Goal: Communication & Community: Answer question/provide support

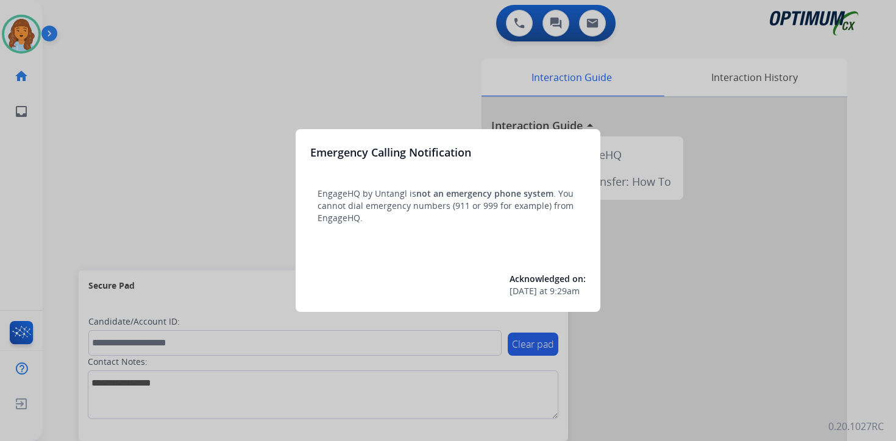
click at [123, 120] on div at bounding box center [448, 220] width 896 height 441
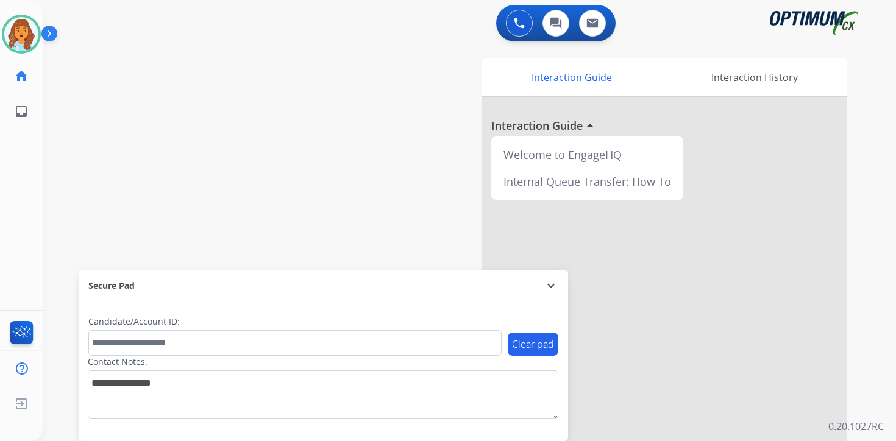
click at [52, 35] on img at bounding box center [51, 35] width 21 height 23
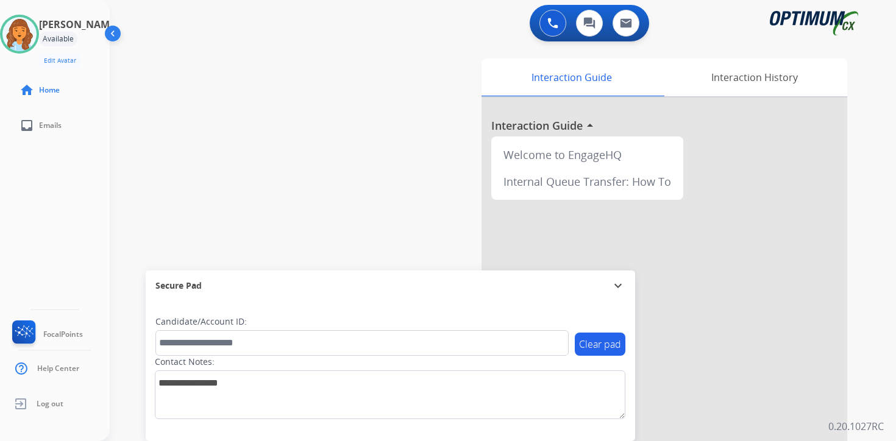
click at [879, 409] on div "0 Voice Interactions 0 Chat Interactions 0 Email Interactions swap_horiz Break …" at bounding box center [503, 220] width 786 height 441
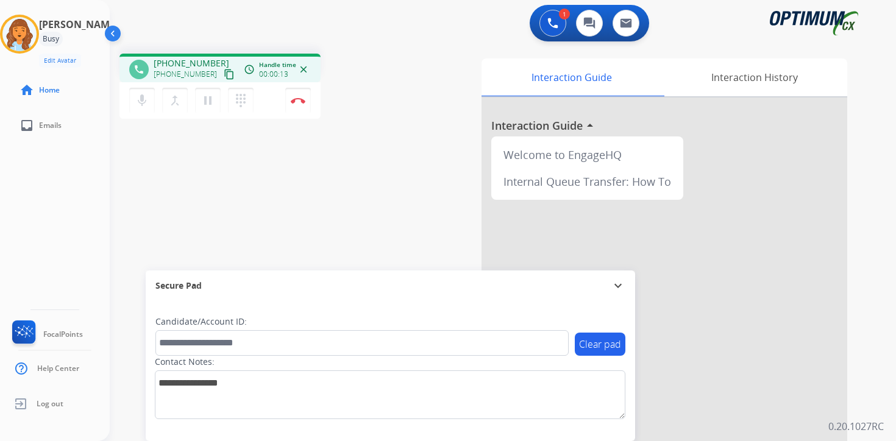
click at [224, 79] on mat-icon "content_copy" at bounding box center [229, 74] width 11 height 11
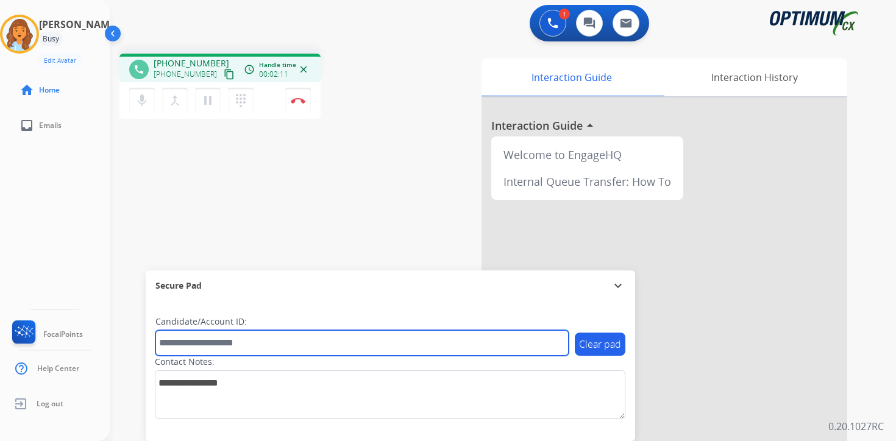
click at [252, 348] on input "text" at bounding box center [361, 343] width 413 height 26
type input "****"
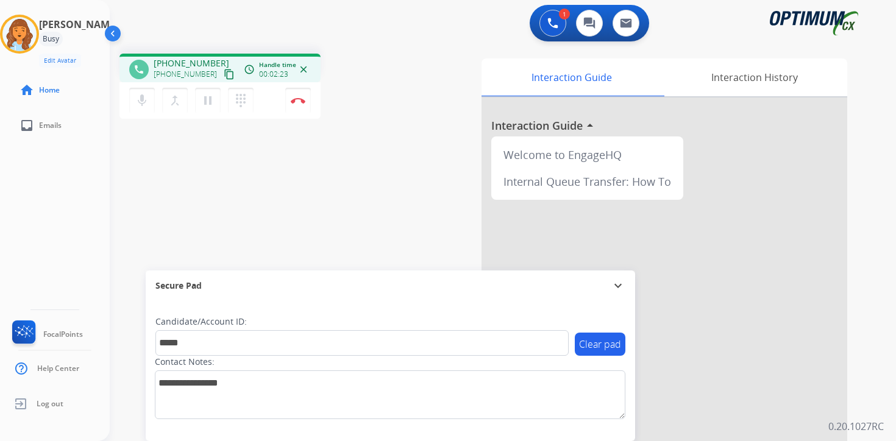
click at [238, 185] on div "phone [PHONE_NUMBER] [PHONE_NUMBER] content_copy access_time Call metrics Queue…" at bounding box center [488, 298] width 757 height 508
click at [300, 99] on img at bounding box center [298, 100] width 15 height 6
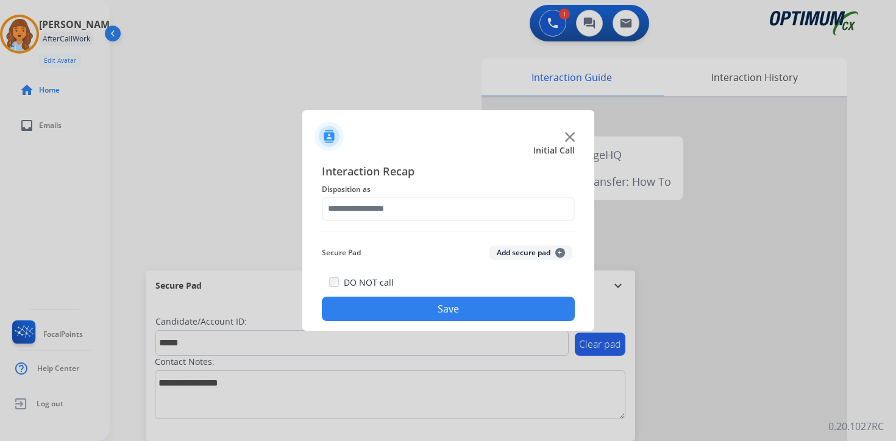
click at [538, 255] on button "Add secure pad +" at bounding box center [530, 253] width 83 height 15
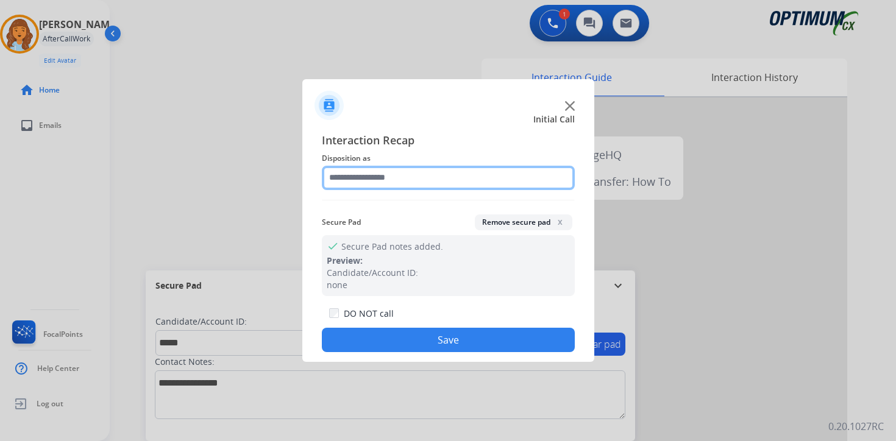
click at [392, 175] on input "text" at bounding box center [448, 178] width 253 height 24
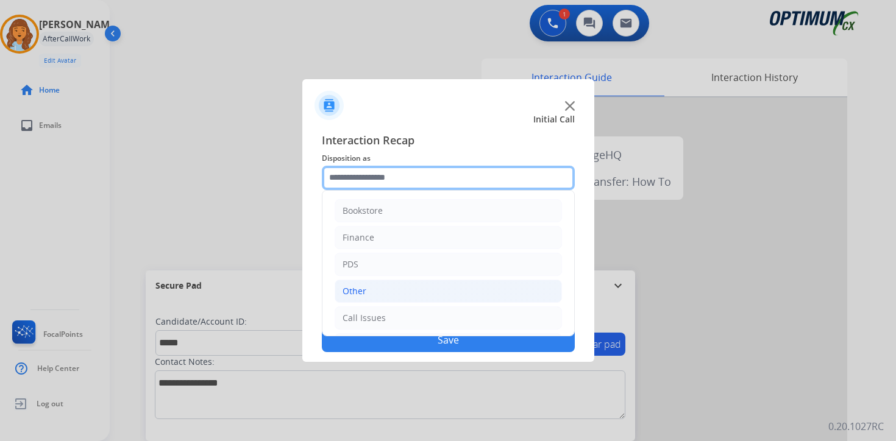
scroll to position [83, 0]
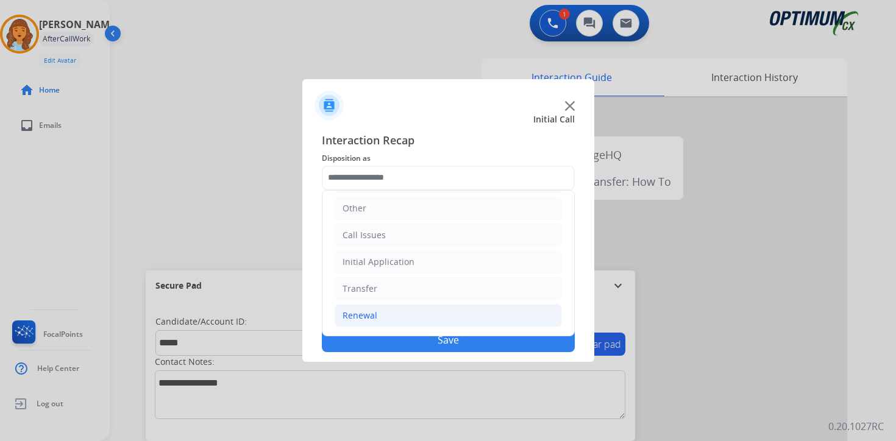
click at [386, 314] on li "Renewal" at bounding box center [448, 315] width 227 height 23
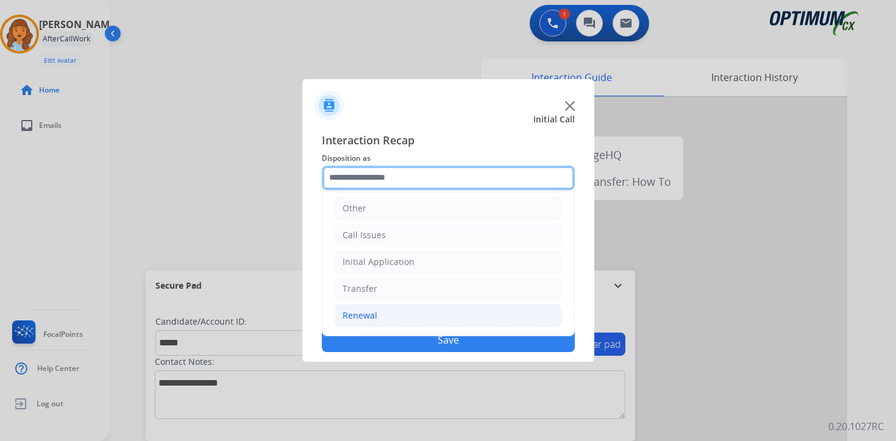
scroll to position [286, 0]
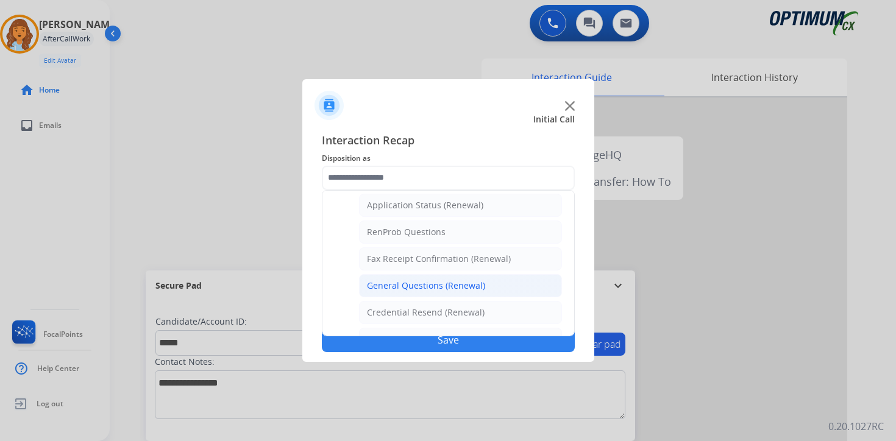
click at [391, 284] on div "General Questions (Renewal)" at bounding box center [426, 286] width 118 height 12
type input "**********"
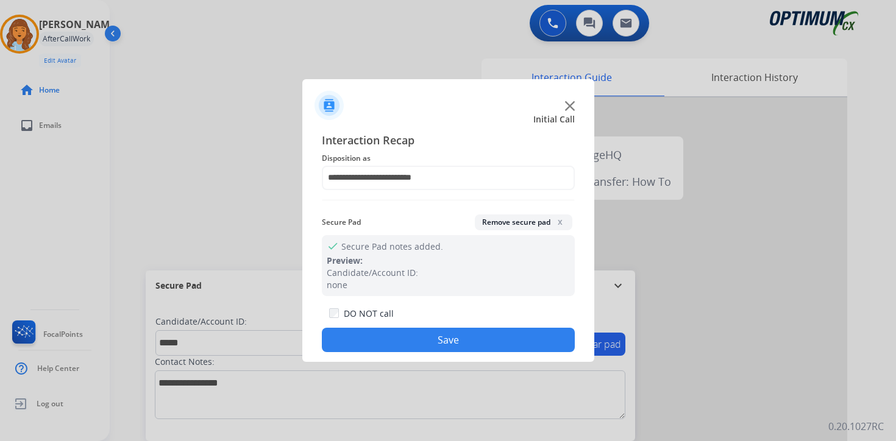
click at [408, 337] on button "Save" at bounding box center [448, 340] width 253 height 24
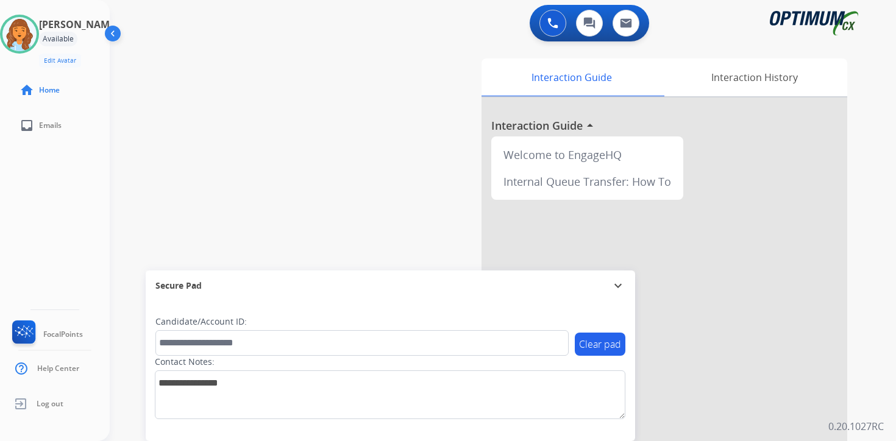
click at [886, 361] on div "0 Voice Interactions 0 Chat Interactions 0 Email Interactions swap_horiz Break …" at bounding box center [503, 220] width 786 height 441
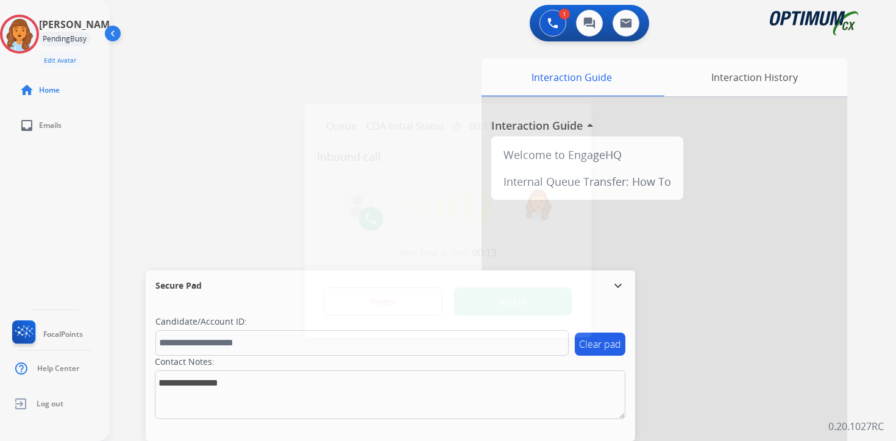
drag, startPoint x: 311, startPoint y: 94, endPoint x: 305, endPoint y: 104, distance: 11.2
click at [310, 95] on div at bounding box center [448, 220] width 896 height 441
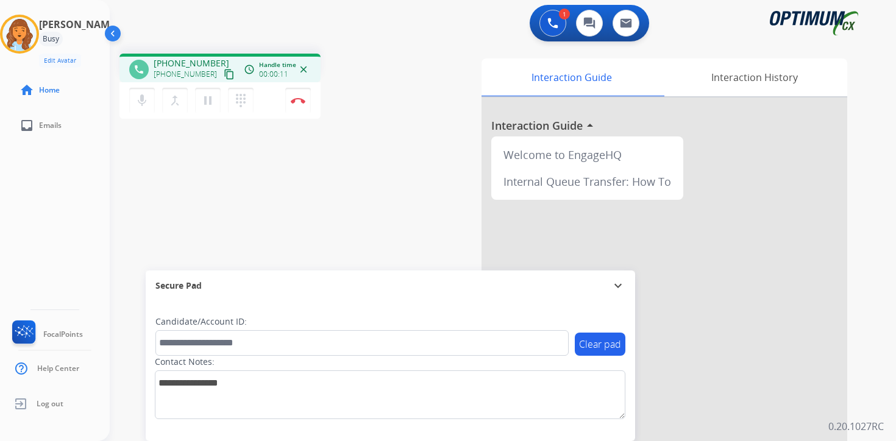
click at [224, 79] on mat-icon "content_copy" at bounding box center [229, 74] width 11 height 11
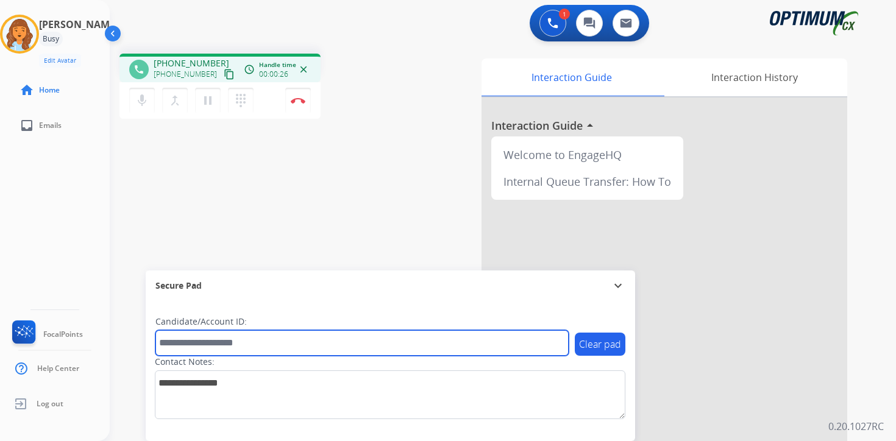
click at [215, 341] on input "text" at bounding box center [361, 343] width 413 height 26
type input "*******"
click at [263, 342] on input "*******" at bounding box center [361, 343] width 413 height 26
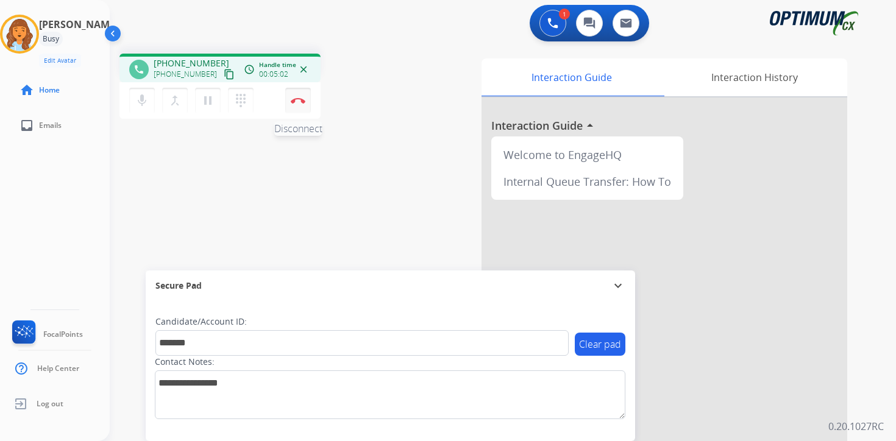
click at [301, 107] on button "Disconnect" at bounding box center [298, 101] width 26 height 26
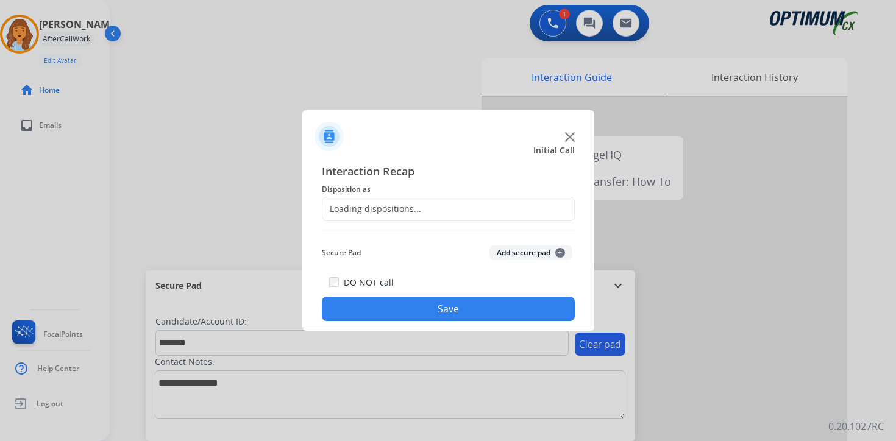
click at [534, 254] on button "Add secure pad +" at bounding box center [530, 253] width 83 height 15
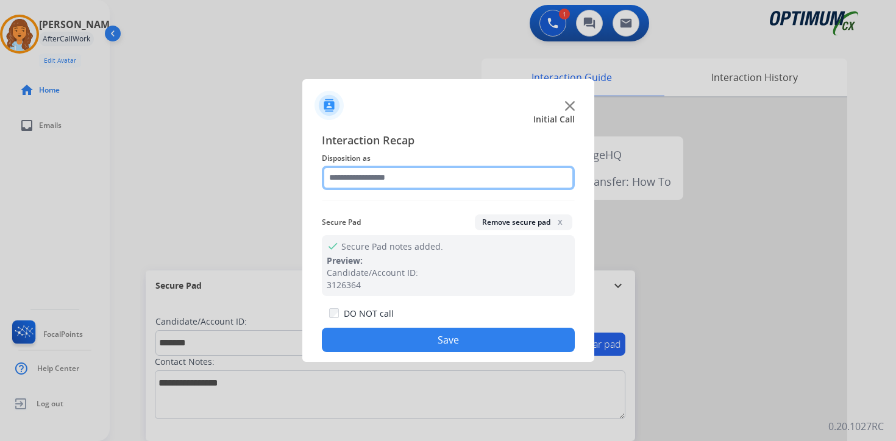
click at [355, 179] on input "text" at bounding box center [448, 178] width 253 height 24
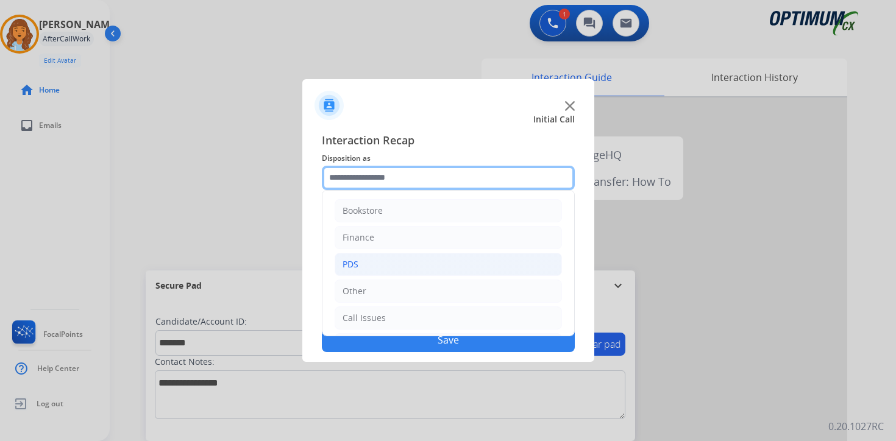
scroll to position [83, 0]
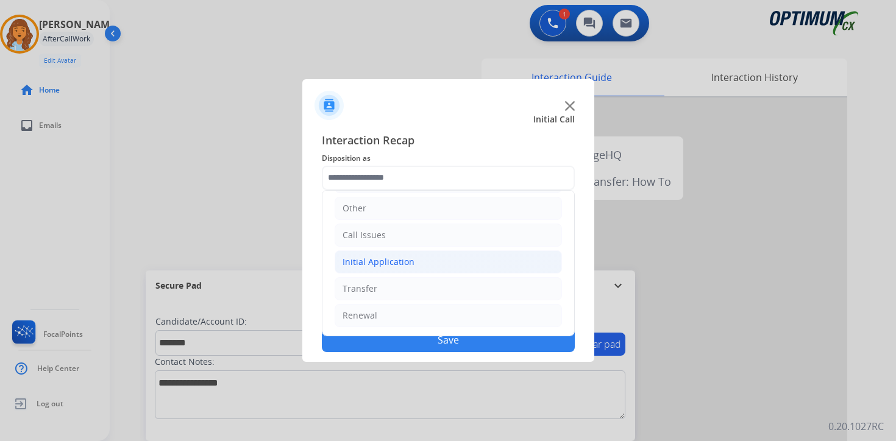
click at [378, 260] on div "Initial Application" at bounding box center [378, 262] width 72 height 12
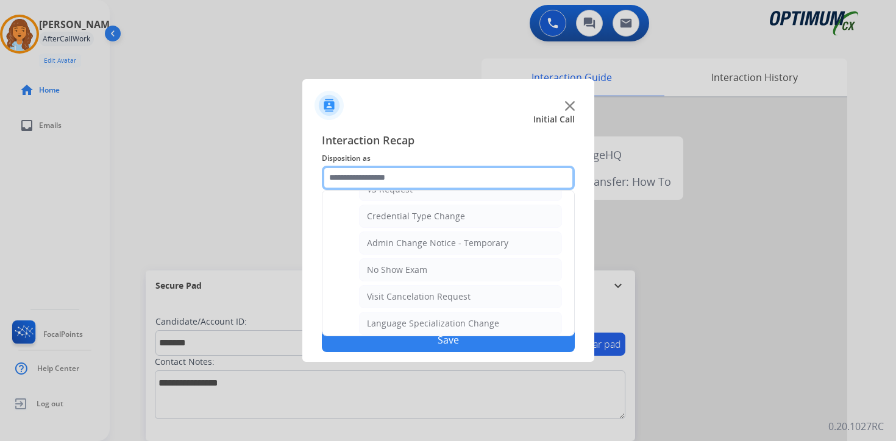
scroll to position [692, 0]
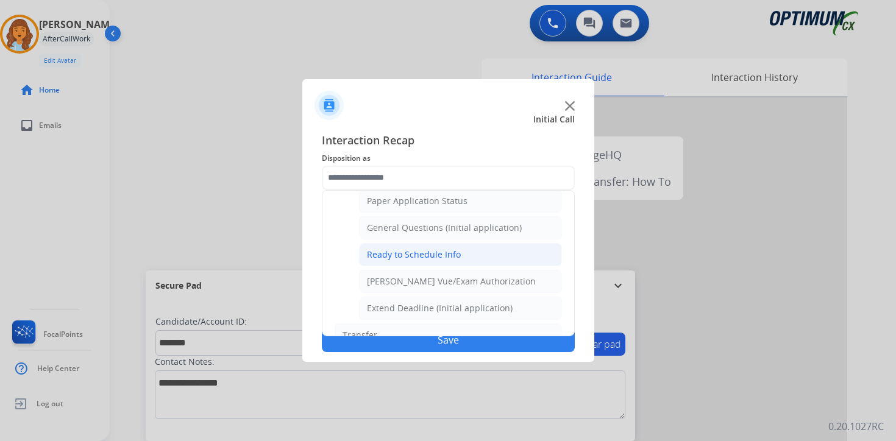
click at [418, 254] on div "Ready to Schedule Info" at bounding box center [414, 255] width 94 height 12
type input "**********"
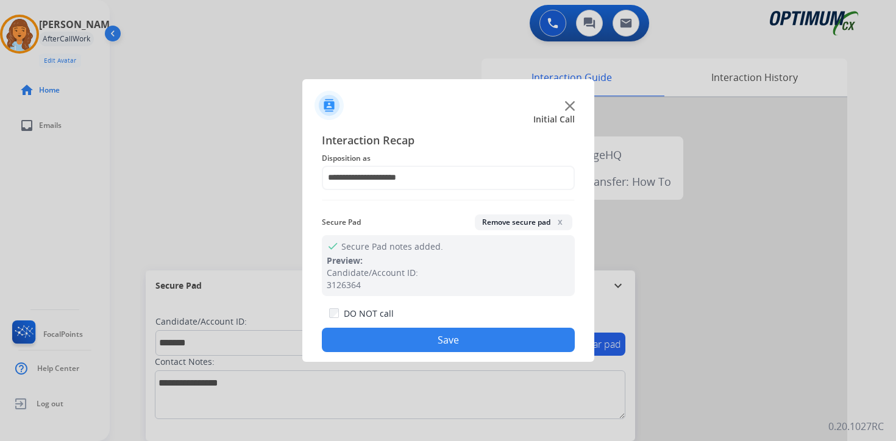
click at [419, 333] on button "Save" at bounding box center [448, 340] width 253 height 24
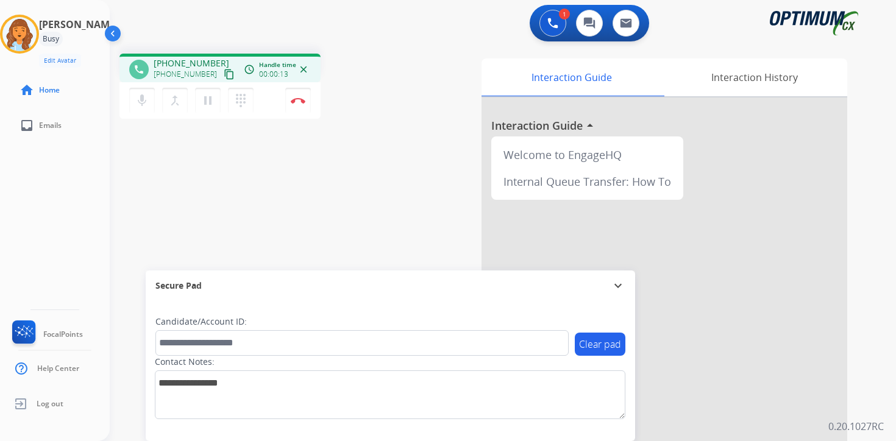
click at [224, 77] on mat-icon "content_copy" at bounding box center [229, 74] width 11 height 11
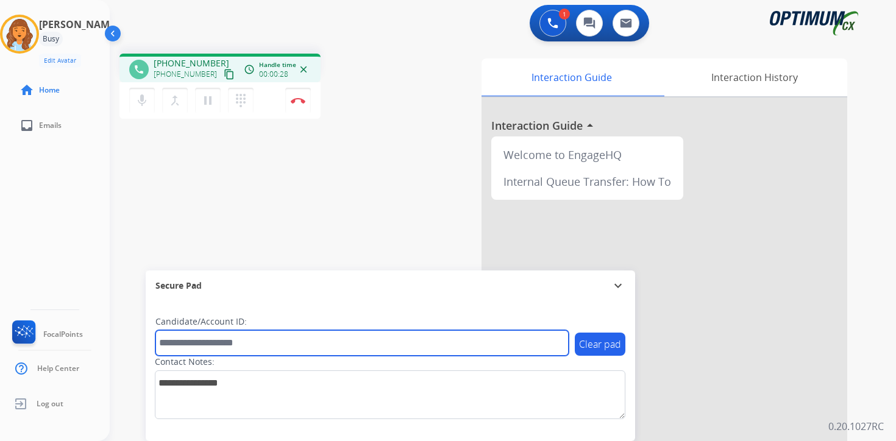
click at [210, 337] on input "text" at bounding box center [361, 343] width 413 height 26
type input "*******"
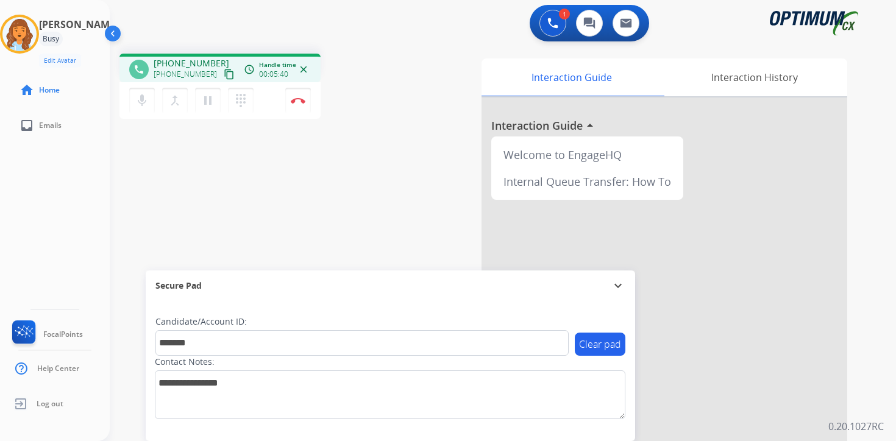
click at [855, 414] on div "Interaction Guide Interaction History Interaction Guide arrow_drop_up Welcome t…" at bounding box center [646, 303] width 442 height 498
click at [283, 207] on div "phone [PHONE_NUMBER] [PHONE_NUMBER] content_copy access_time Call metrics Queue…" at bounding box center [488, 298] width 757 height 508
click at [304, 101] on img at bounding box center [298, 100] width 15 height 6
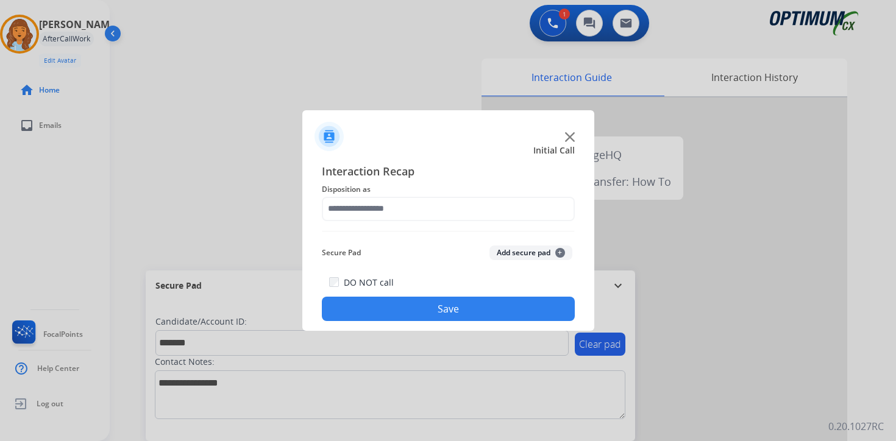
click at [559, 255] on span "+" at bounding box center [560, 253] width 10 height 10
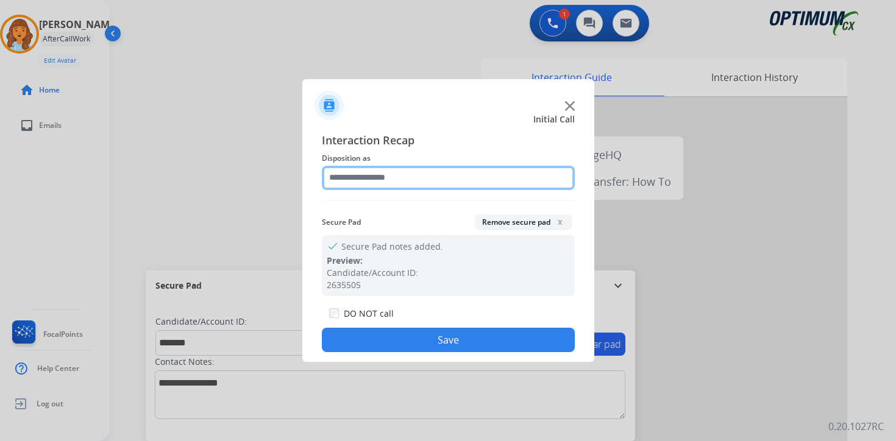
click at [383, 182] on input "text" at bounding box center [448, 178] width 253 height 24
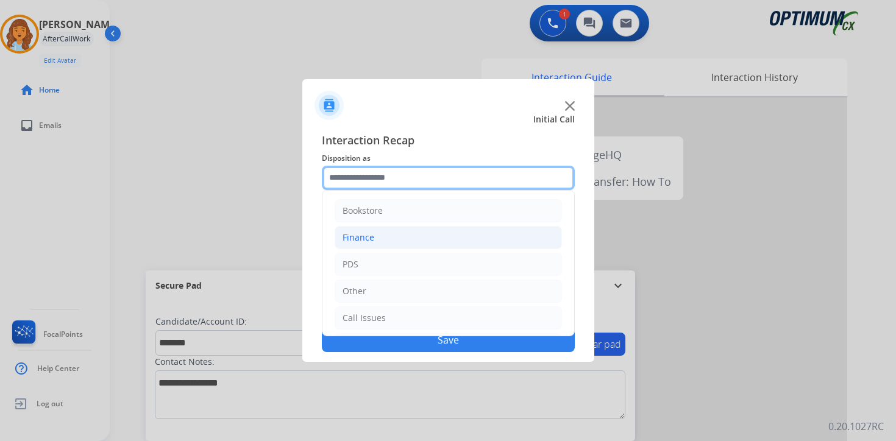
scroll to position [83, 0]
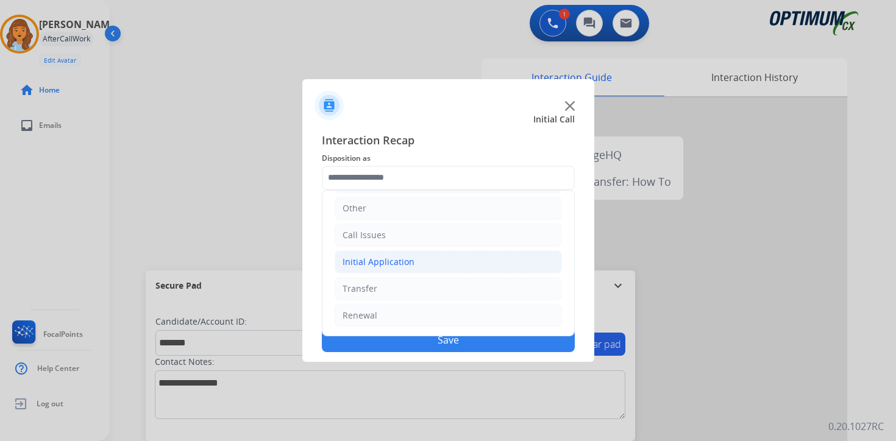
click at [382, 263] on div "Initial Application" at bounding box center [378, 262] width 72 height 12
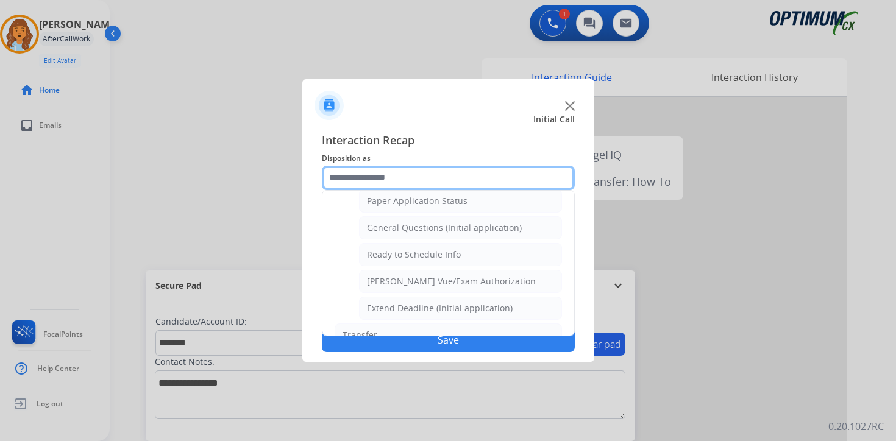
scroll to position [738, 0]
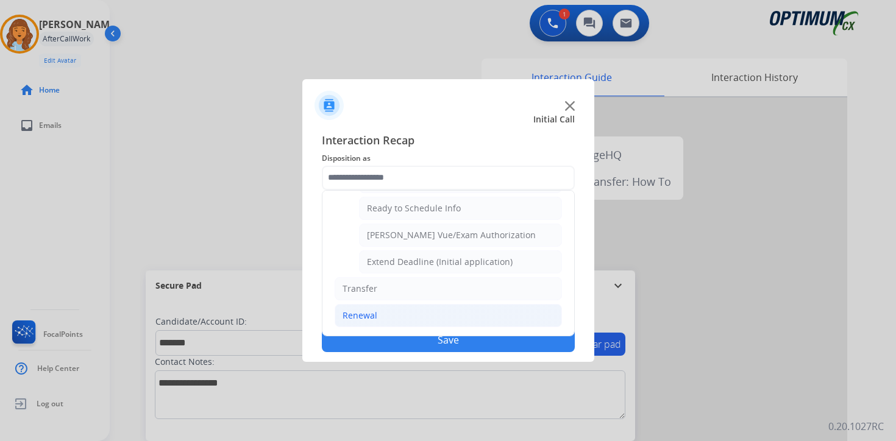
click at [366, 322] on li "Renewal" at bounding box center [448, 315] width 227 height 23
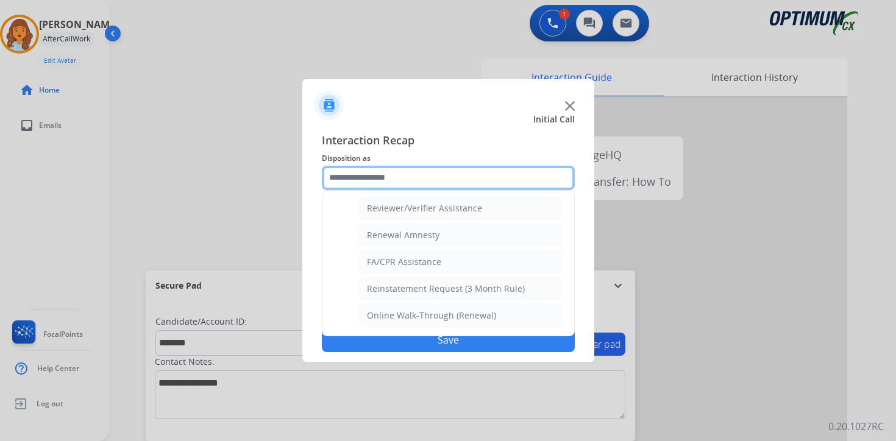
scroll to position [267, 0]
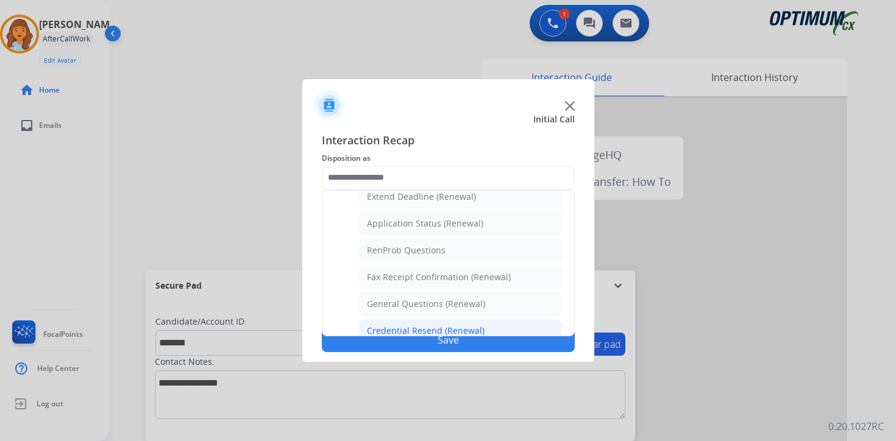
click at [406, 323] on li "Credential Resend (Renewal)" at bounding box center [460, 330] width 203 height 23
type input "**********"
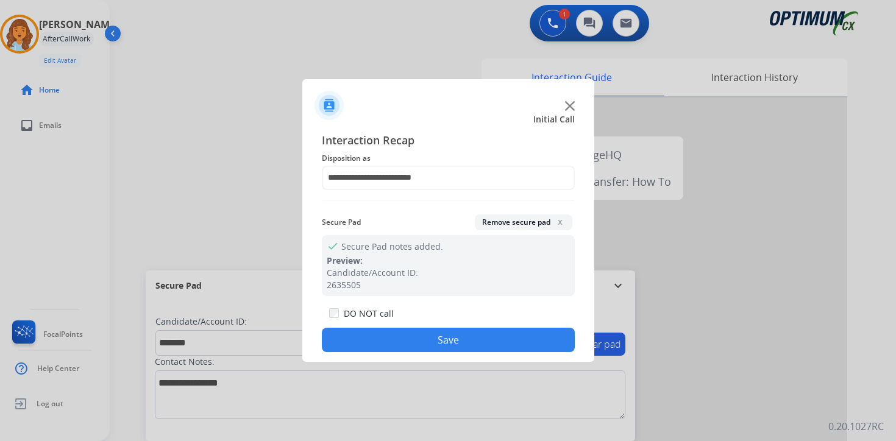
click at [457, 342] on button "Save" at bounding box center [448, 340] width 253 height 24
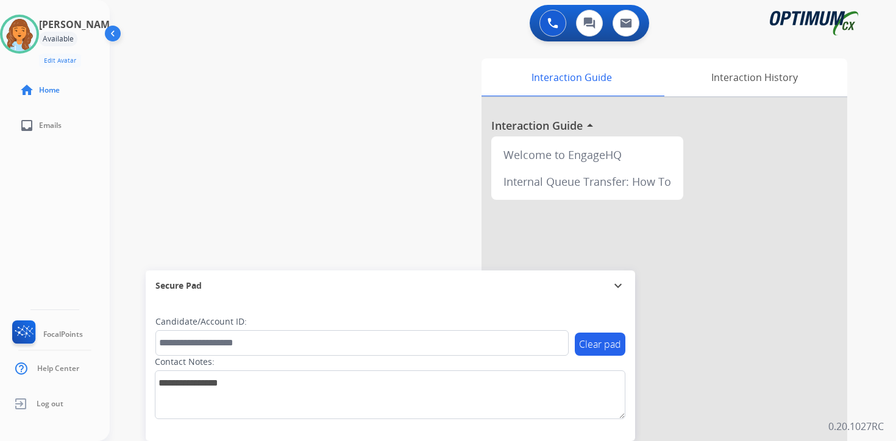
click at [871, 319] on div "0 Voice Interactions 0 Chat Interactions 0 Email Interactions swap_horiz Break …" at bounding box center [503, 220] width 786 height 441
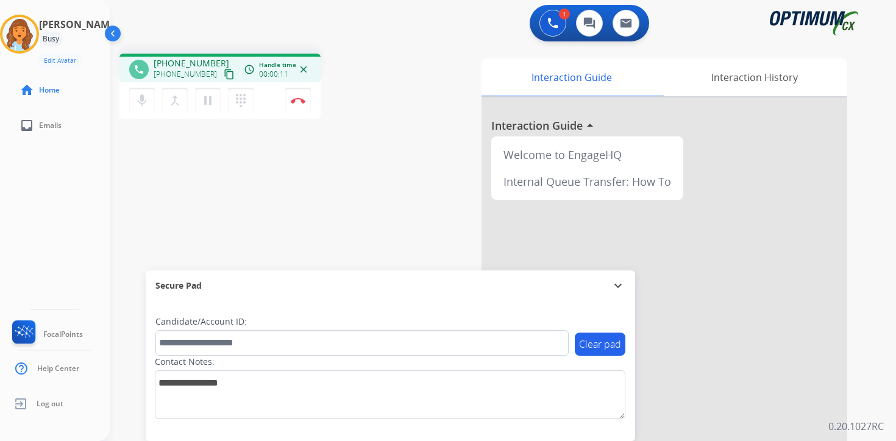
click at [224, 74] on mat-icon "content_copy" at bounding box center [229, 74] width 11 height 11
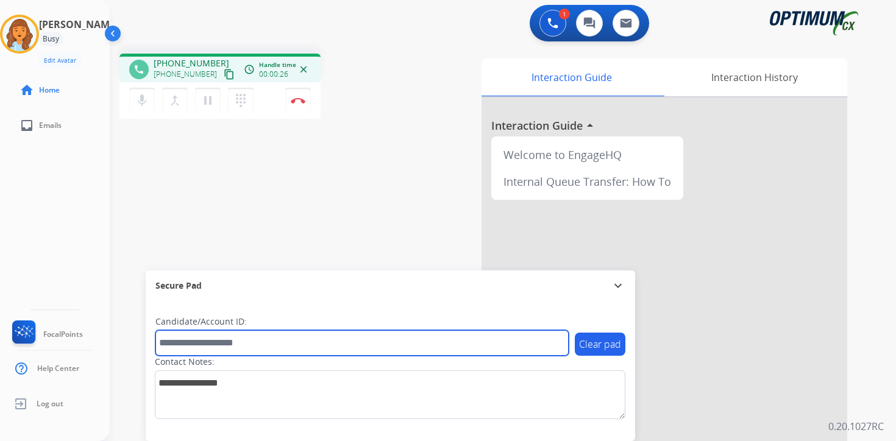
click at [238, 340] on input "text" at bounding box center [361, 343] width 413 height 26
type input "*******"
click at [465, 341] on input "*******" at bounding box center [361, 343] width 413 height 26
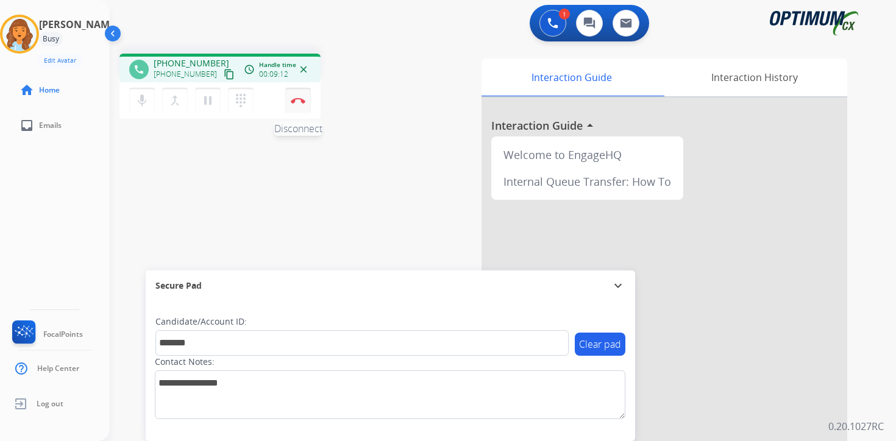
click at [296, 107] on button "Disconnect" at bounding box center [298, 101] width 26 height 26
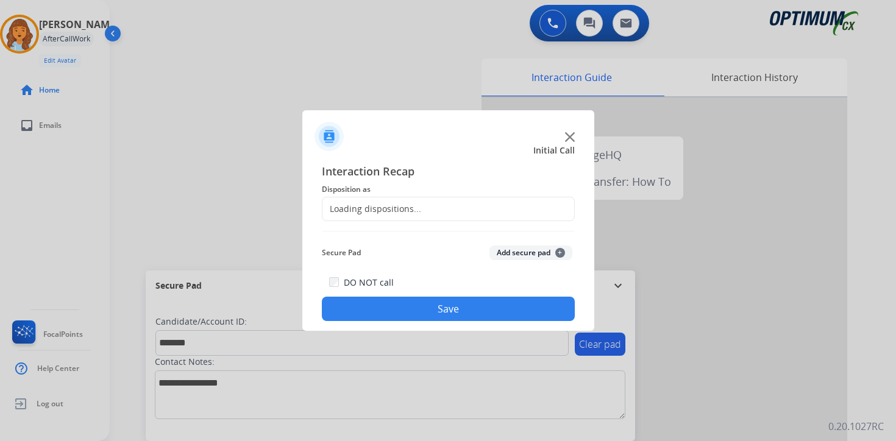
click at [539, 244] on div "Secure Pad Add secure pad +" at bounding box center [448, 253] width 253 height 24
click at [538, 252] on button "Add secure pad +" at bounding box center [530, 253] width 83 height 15
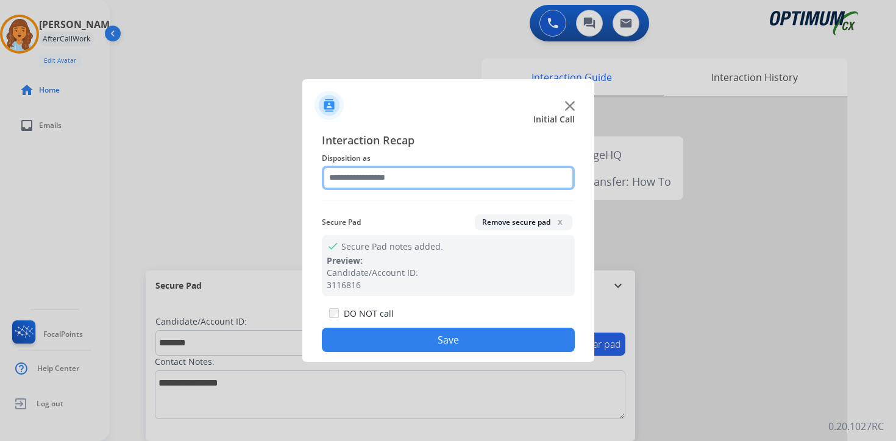
click at [391, 180] on input "text" at bounding box center [448, 178] width 253 height 24
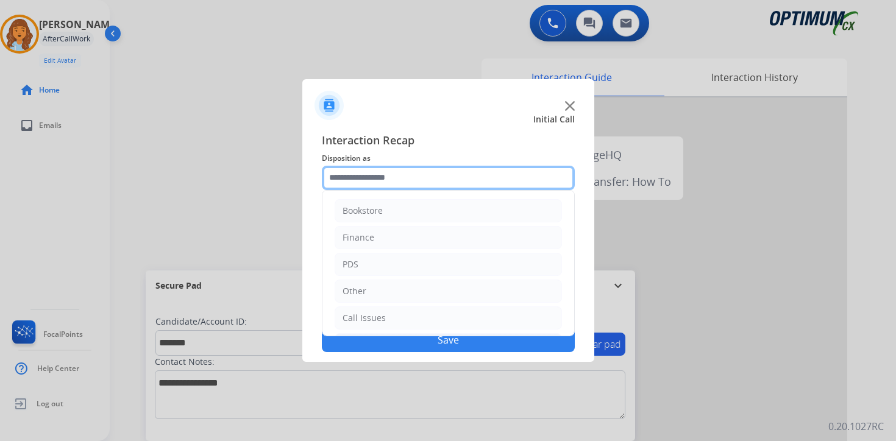
scroll to position [83, 0]
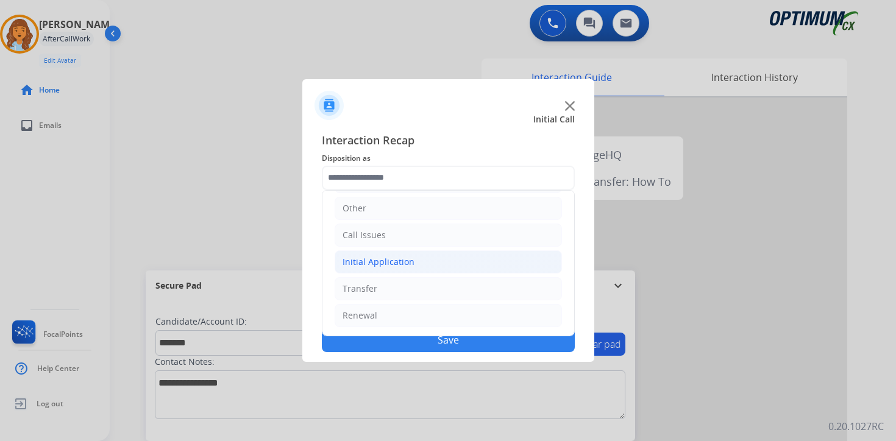
click at [373, 264] on div "Initial Application" at bounding box center [378, 262] width 72 height 12
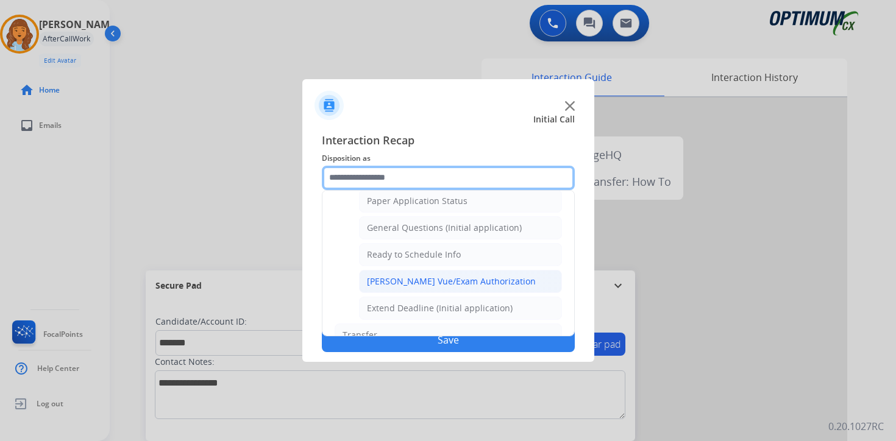
scroll to position [489, 0]
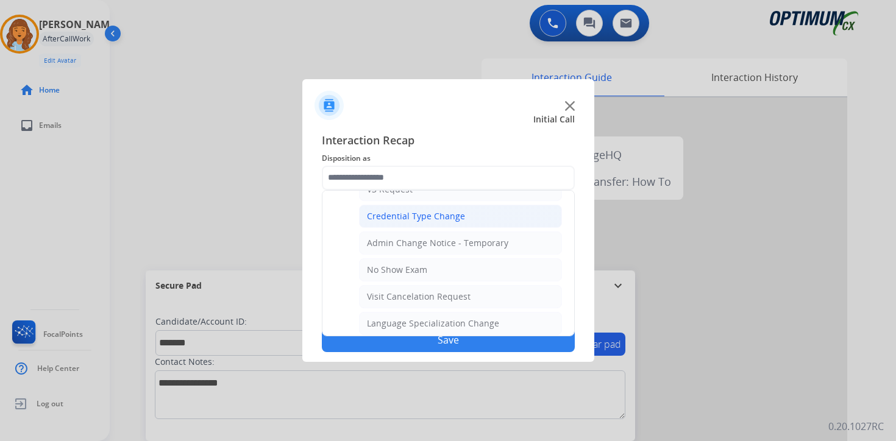
click at [402, 225] on li "Credential Type Change" at bounding box center [460, 216] width 203 height 23
type input "**********"
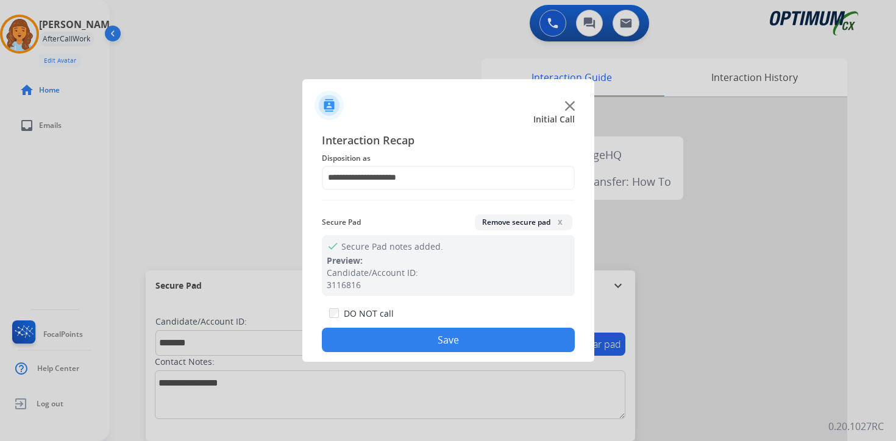
click at [360, 339] on button "Save" at bounding box center [448, 340] width 253 height 24
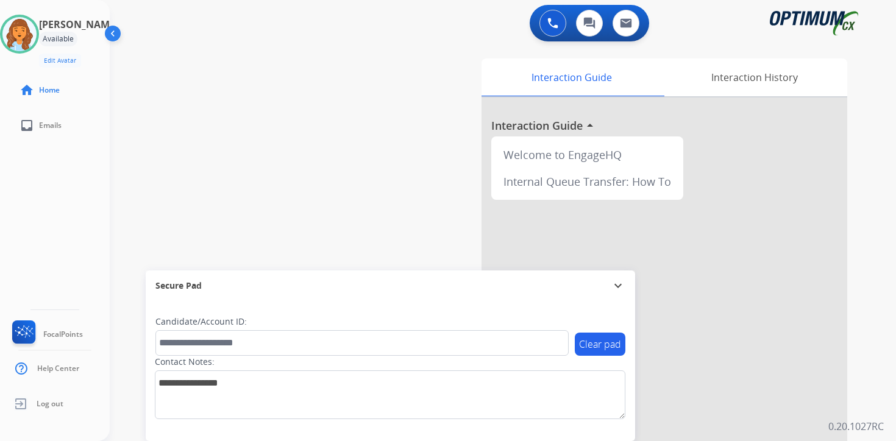
click at [876, 360] on div "0 Voice Interactions 0 Chat Interactions 0 Email Interactions swap_horiz Break …" at bounding box center [503, 220] width 786 height 441
click at [867, 412] on div "0 Voice Interactions 0 Chat Interactions 0 Email Interactions swap_horiz Break …" at bounding box center [503, 220] width 786 height 441
click at [29, 34] on img at bounding box center [19, 34] width 34 height 34
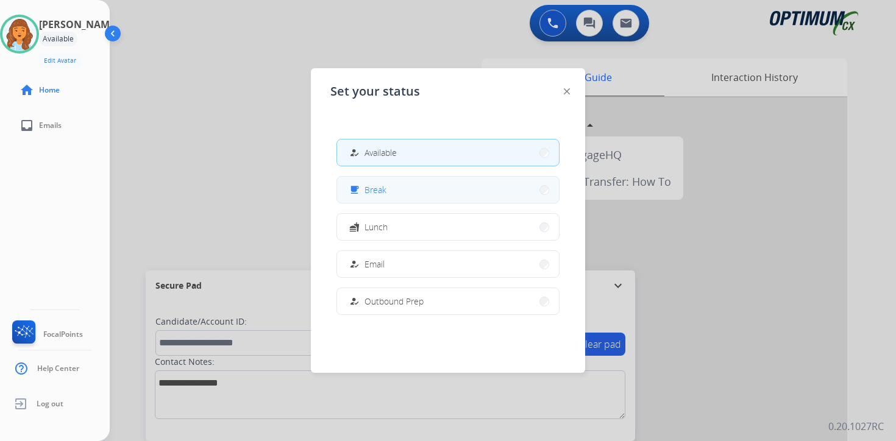
click at [373, 183] on span "Break" at bounding box center [375, 189] width 22 height 13
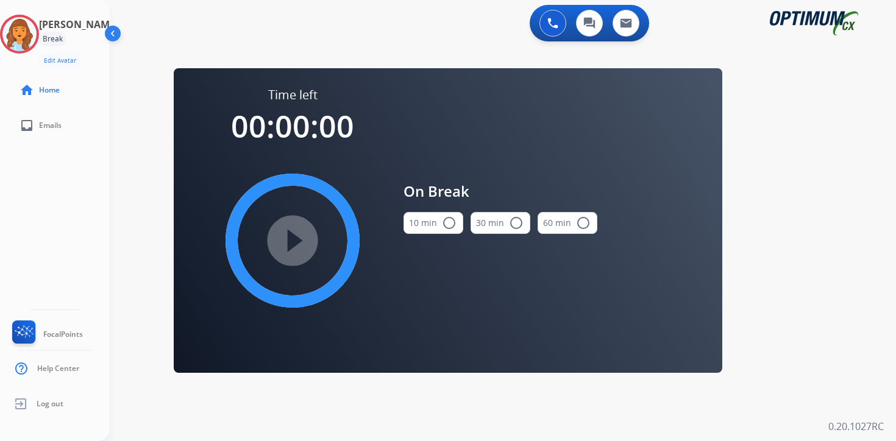
click at [838, 368] on div "0 Voice Interactions 0 Chat Interactions 0 Email Interactions swap_horiz Break …" at bounding box center [503, 220] width 786 height 441
click at [18, 40] on img at bounding box center [19, 34] width 34 height 34
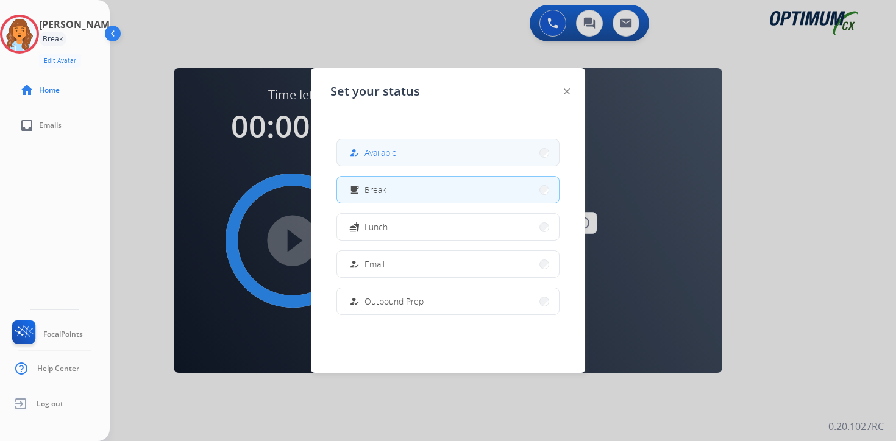
click at [375, 146] on span "Available" at bounding box center [380, 152] width 32 height 13
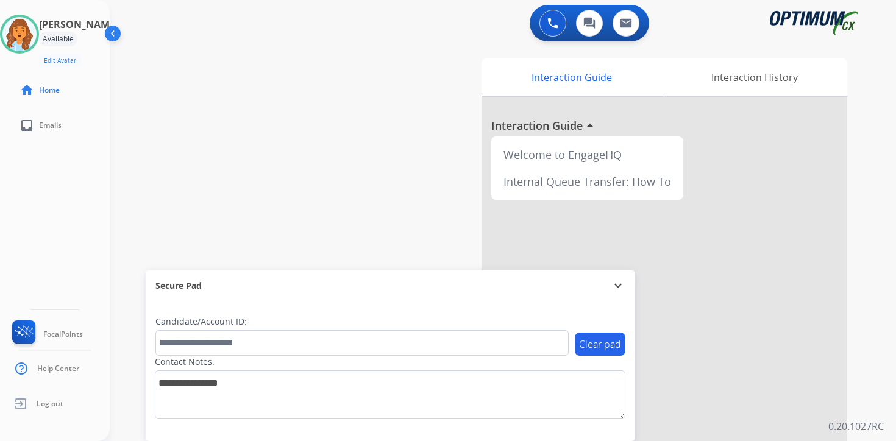
click at [879, 339] on div "0 Voice Interactions 0 Chat Interactions 0 Email Interactions swap_horiz Break …" at bounding box center [503, 220] width 786 height 441
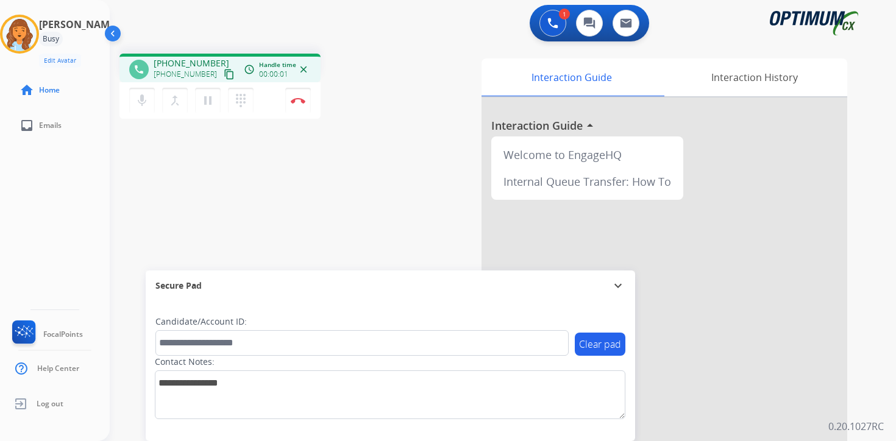
click at [224, 75] on mat-icon "content_copy" at bounding box center [229, 74] width 11 height 11
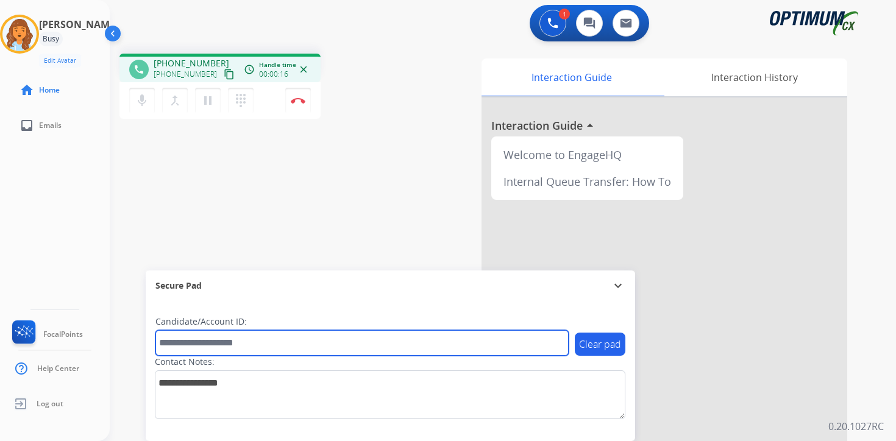
click at [243, 341] on input "text" at bounding box center [361, 343] width 413 height 26
type input "*******"
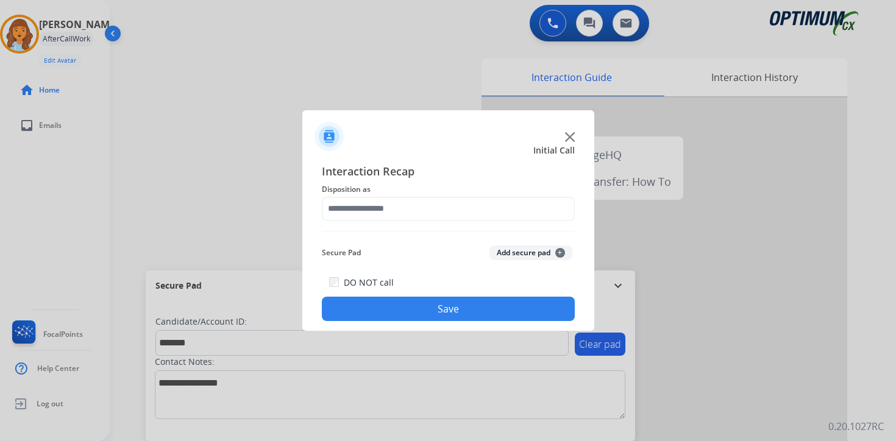
click at [542, 250] on button "Add secure pad +" at bounding box center [530, 253] width 83 height 15
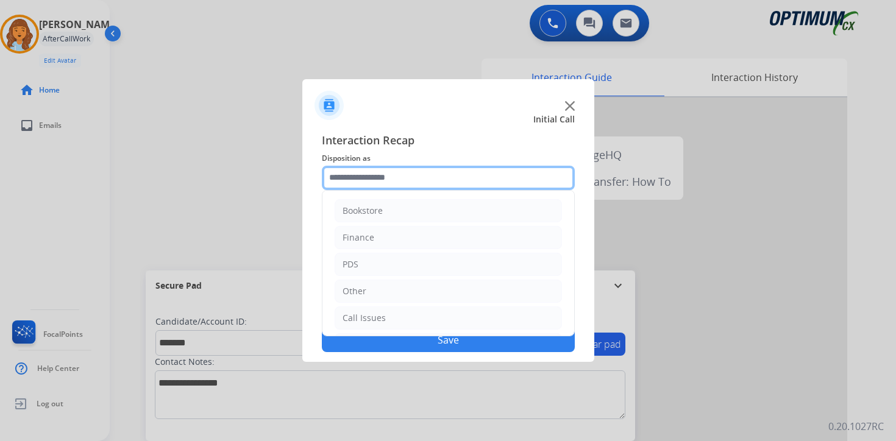
click at [330, 176] on input "text" at bounding box center [448, 178] width 253 height 24
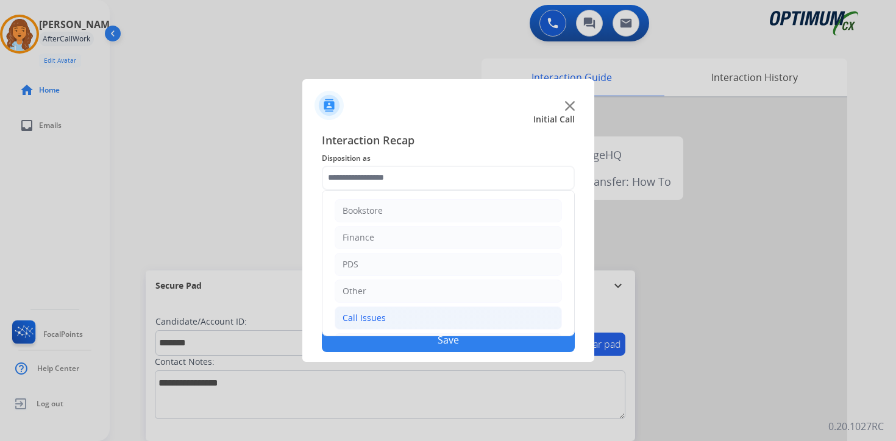
click at [366, 310] on li "Call Issues" at bounding box center [448, 317] width 227 height 23
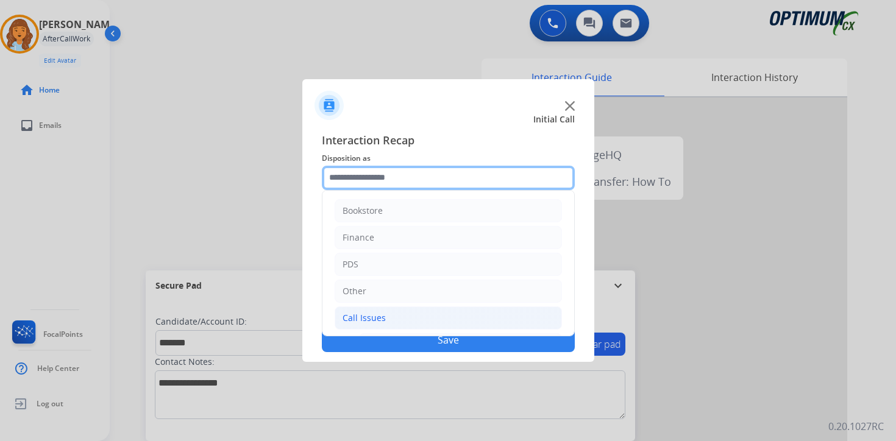
scroll to position [203, 0]
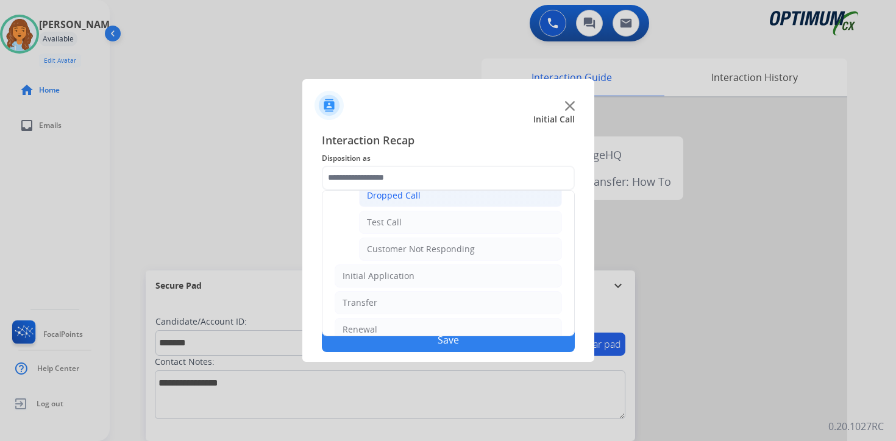
click at [375, 197] on div "Dropped Call" at bounding box center [394, 195] width 54 height 12
type input "**********"
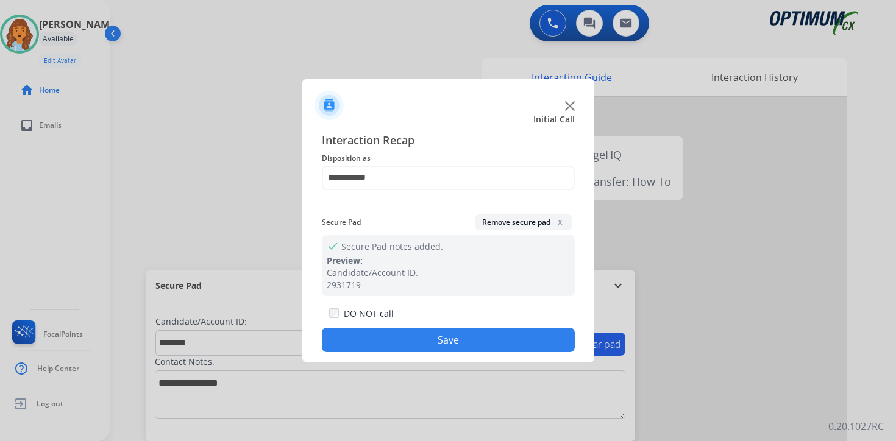
click at [401, 330] on button "Save" at bounding box center [448, 340] width 253 height 24
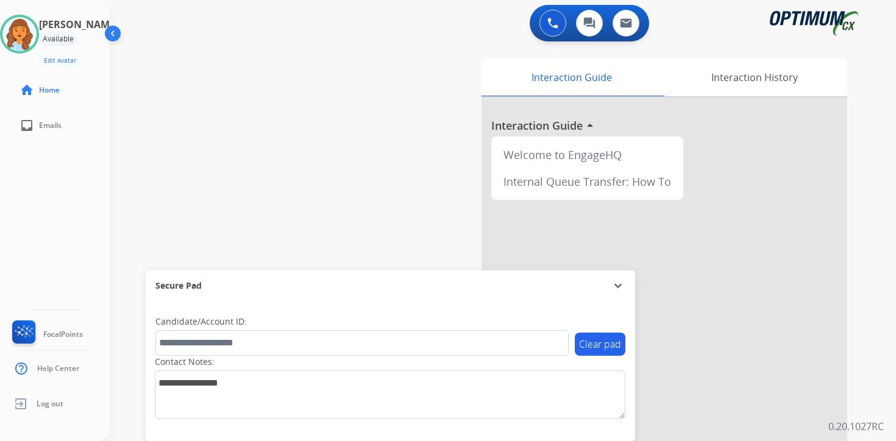
click at [868, 355] on div "0 Voice Interactions 0 Chat Interactions 0 Email Interactions swap_horiz Break …" at bounding box center [503, 220] width 786 height 441
click at [556, 24] on img at bounding box center [552, 23] width 11 height 11
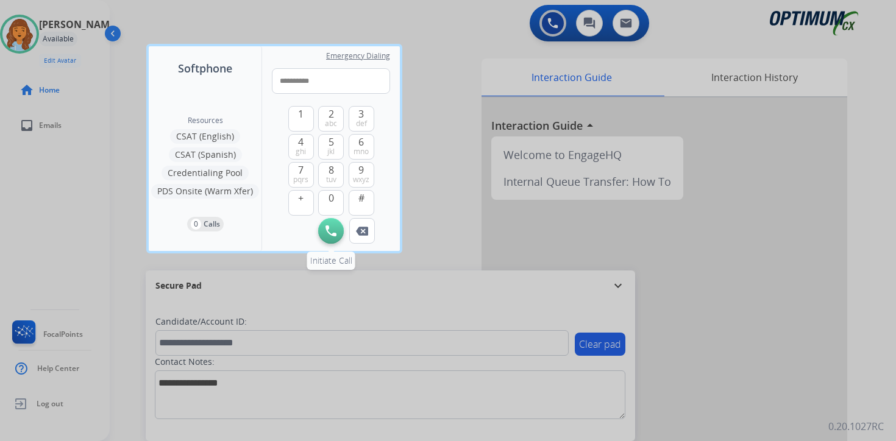
type input "**********"
click at [336, 239] on button "Initiate Call" at bounding box center [331, 231] width 26 height 26
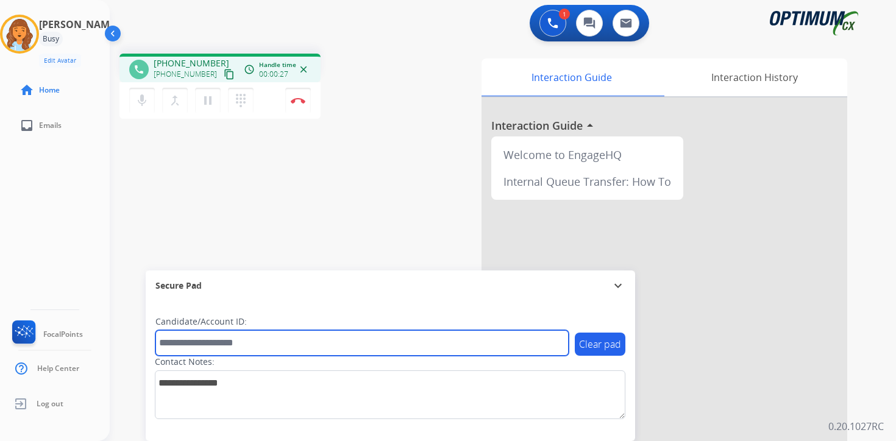
click at [245, 338] on input "text" at bounding box center [361, 343] width 413 height 26
type input "*******"
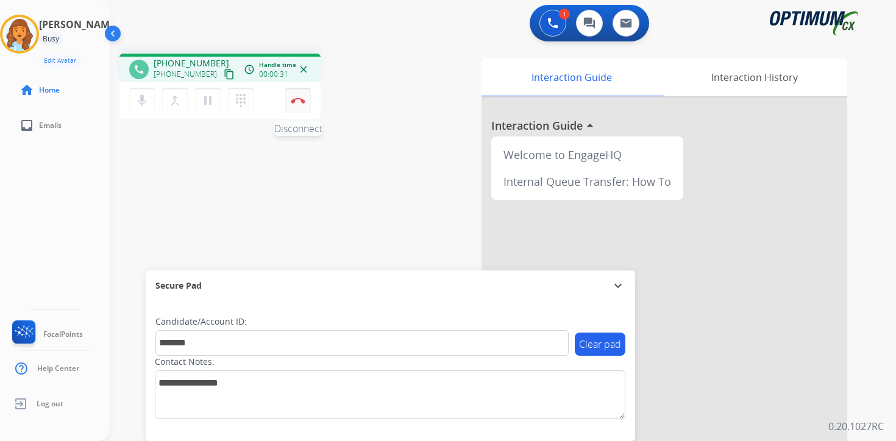
click at [299, 96] on button "Disconnect" at bounding box center [298, 101] width 26 height 26
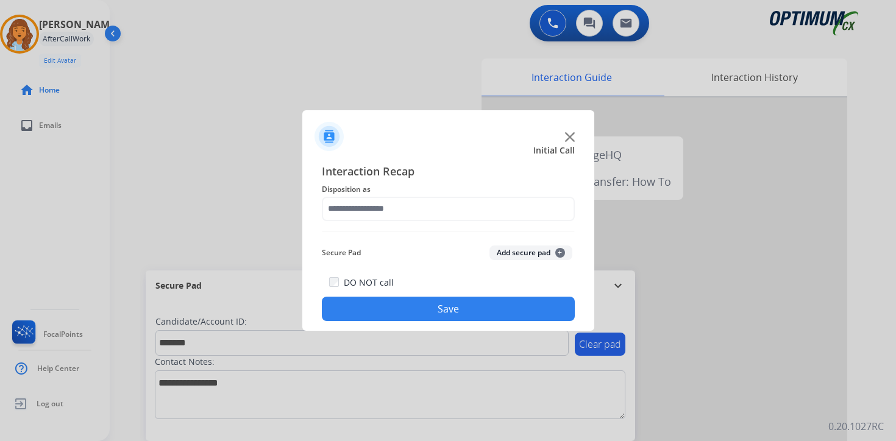
click at [550, 252] on button "Add secure pad +" at bounding box center [530, 253] width 83 height 15
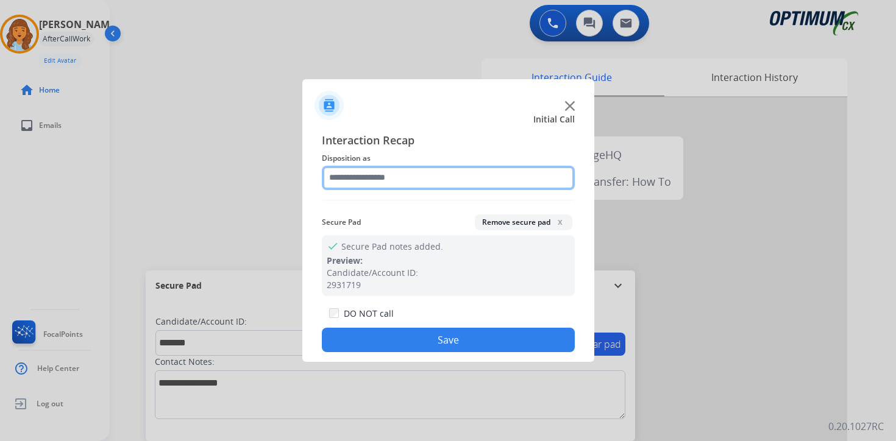
click at [402, 180] on input "text" at bounding box center [448, 178] width 253 height 24
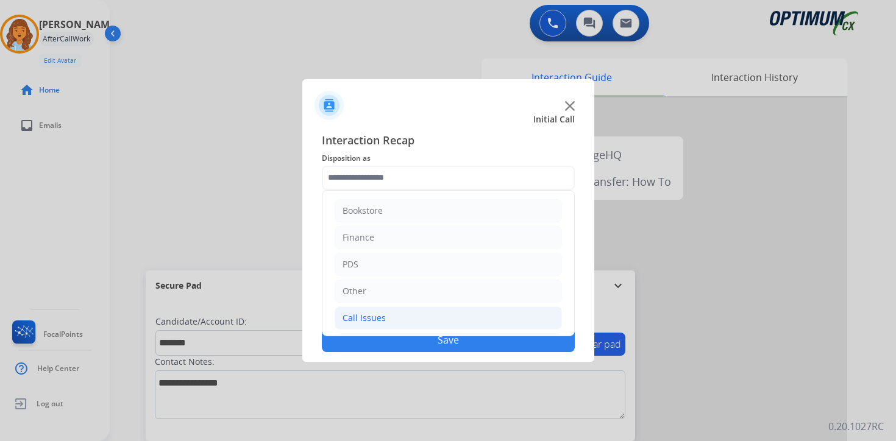
click at [381, 310] on li "Call Issues" at bounding box center [448, 317] width 227 height 23
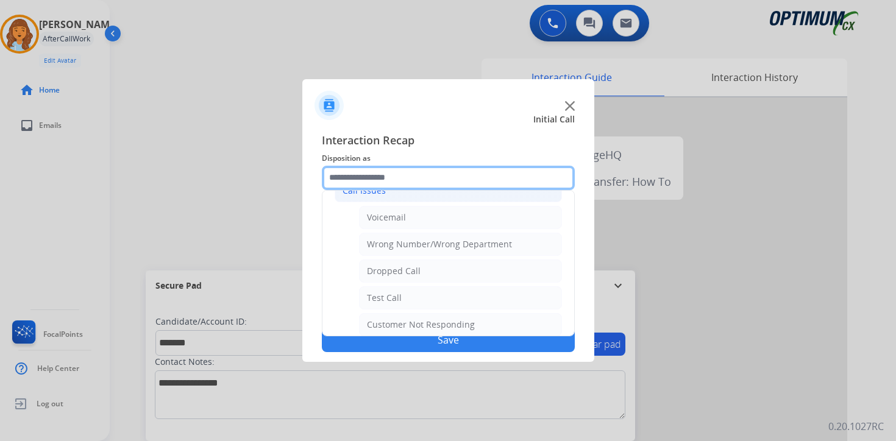
scroll to position [109, 0]
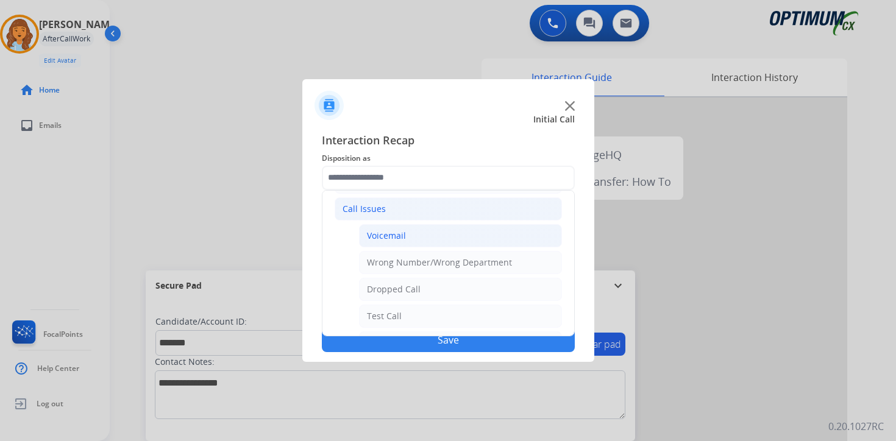
click at [448, 233] on li "Voicemail" at bounding box center [460, 235] width 203 height 23
type input "*********"
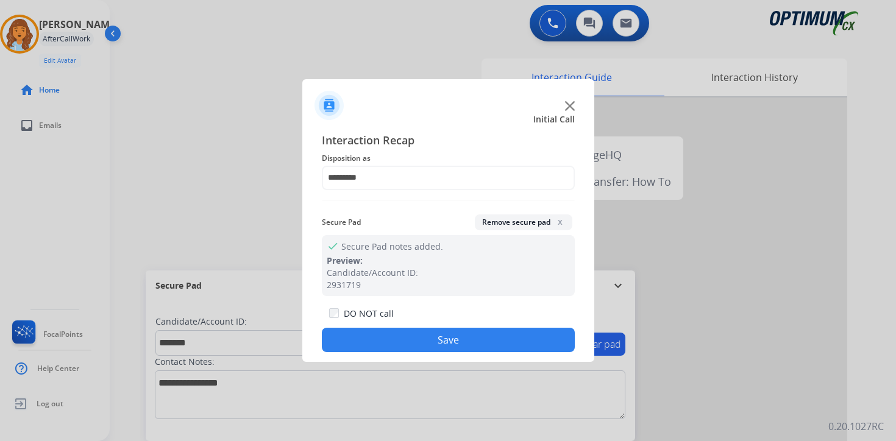
click at [417, 350] on button "Save" at bounding box center [448, 340] width 253 height 24
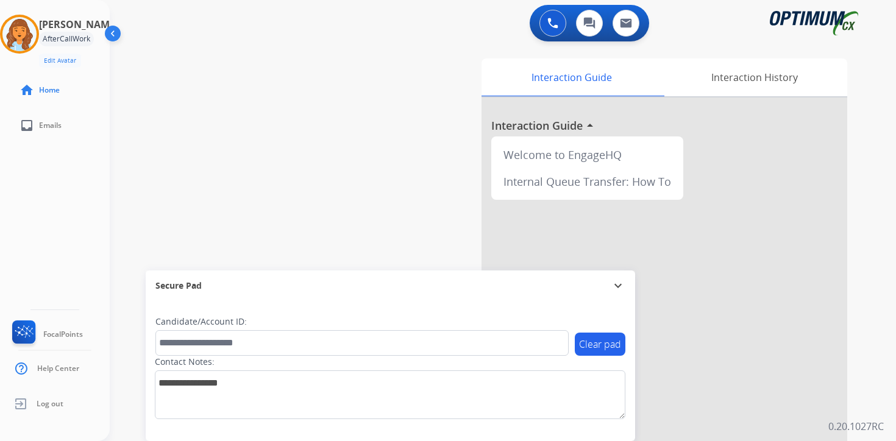
click at [846, 377] on div at bounding box center [664, 324] width 366 height 455
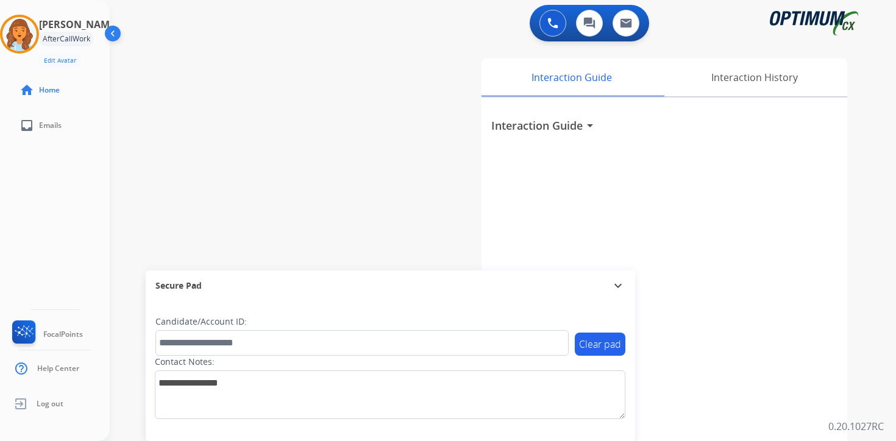
click at [843, 377] on div "Interaction Guide arrow_drop_down" at bounding box center [664, 324] width 366 height 455
click at [842, 423] on p "0.20.1027RC" at bounding box center [855, 426] width 55 height 15
click at [803, 124] on div "Interaction Guide arrow_drop_down" at bounding box center [664, 120] width 346 height 27
click at [589, 126] on mat-icon "arrow_drop_down" at bounding box center [589, 125] width 15 height 15
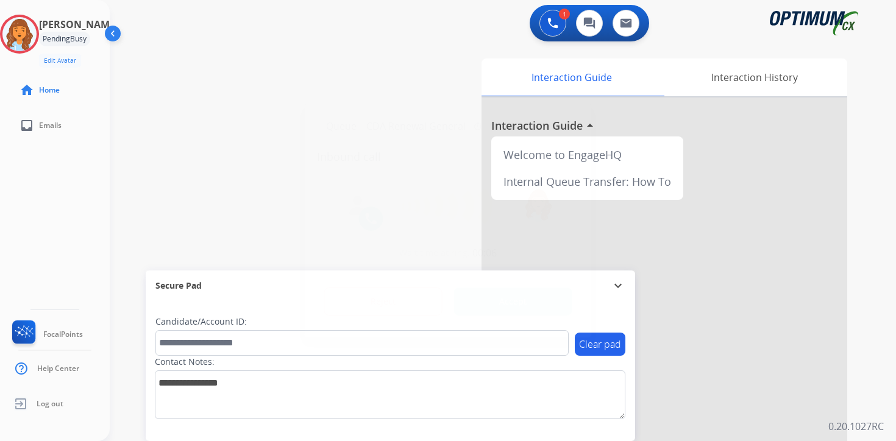
click at [876, 422] on p "0.20.1027RC" at bounding box center [855, 426] width 55 height 15
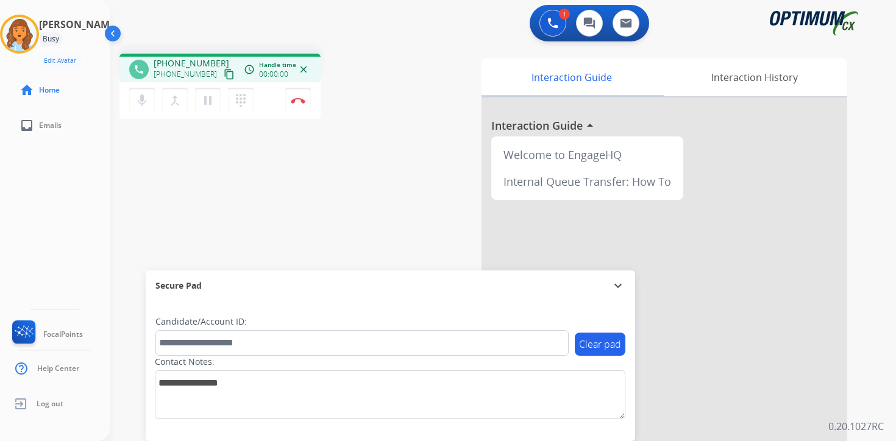
click at [222, 73] on button "content_copy" at bounding box center [229, 74] width 15 height 15
click at [872, 408] on div "1 Voice Interactions 0 Chat Interactions 0 Email Interactions phone [PHONE_NUMB…" at bounding box center [503, 220] width 786 height 441
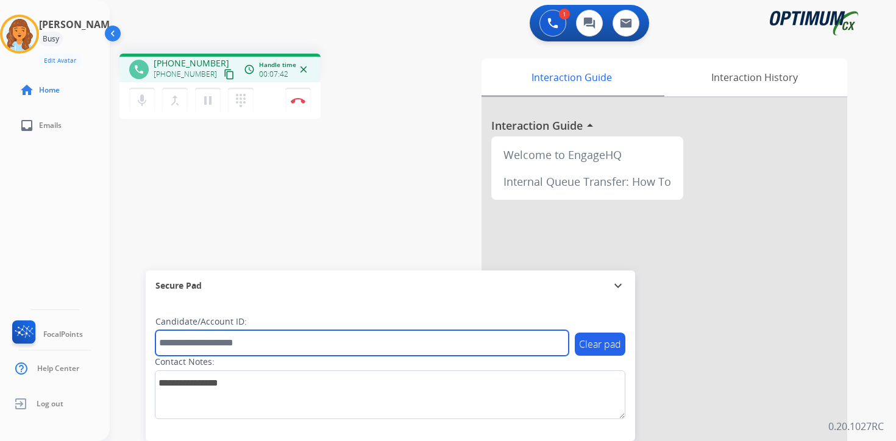
click at [196, 336] on input "text" at bounding box center [361, 343] width 413 height 26
type input "*******"
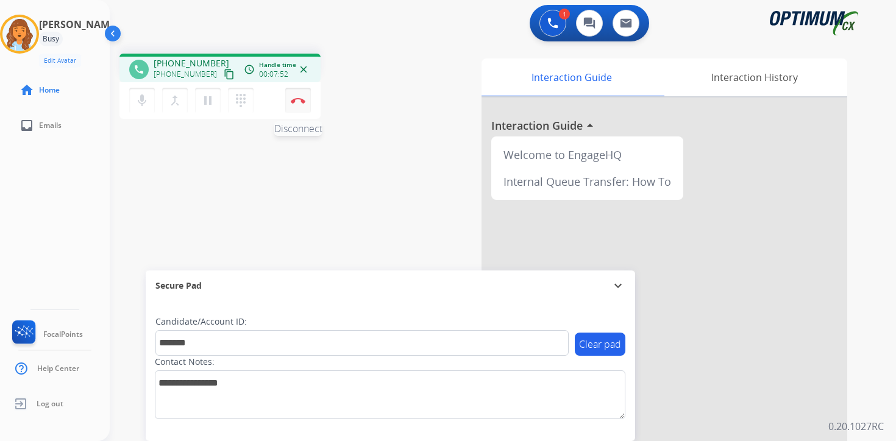
click at [300, 105] on button "Disconnect" at bounding box center [298, 101] width 26 height 26
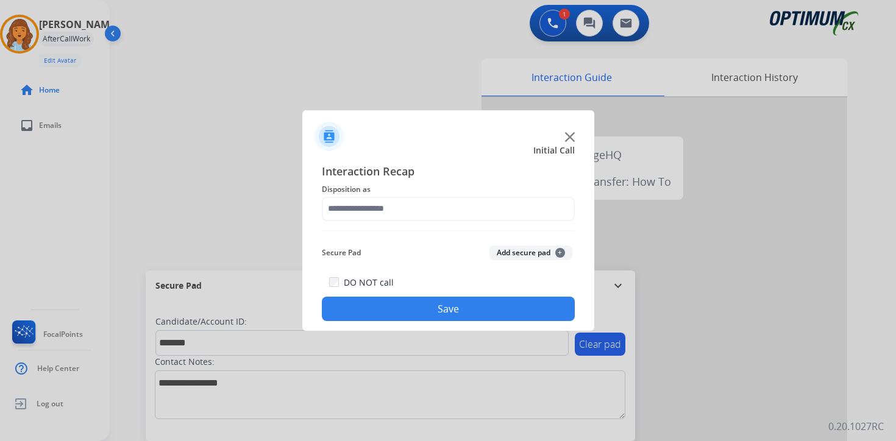
click at [558, 248] on span "+" at bounding box center [560, 253] width 10 height 10
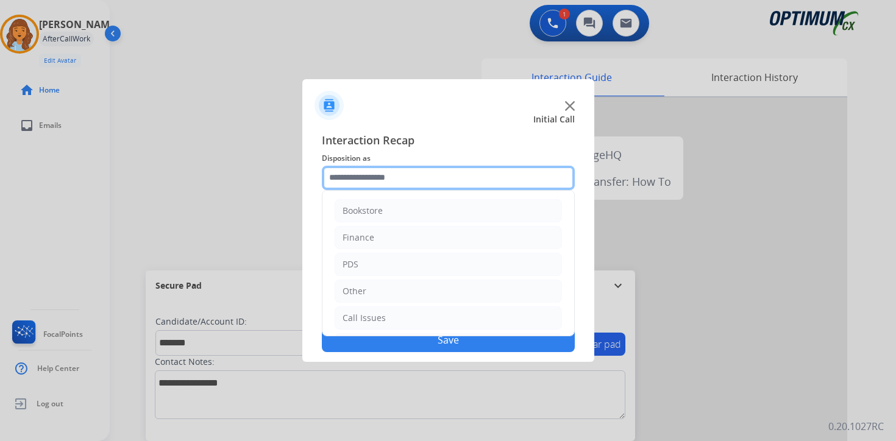
click at [392, 171] on input "text" at bounding box center [448, 178] width 253 height 24
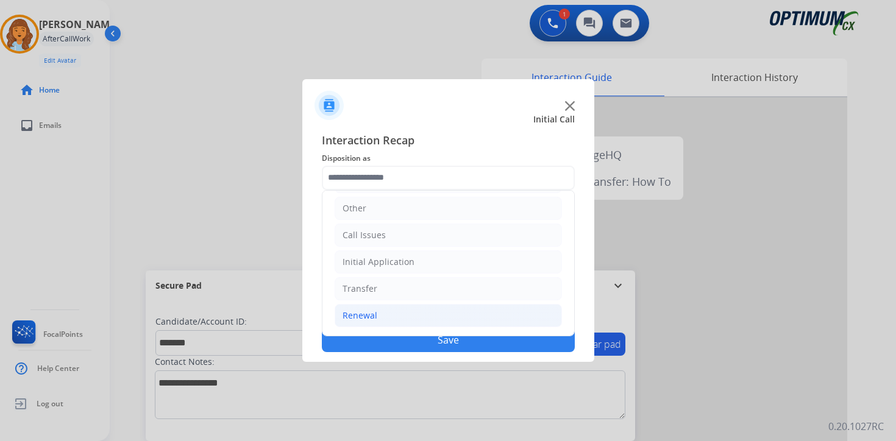
click at [391, 307] on li "Renewal" at bounding box center [448, 315] width 227 height 23
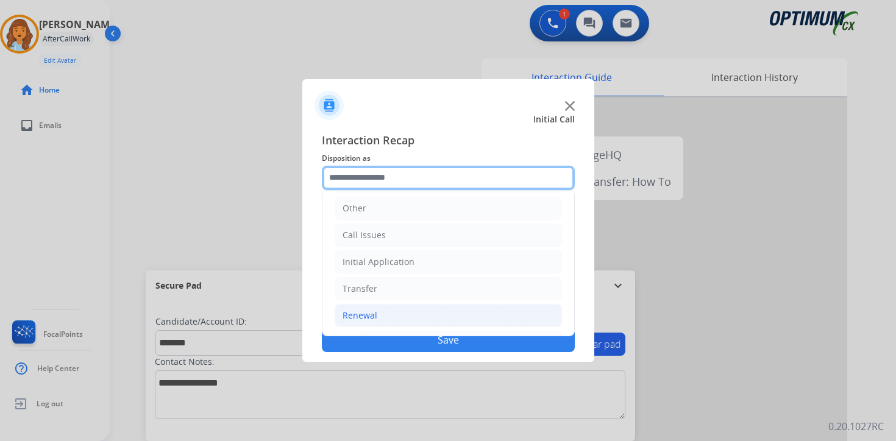
scroll to position [286, 0]
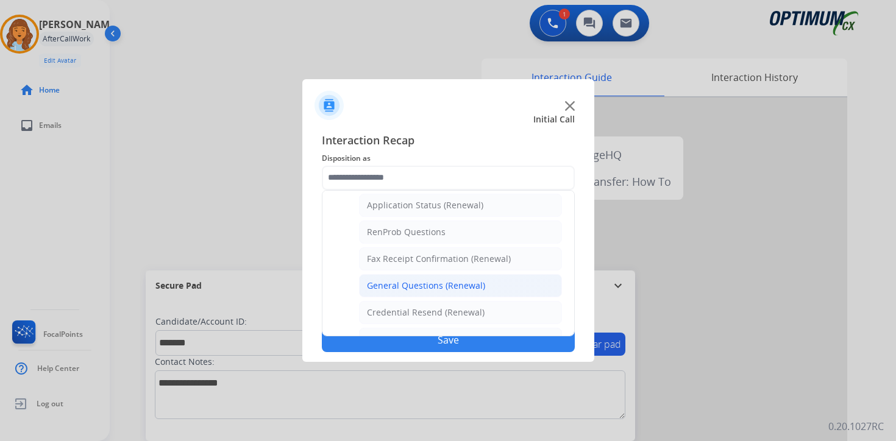
click at [395, 280] on div "General Questions (Renewal)" at bounding box center [426, 286] width 118 height 12
type input "**********"
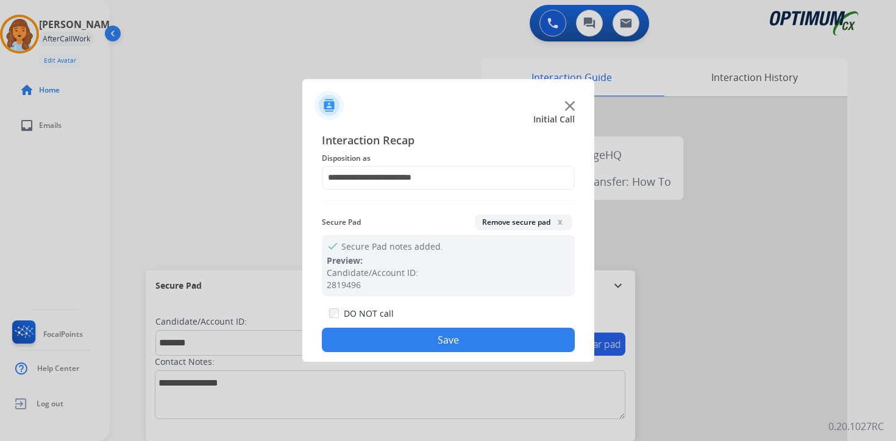
click at [375, 321] on div "DO NOT call Save" at bounding box center [448, 329] width 253 height 46
click at [370, 345] on button "Save" at bounding box center [448, 340] width 253 height 24
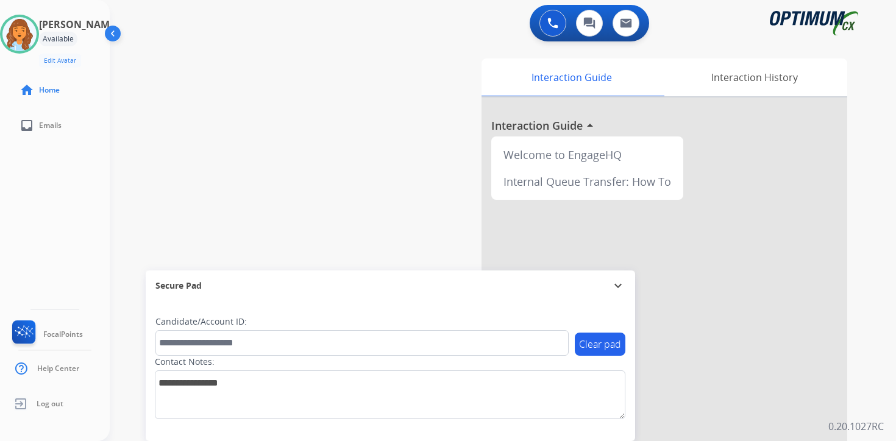
click at [883, 372] on div "0 Voice Interactions 0 Chat Interactions 0 Email Interactions swap_horiz Break …" at bounding box center [503, 220] width 786 height 441
click at [861, 366] on div "Interaction Guide Interaction History Interaction Guide arrow_drop_up Welcome t…" at bounding box center [646, 303] width 442 height 498
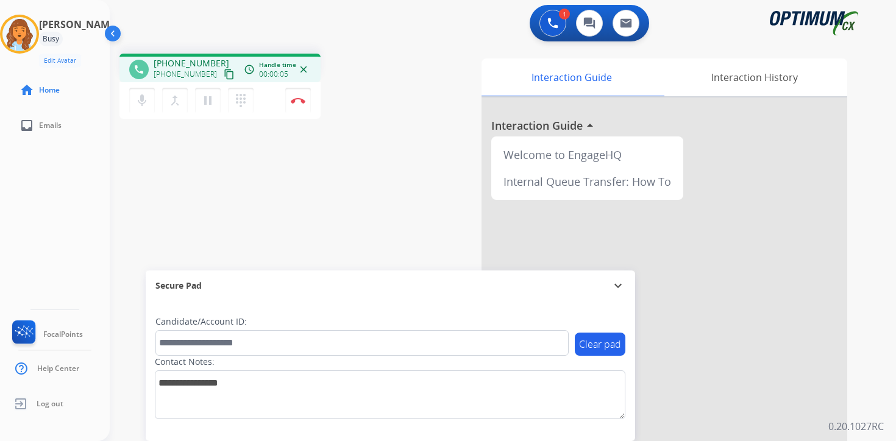
click at [224, 78] on mat-icon "content_copy" at bounding box center [229, 74] width 11 height 11
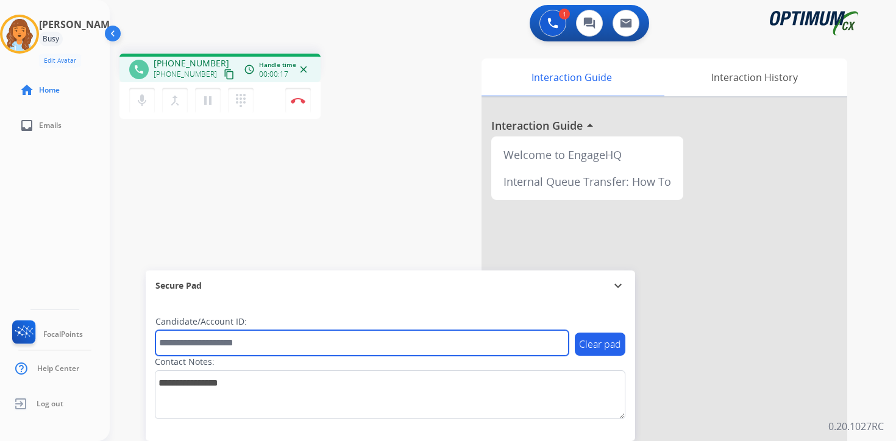
click at [289, 339] on input "text" at bounding box center [361, 343] width 413 height 26
type input "*******"
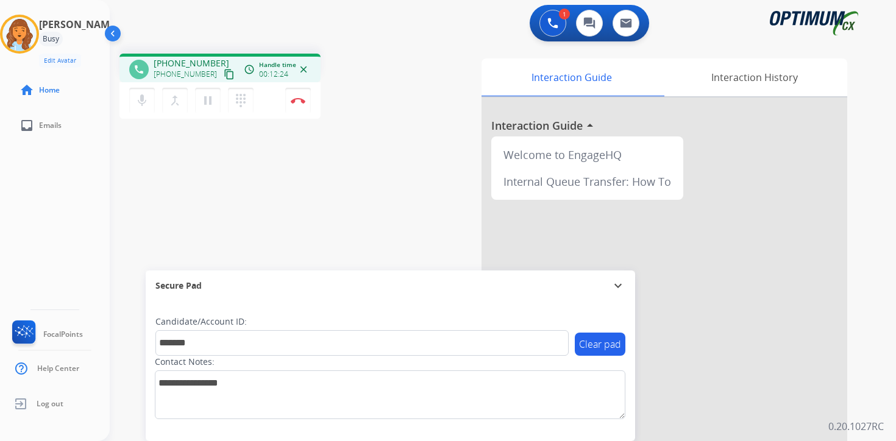
click at [862, 349] on div "Interaction Guide Interaction History Interaction Guide arrow_drop_up Welcome t…" at bounding box center [646, 303] width 442 height 498
click at [306, 102] on button "Disconnect" at bounding box center [298, 101] width 26 height 26
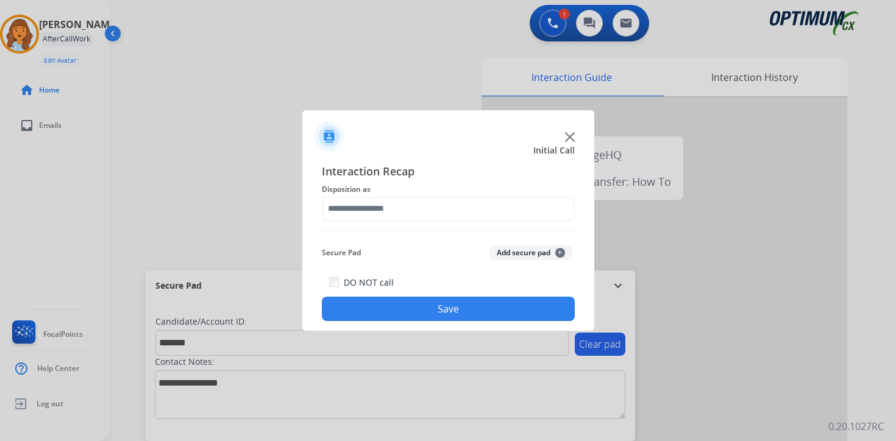
click at [558, 247] on button "Add secure pad +" at bounding box center [530, 253] width 83 height 15
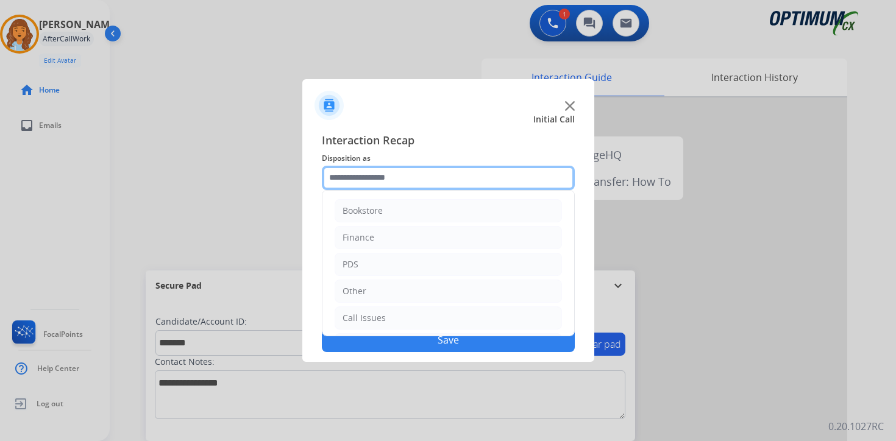
click at [367, 171] on input "text" at bounding box center [448, 178] width 253 height 24
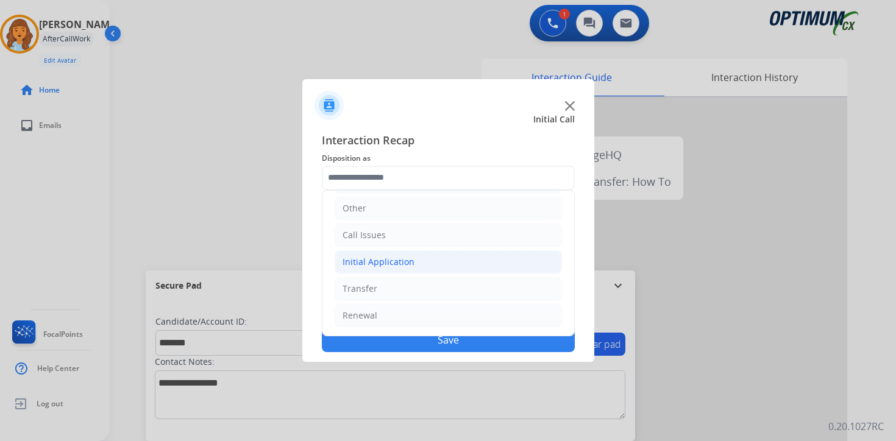
click at [356, 265] on div "Initial Application" at bounding box center [378, 262] width 72 height 12
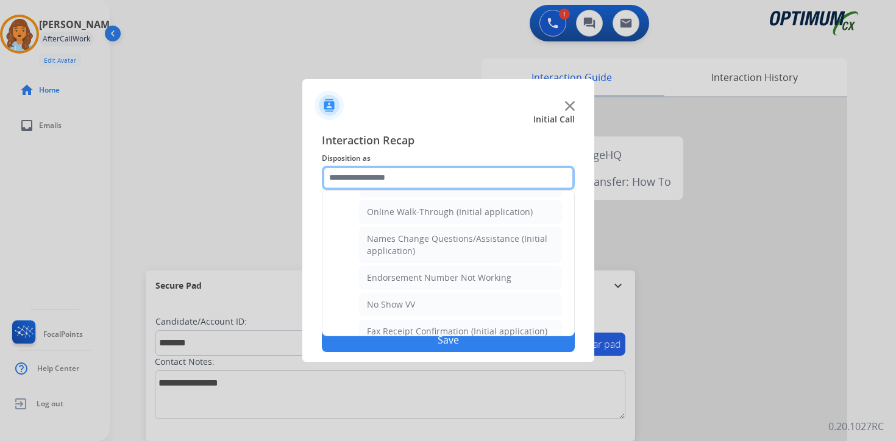
scroll to position [252, 0]
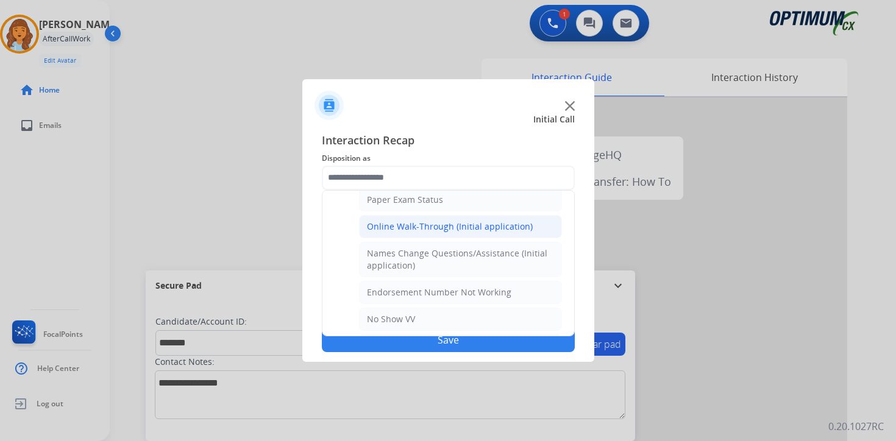
click at [513, 223] on div "Online Walk-Through (Initial application)" at bounding box center [450, 227] width 166 height 12
type input "**********"
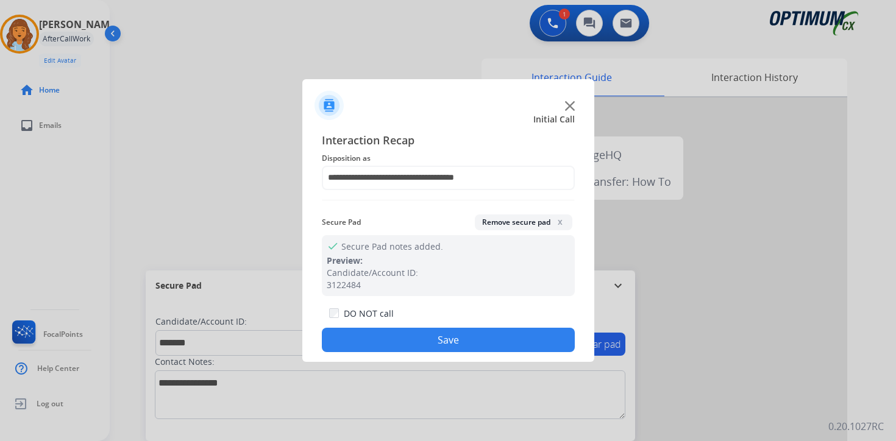
click at [466, 347] on button "Save" at bounding box center [448, 340] width 253 height 24
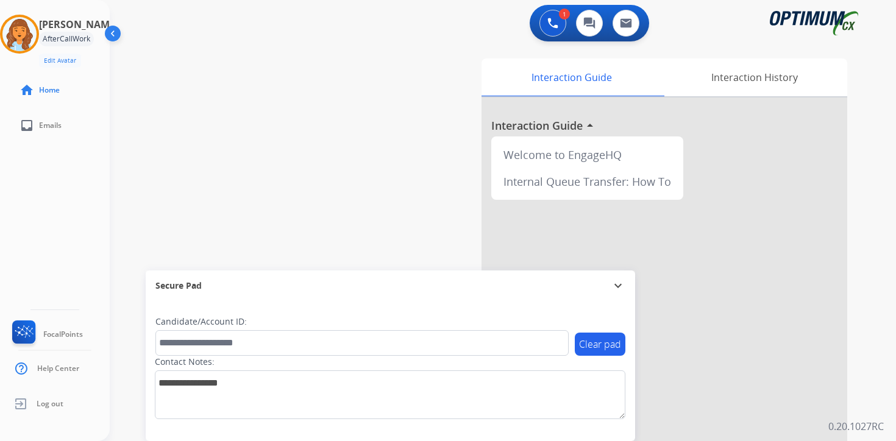
click at [855, 322] on div "Interaction Guide Interaction History Interaction Guide arrow_drop_up Welcome t…" at bounding box center [646, 303] width 442 height 498
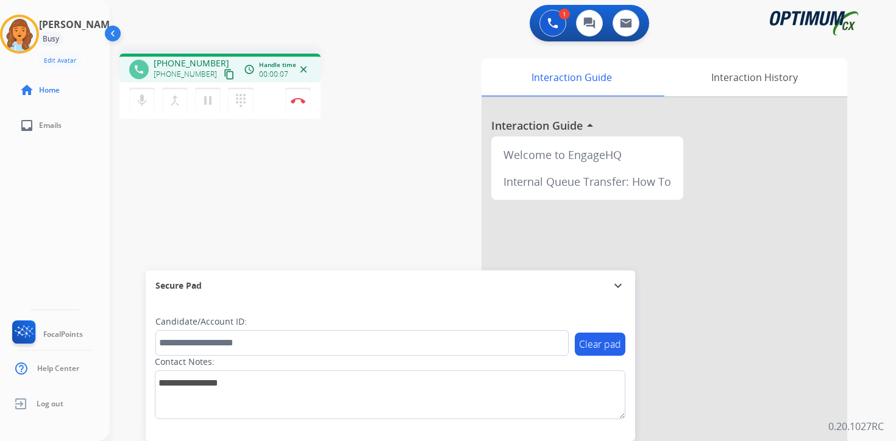
click at [217, 82] on div "phone [PHONE_NUMBER] [PHONE_NUMBER] content_copy access_time Call metrics Queue…" at bounding box center [219, 68] width 201 height 29
click at [224, 77] on mat-icon "content_copy" at bounding box center [229, 74] width 11 height 11
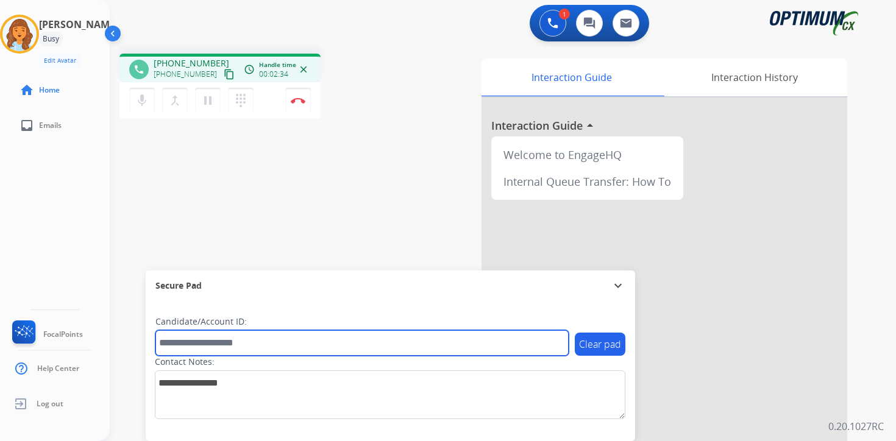
click at [215, 345] on input "text" at bounding box center [361, 343] width 413 height 26
type input "*******"
click at [213, 336] on input "*******" at bounding box center [361, 343] width 413 height 26
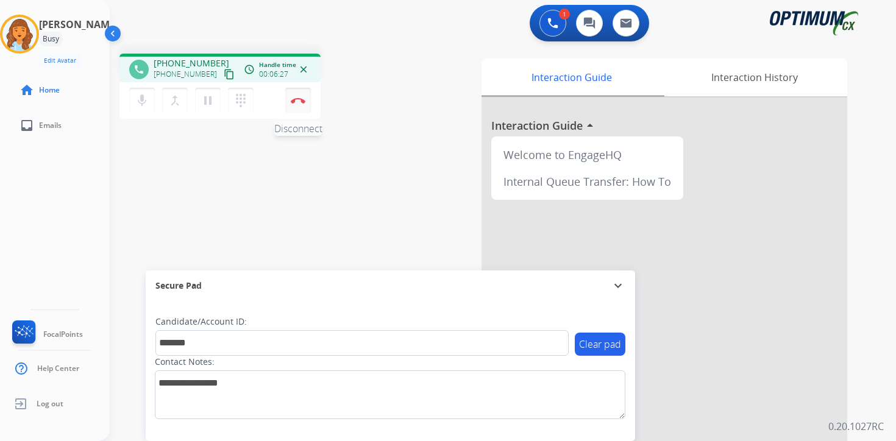
click at [300, 104] on button "Disconnect" at bounding box center [298, 101] width 26 height 26
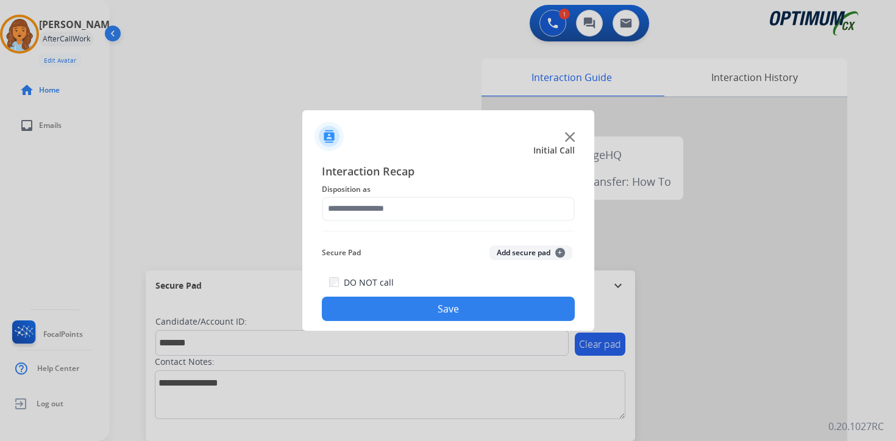
click at [539, 254] on button "Add secure pad +" at bounding box center [530, 253] width 83 height 15
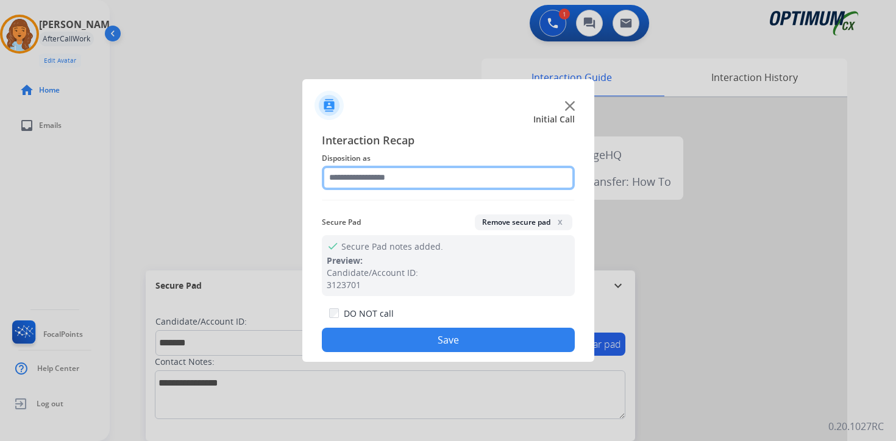
click at [347, 179] on input "text" at bounding box center [448, 178] width 253 height 24
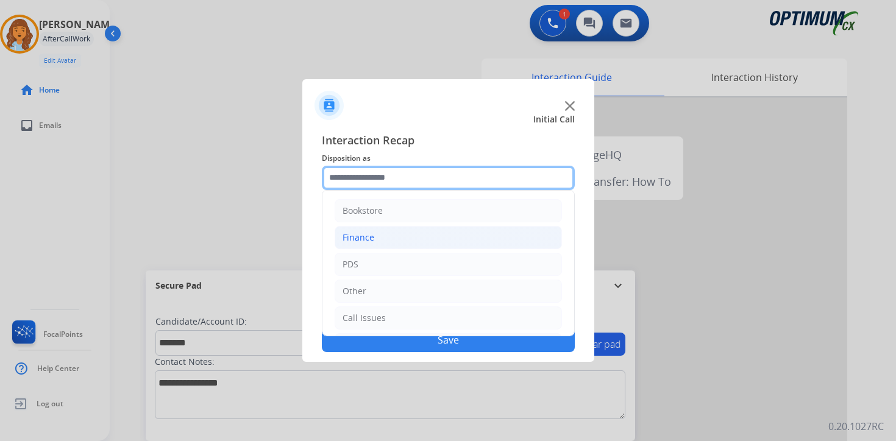
scroll to position [83, 0]
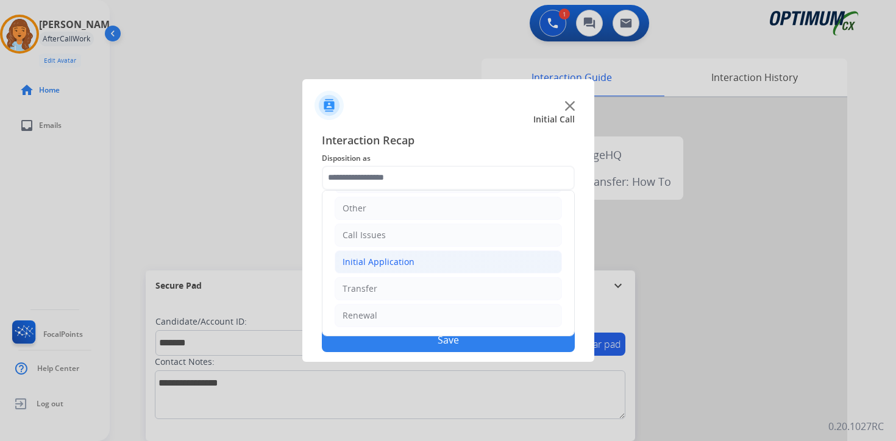
click at [369, 260] on div "Initial Application" at bounding box center [378, 262] width 72 height 12
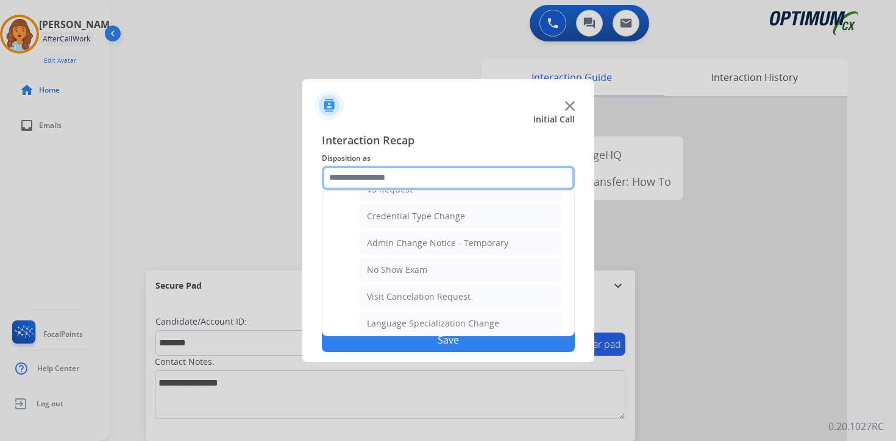
scroll to position [692, 0]
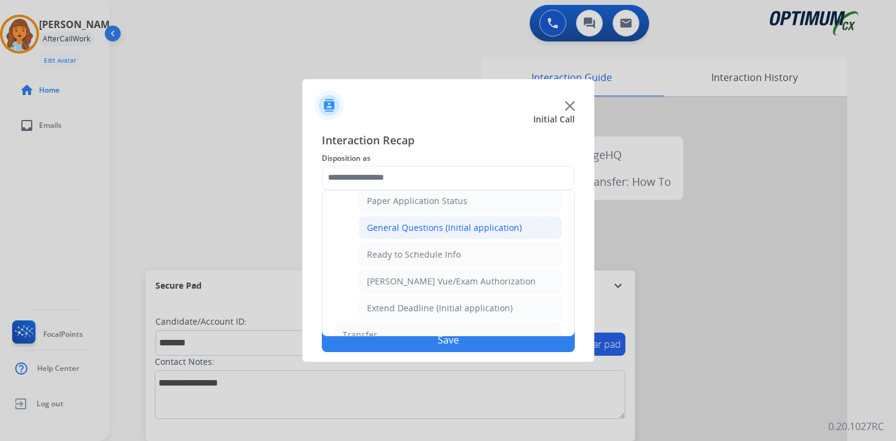
click at [370, 231] on div "General Questions (Initial application)" at bounding box center [444, 228] width 155 height 12
type input "**********"
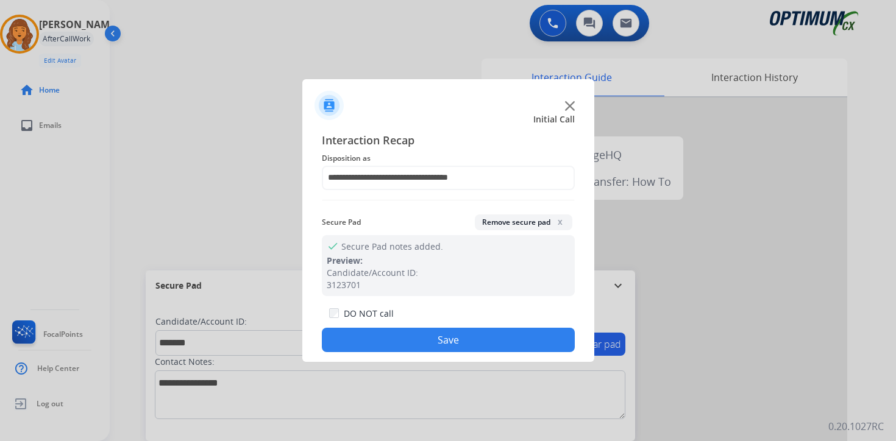
click at [371, 339] on button "Save" at bounding box center [448, 340] width 253 height 24
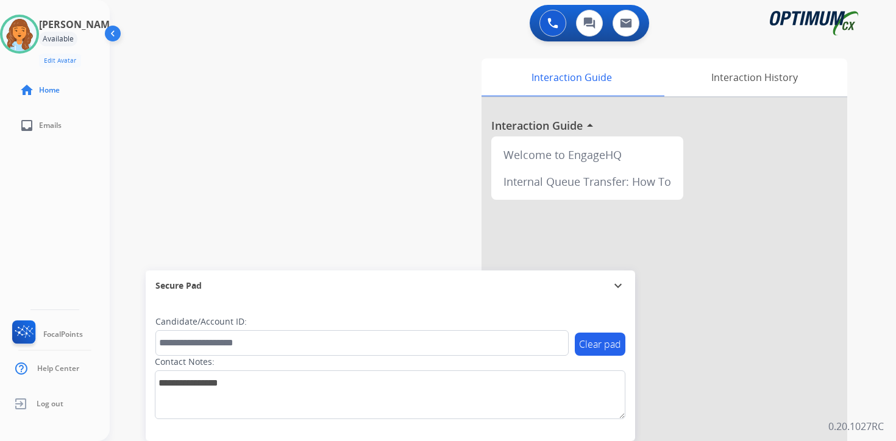
click at [868, 363] on div "0 Voice Interactions 0 Chat Interactions 0 Email Interactions swap_horiz Break …" at bounding box center [503, 220] width 786 height 441
click at [861, 267] on div "Interaction Guide Interaction History Interaction Guide arrow_drop_up Welcome t…" at bounding box center [646, 303] width 442 height 498
click at [27, 28] on img at bounding box center [19, 34] width 34 height 34
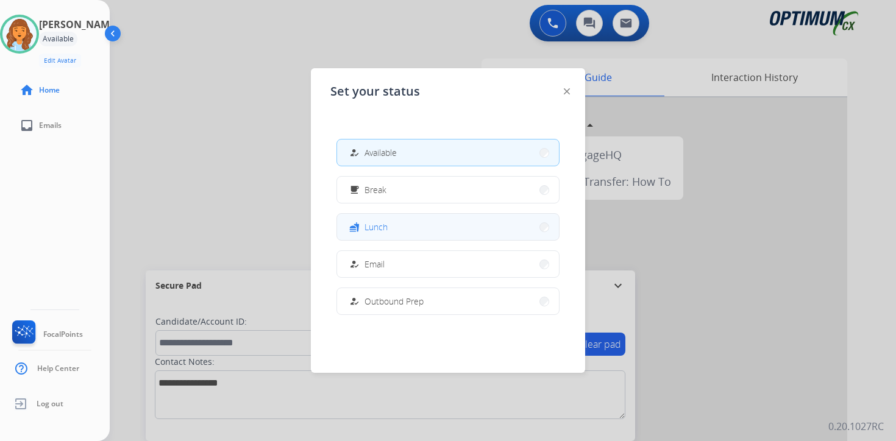
click at [399, 224] on button "fastfood Lunch" at bounding box center [448, 227] width 222 height 26
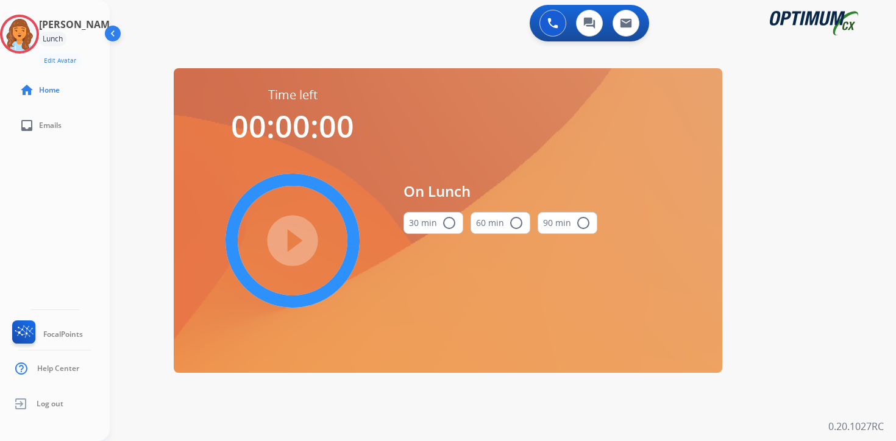
click at [862, 247] on div "0 Voice Interactions 0 Chat Interactions 0 Email Interactions swap_horiz Break …" at bounding box center [503, 220] width 786 height 441
click at [21, 33] on img at bounding box center [19, 34] width 34 height 34
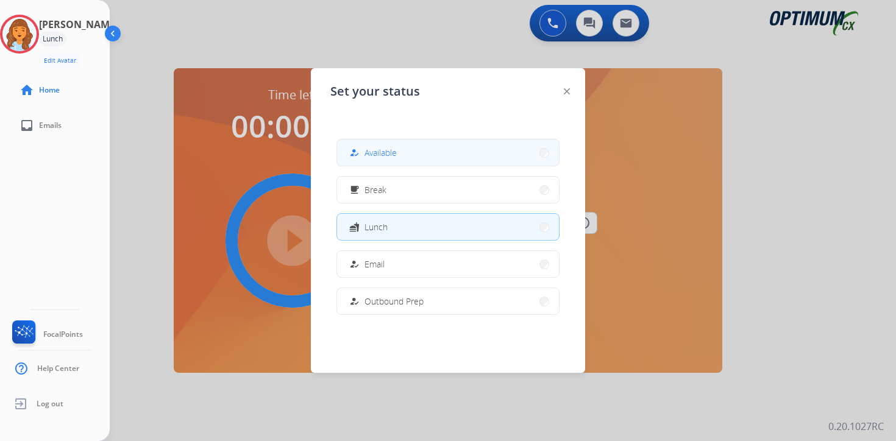
click at [360, 141] on button "how_to_reg Available" at bounding box center [448, 153] width 222 height 26
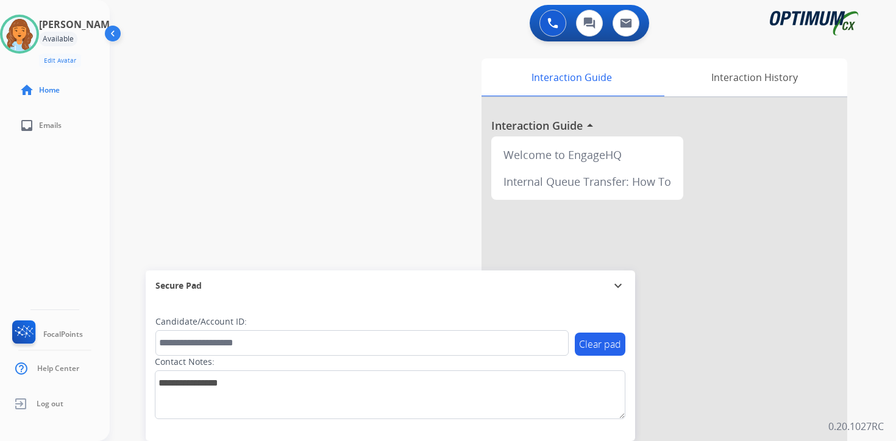
click at [881, 395] on div "0 Voice Interactions 0 Chat Interactions 0 Email Interactions swap_horiz Break …" at bounding box center [503, 220] width 786 height 441
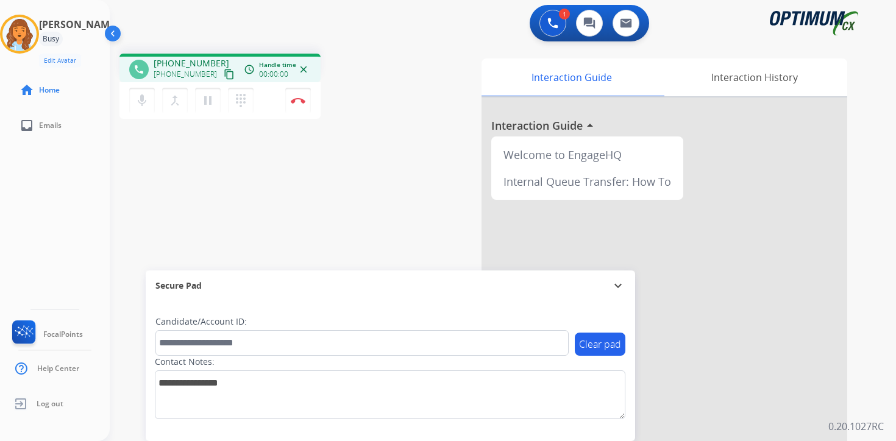
click at [224, 74] on mat-icon "content_copy" at bounding box center [229, 74] width 11 height 11
click at [879, 405] on div "1 Voice Interactions 0 Chat Interactions 0 Email Interactions phone [PHONE_NUMB…" at bounding box center [503, 220] width 786 height 441
click at [879, 408] on div "1 Voice Interactions 0 Chat Interactions 0 Email Interactions phone [PHONE_NUMB…" at bounding box center [503, 220] width 786 height 441
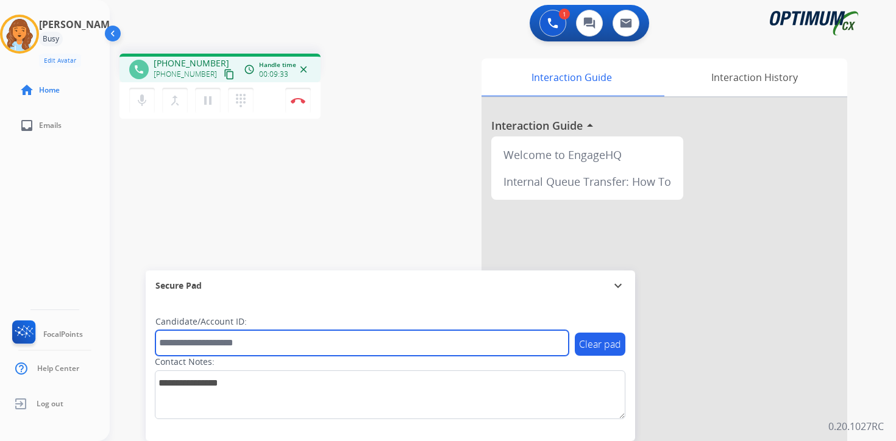
click at [241, 342] on input "text" at bounding box center [361, 343] width 413 height 26
type input "****"
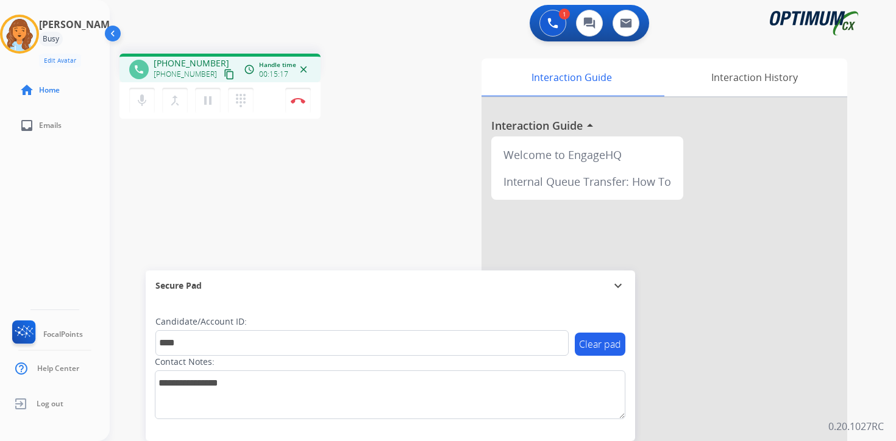
click at [857, 401] on div "Interaction Guide Interaction History Interaction Guide arrow_drop_up Welcome t…" at bounding box center [646, 303] width 442 height 498
click at [299, 108] on button "Disconnect" at bounding box center [298, 101] width 26 height 26
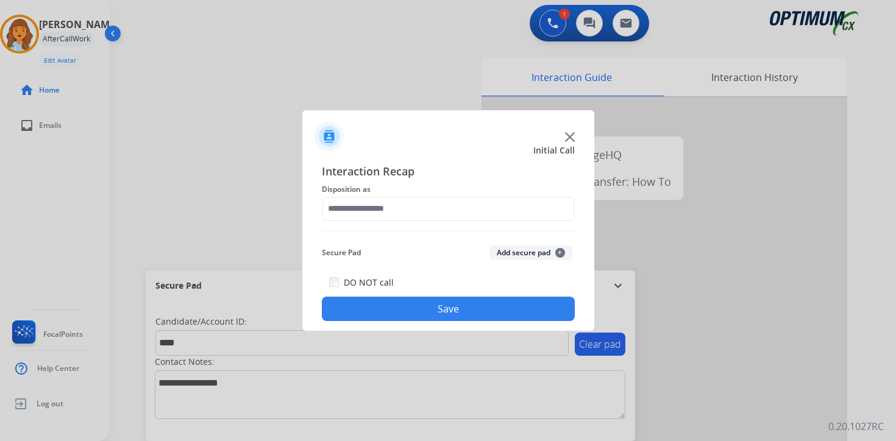
click at [546, 253] on button "Add secure pad +" at bounding box center [530, 253] width 83 height 15
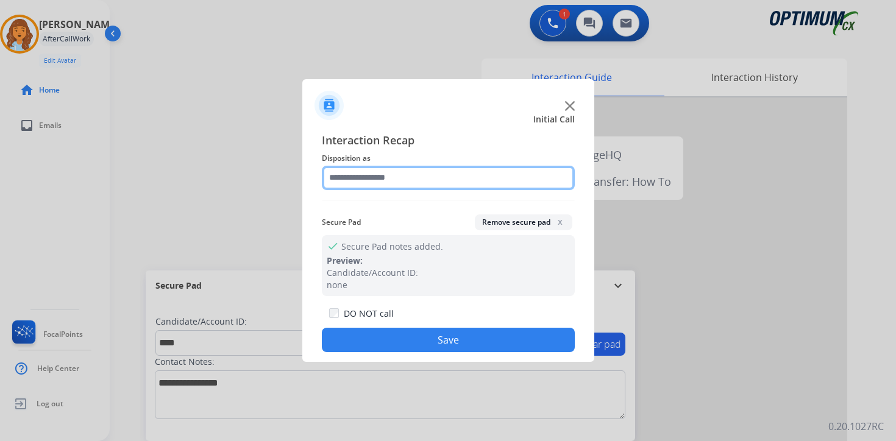
click at [367, 180] on input "text" at bounding box center [448, 178] width 253 height 24
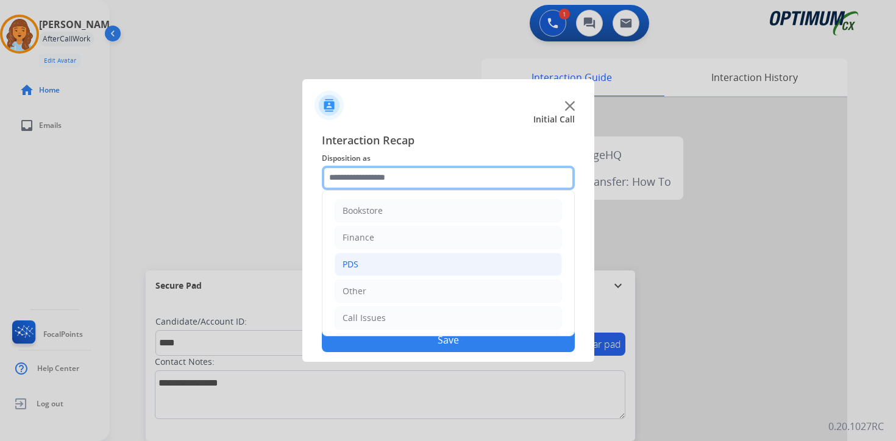
scroll to position [83, 0]
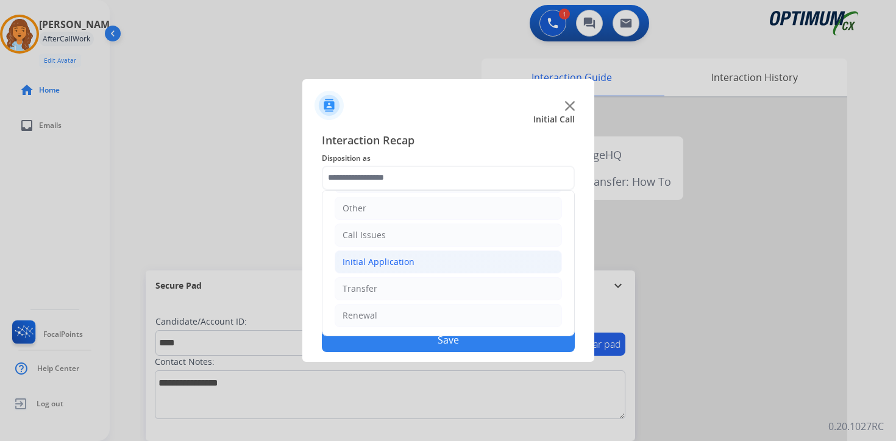
click at [367, 262] on div "Initial Application" at bounding box center [378, 262] width 72 height 12
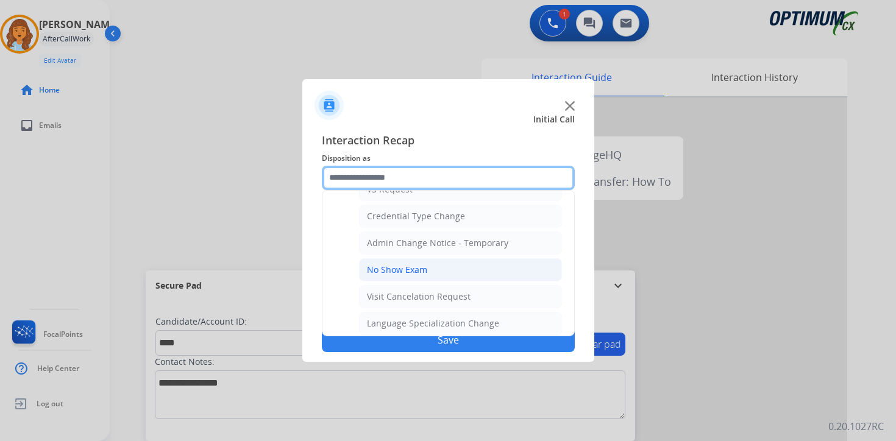
scroll to position [692, 0]
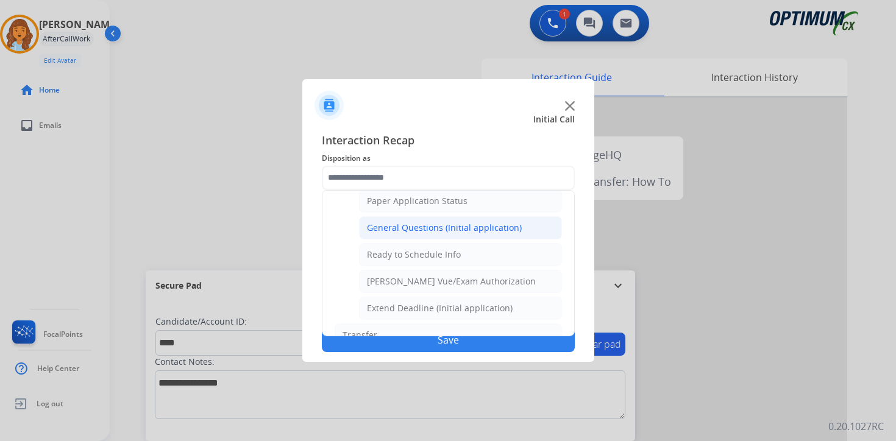
click at [383, 236] on li "General Questions (Initial application)" at bounding box center [460, 227] width 203 height 23
type input "**********"
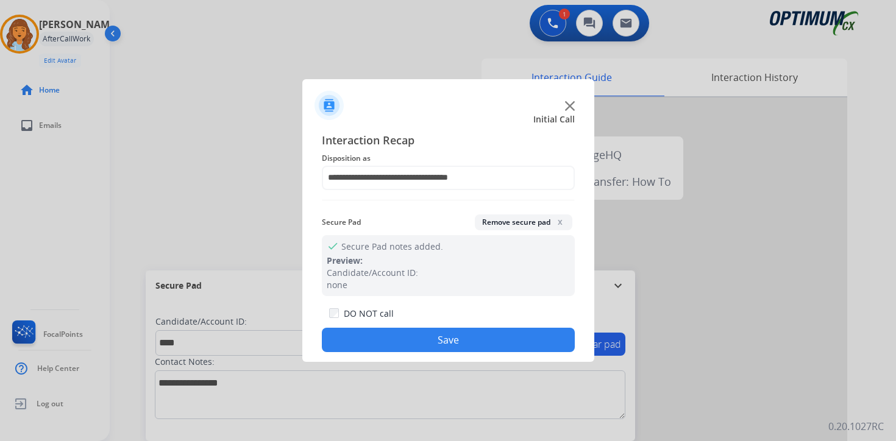
click at [422, 349] on button "Save" at bounding box center [448, 340] width 253 height 24
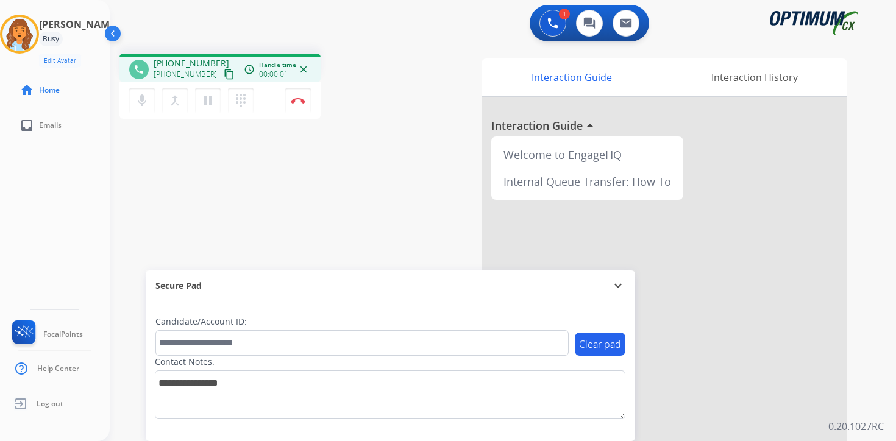
click at [224, 74] on mat-icon "content_copy" at bounding box center [229, 74] width 11 height 11
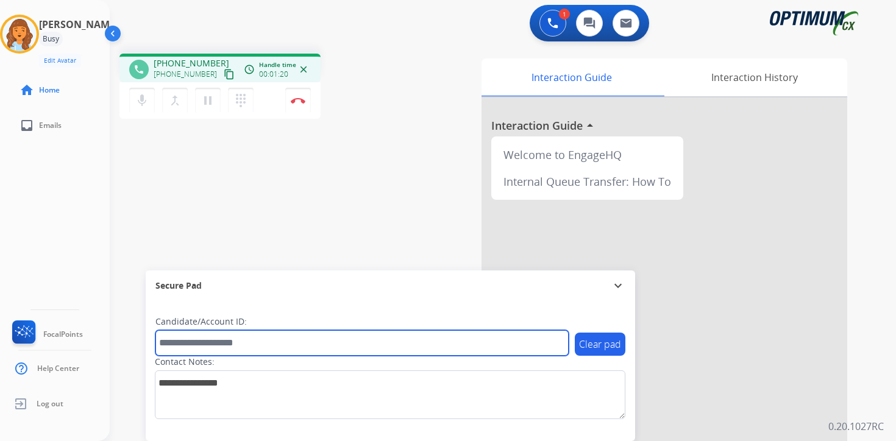
click at [232, 342] on input "text" at bounding box center [361, 343] width 413 height 26
type input "*******"
click at [228, 342] on input "*******" at bounding box center [361, 343] width 413 height 26
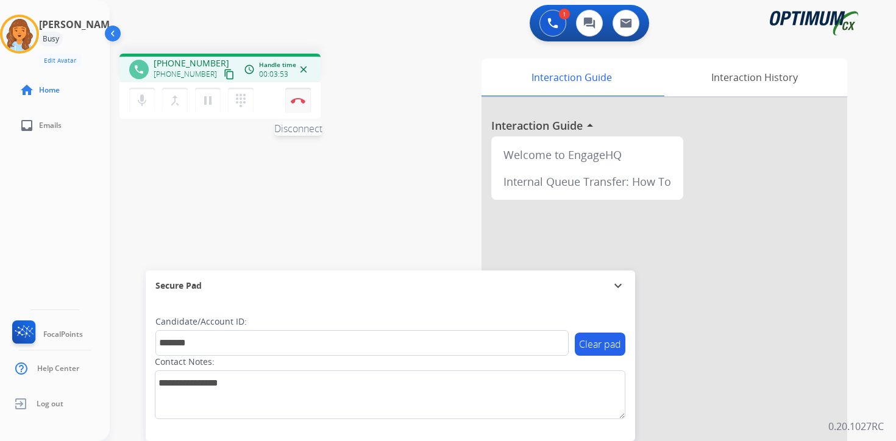
click at [302, 106] on button "Disconnect" at bounding box center [298, 101] width 26 height 26
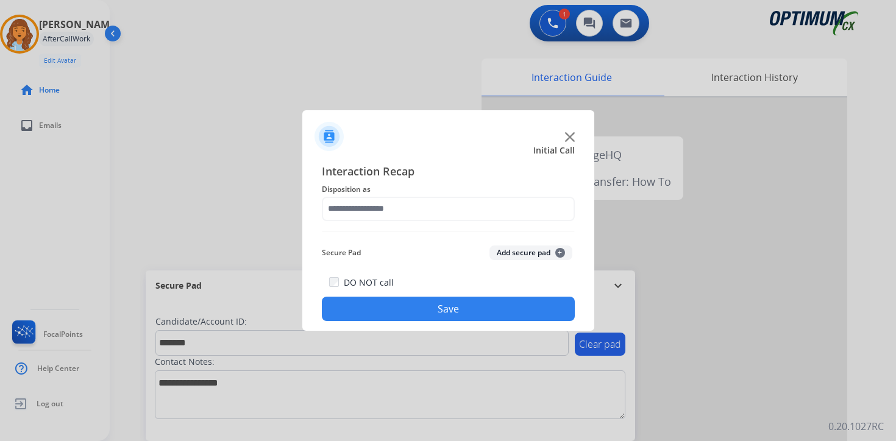
click at [533, 253] on button "Add secure pad +" at bounding box center [530, 253] width 83 height 15
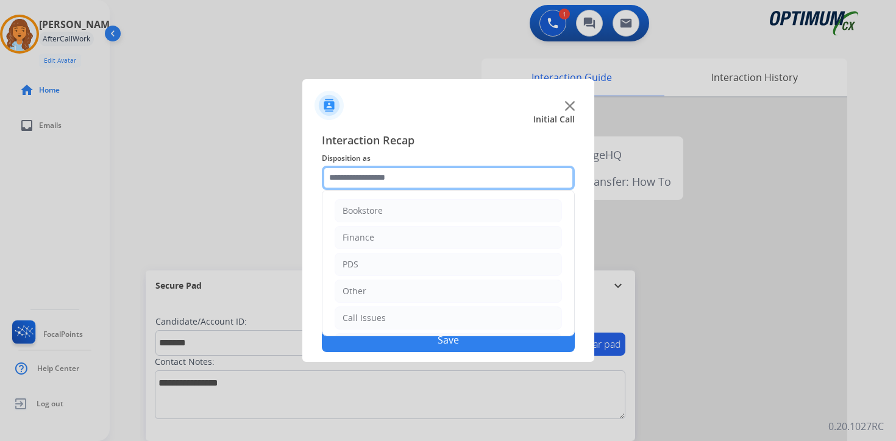
click at [339, 177] on input "text" at bounding box center [448, 178] width 253 height 24
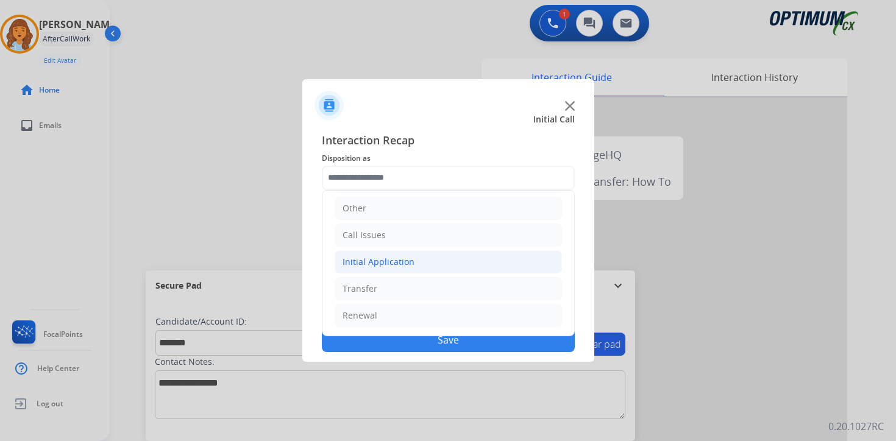
click at [341, 264] on li "Initial Application" at bounding box center [448, 261] width 227 height 23
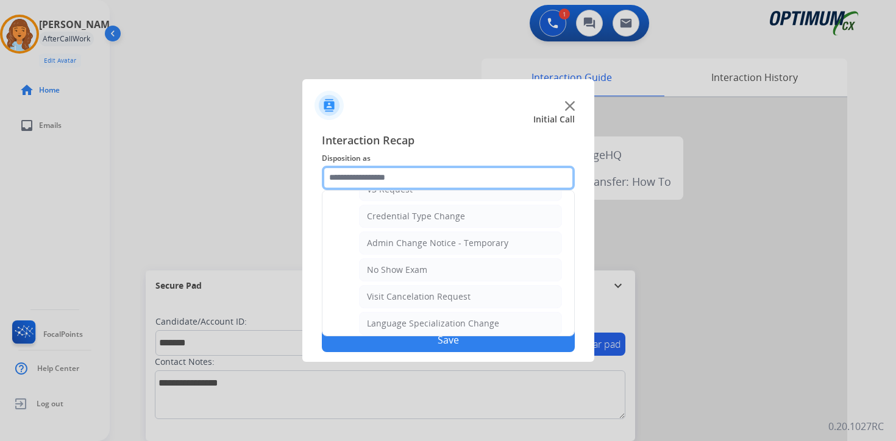
scroll to position [692, 0]
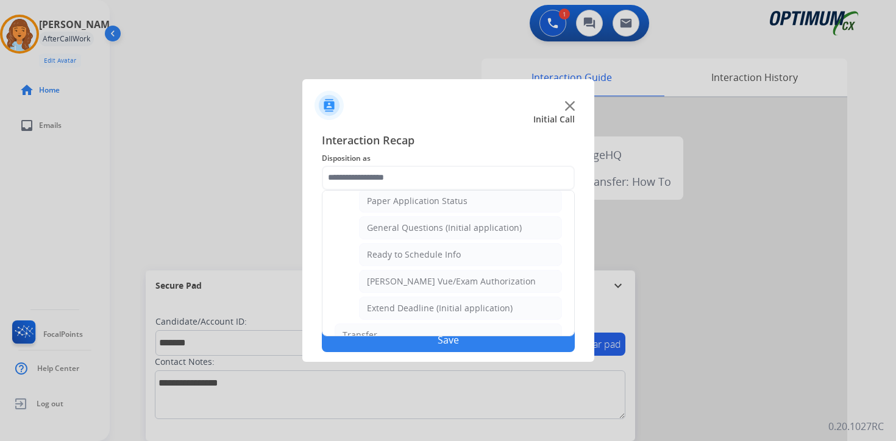
click at [374, 227] on div "General Questions (Initial application)" at bounding box center [444, 228] width 155 height 12
type input "**********"
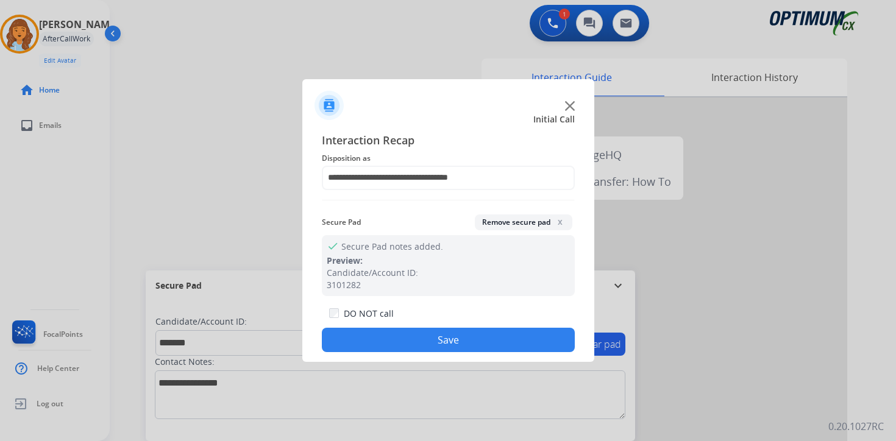
click at [392, 333] on button "Save" at bounding box center [448, 340] width 253 height 24
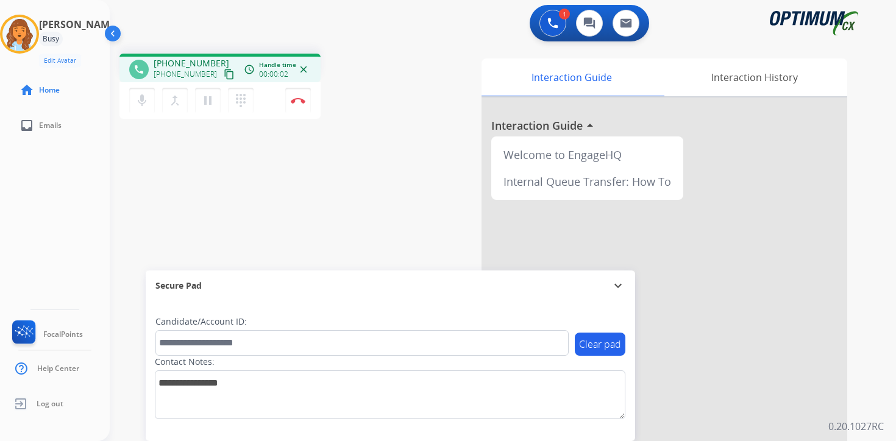
click at [224, 75] on mat-icon "content_copy" at bounding box center [229, 74] width 11 height 11
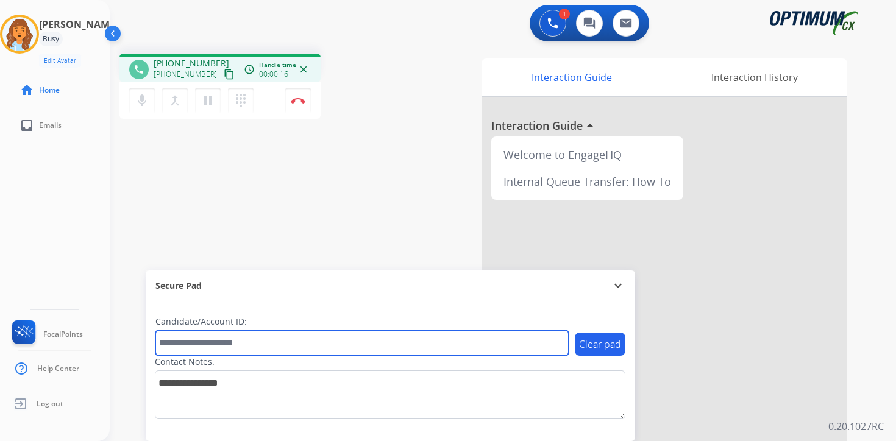
click at [305, 345] on input "text" at bounding box center [361, 343] width 413 height 26
type input "*******"
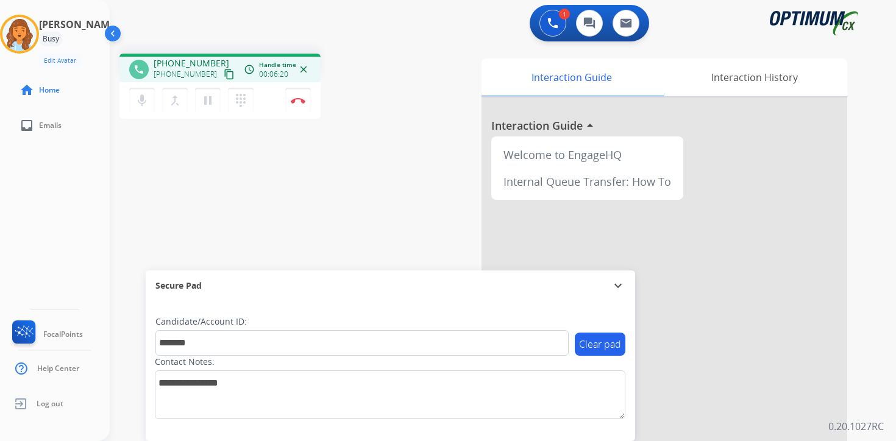
click at [859, 416] on div "Interaction Guide Interaction History Interaction Guide arrow_drop_up Welcome t…" at bounding box center [646, 303] width 442 height 498
click at [303, 100] on img at bounding box center [298, 100] width 15 height 6
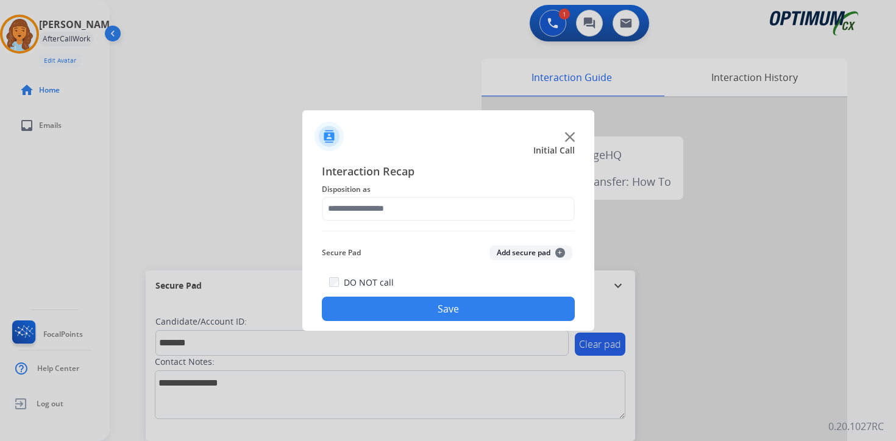
click at [552, 260] on button "Add secure pad +" at bounding box center [530, 253] width 83 height 15
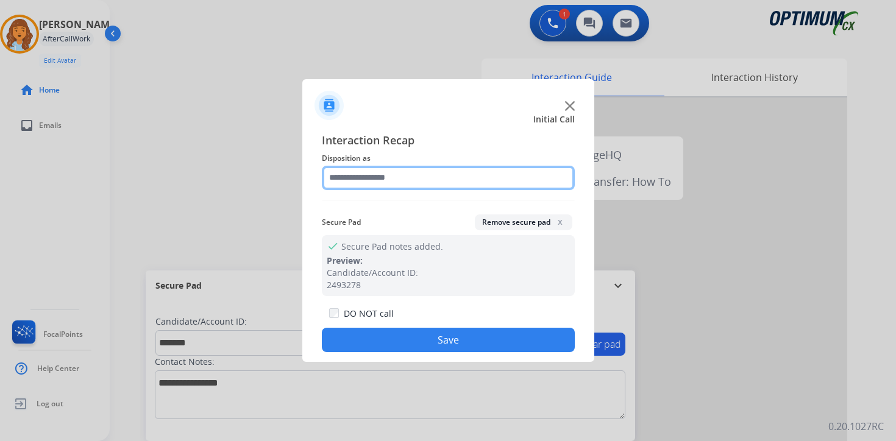
click at [352, 166] on input "text" at bounding box center [448, 178] width 253 height 24
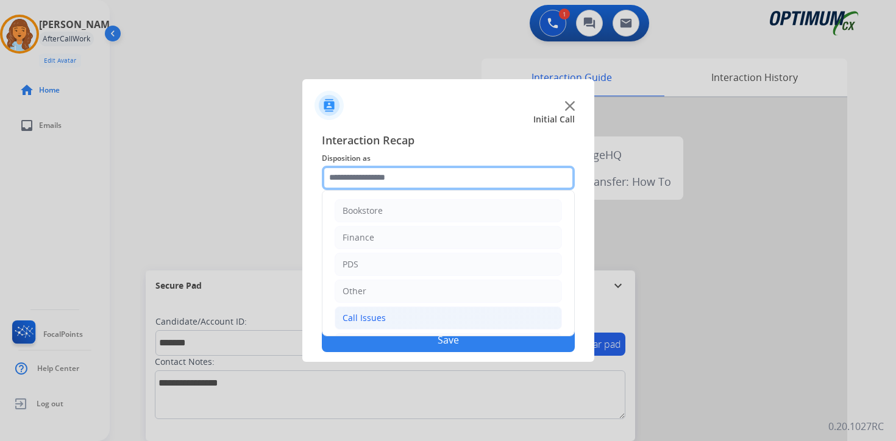
scroll to position [83, 0]
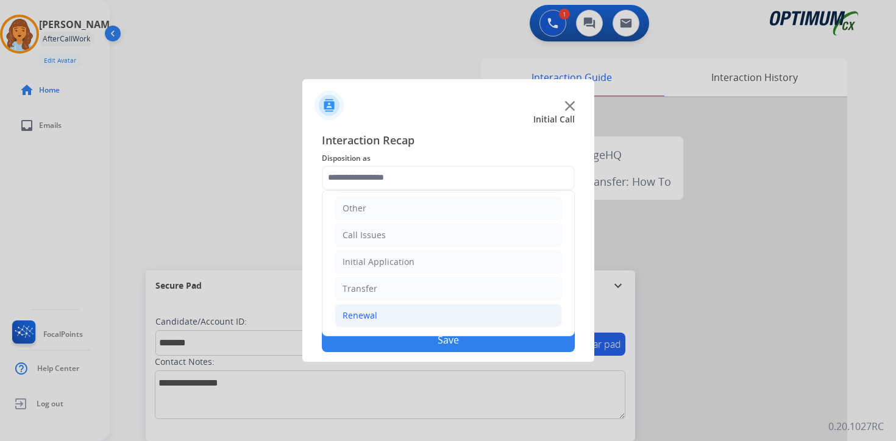
click at [388, 313] on li "Renewal" at bounding box center [448, 315] width 227 height 23
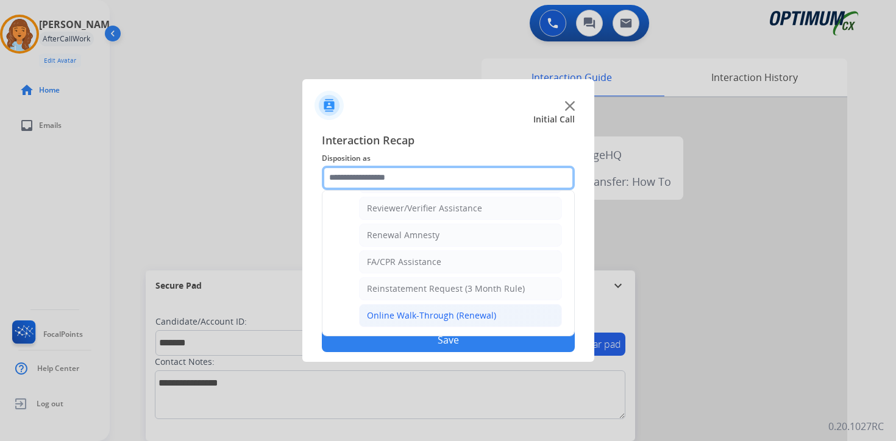
scroll to position [267, 0]
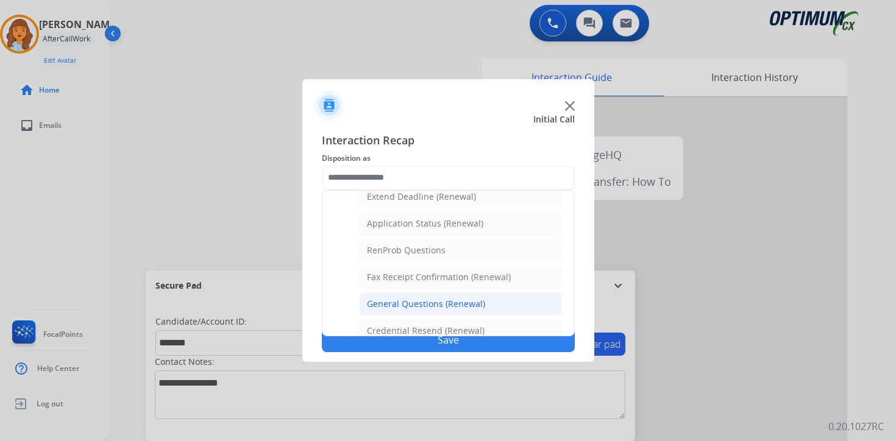
click at [392, 306] on div "General Questions (Renewal)" at bounding box center [426, 304] width 118 height 12
type input "**********"
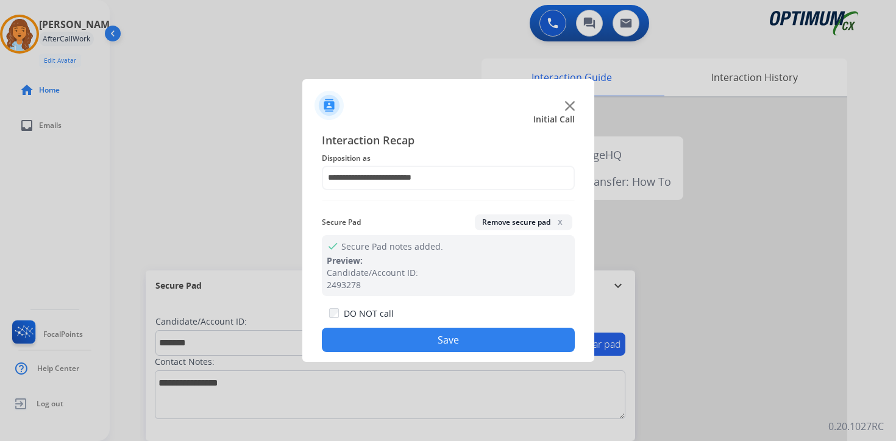
click at [405, 352] on div "DO NOT call Save" at bounding box center [448, 329] width 253 height 46
click at [442, 347] on button "Save" at bounding box center [448, 340] width 253 height 24
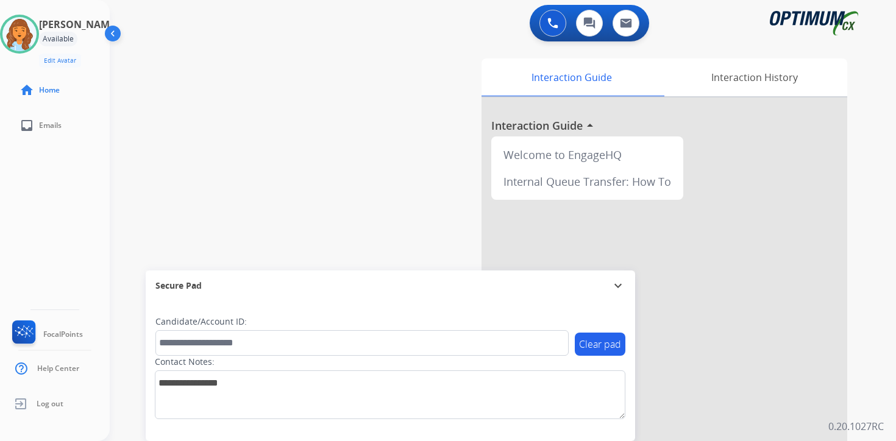
click at [874, 327] on div "0 Voice Interactions 0 Chat Interactions 0 Email Interactions swap_horiz Break …" at bounding box center [503, 220] width 786 height 441
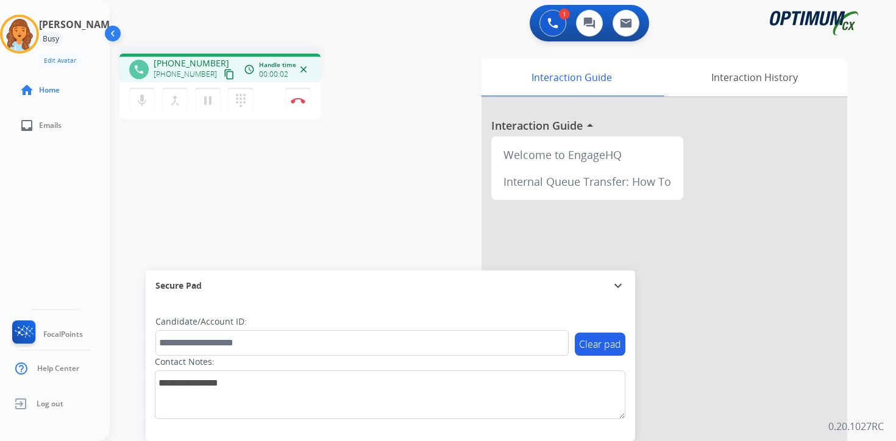
click at [224, 77] on mat-icon "content_copy" at bounding box center [229, 74] width 11 height 11
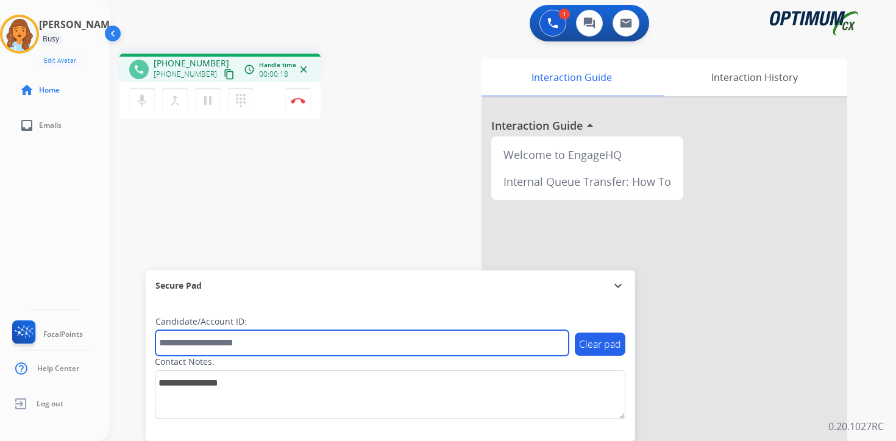
click at [270, 342] on input "text" at bounding box center [361, 343] width 413 height 26
type input "*******"
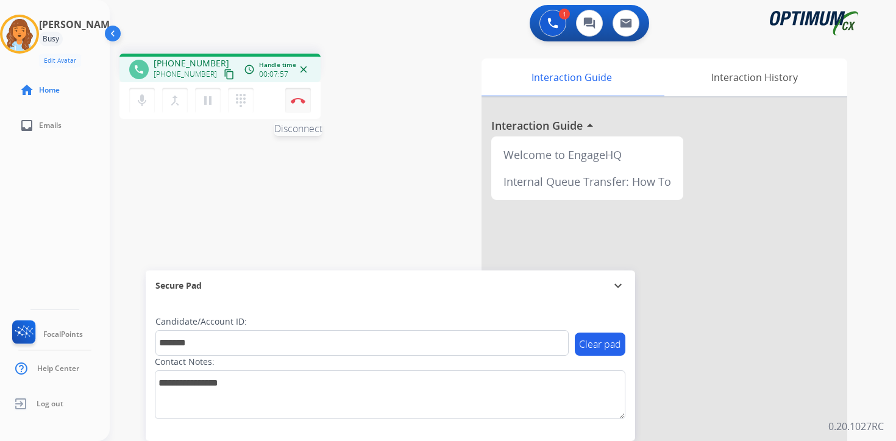
click at [297, 101] on img at bounding box center [298, 100] width 15 height 6
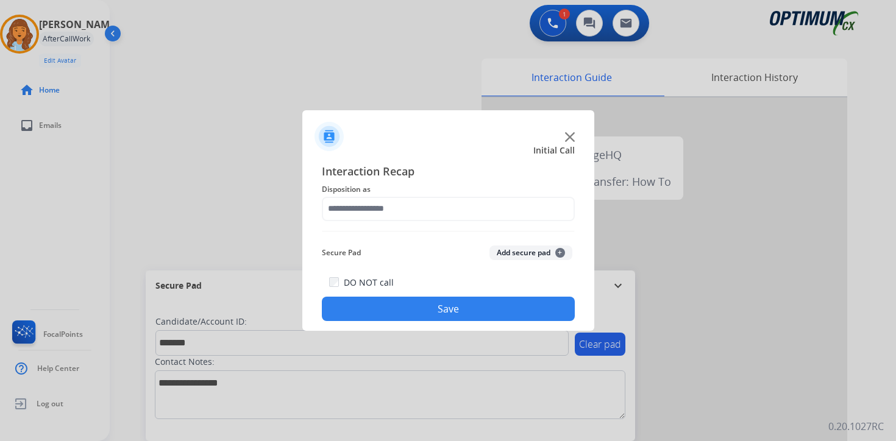
click at [525, 247] on button "Add secure pad +" at bounding box center [530, 253] width 83 height 15
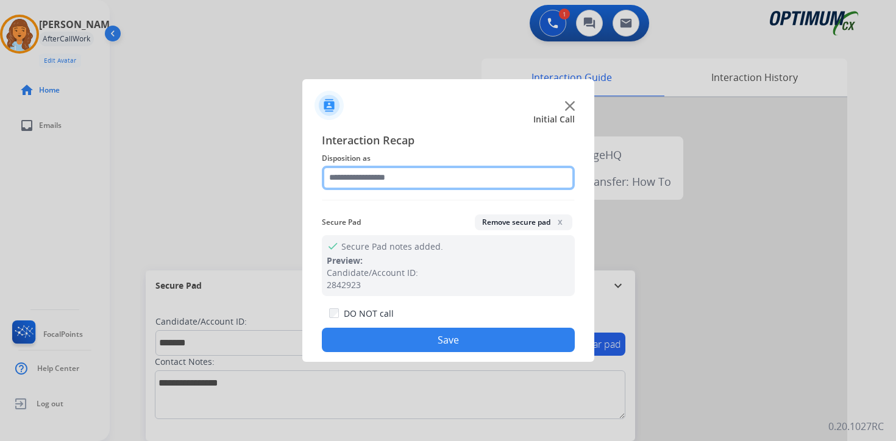
click at [374, 173] on input "text" at bounding box center [448, 178] width 253 height 24
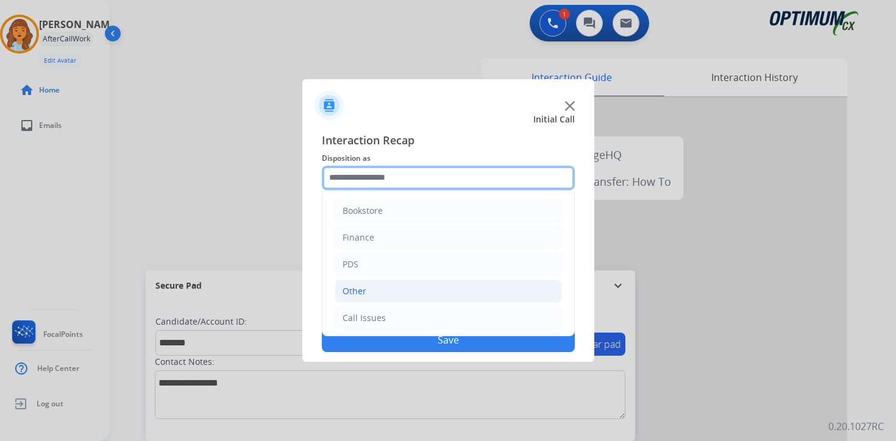
scroll to position [83, 0]
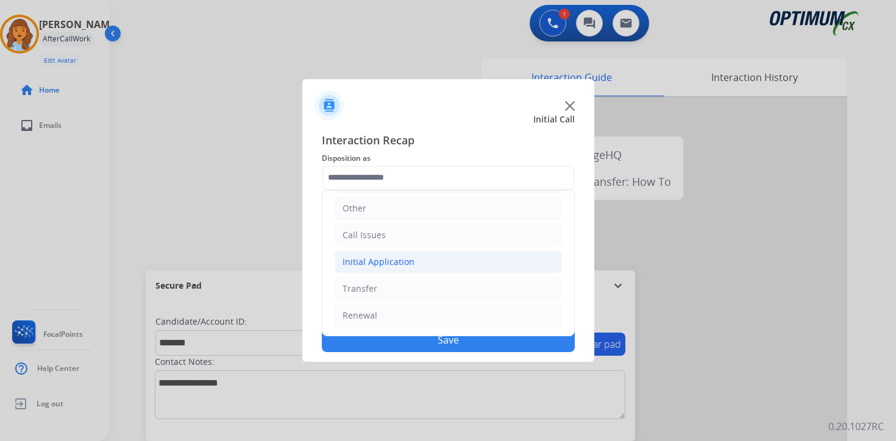
click at [366, 257] on div "Initial Application" at bounding box center [378, 262] width 72 height 12
click at [357, 261] on div "Initial Application" at bounding box center [378, 262] width 72 height 12
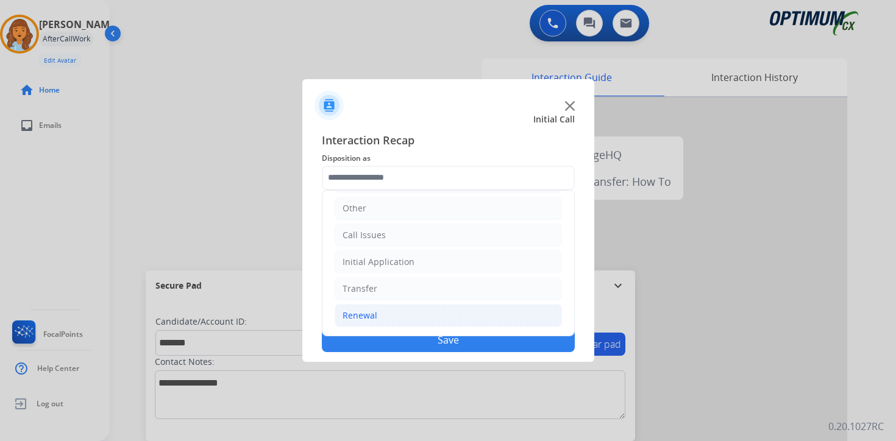
click at [345, 315] on div "Renewal" at bounding box center [359, 316] width 35 height 12
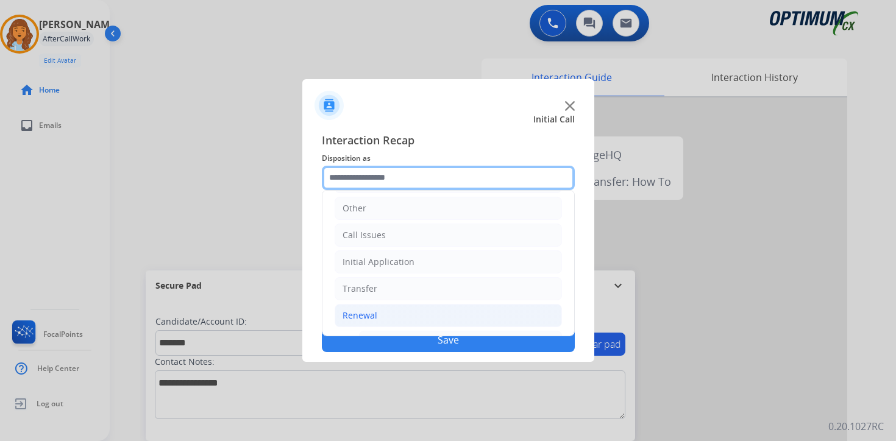
scroll to position [286, 0]
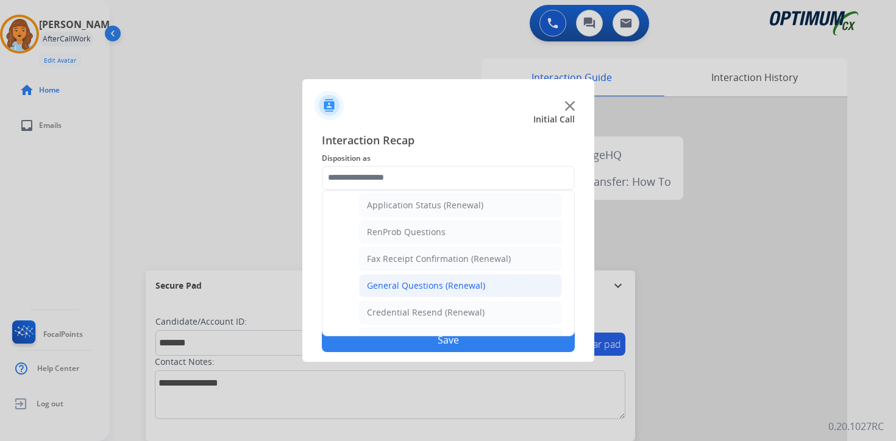
click at [411, 283] on div "General Questions (Renewal)" at bounding box center [426, 286] width 118 height 12
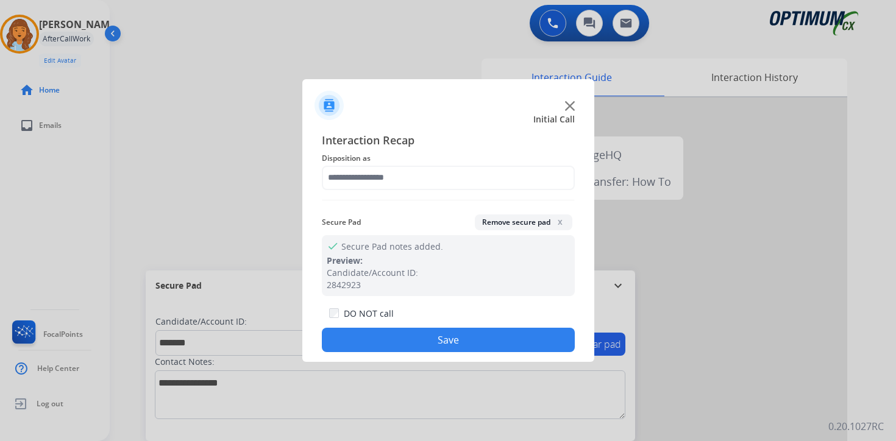
type input "**********"
click at [417, 350] on button "Save" at bounding box center [448, 340] width 253 height 24
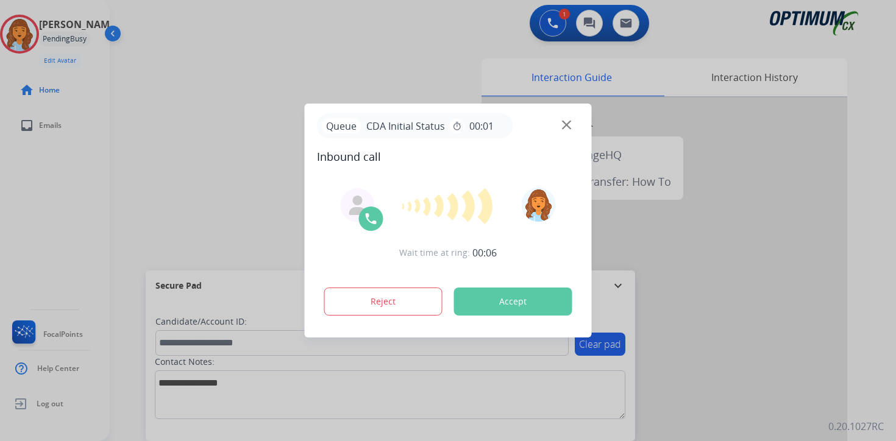
click at [606, 433] on div at bounding box center [448, 220] width 896 height 441
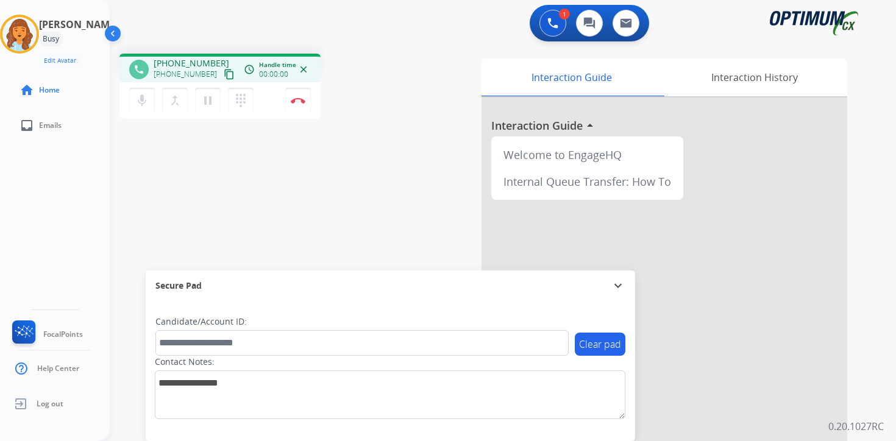
click at [224, 74] on mat-icon "content_copy" at bounding box center [229, 74] width 11 height 11
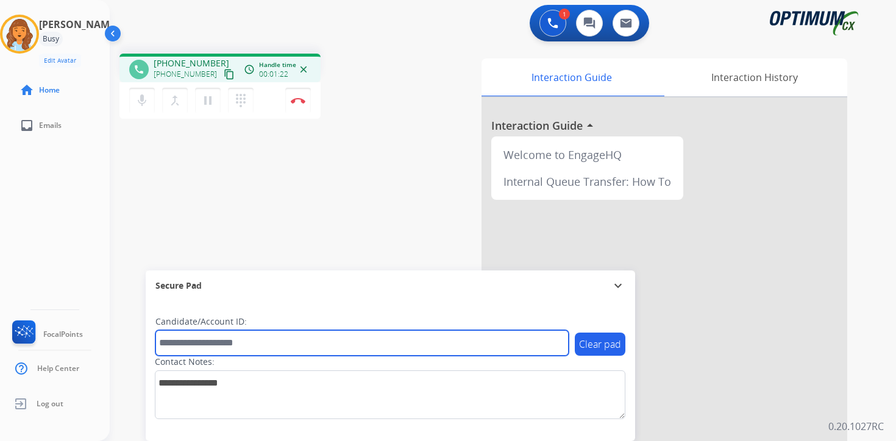
click at [194, 339] on input "text" at bounding box center [361, 343] width 413 height 26
type input "*******"
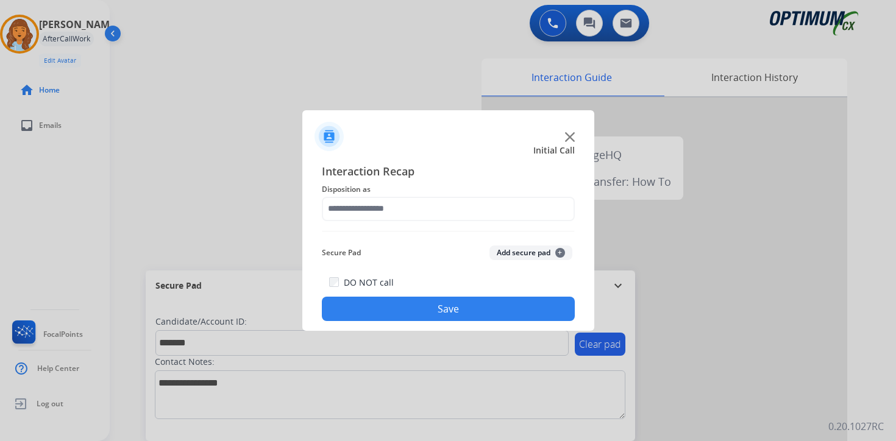
click at [537, 255] on button "Add secure pad +" at bounding box center [530, 253] width 83 height 15
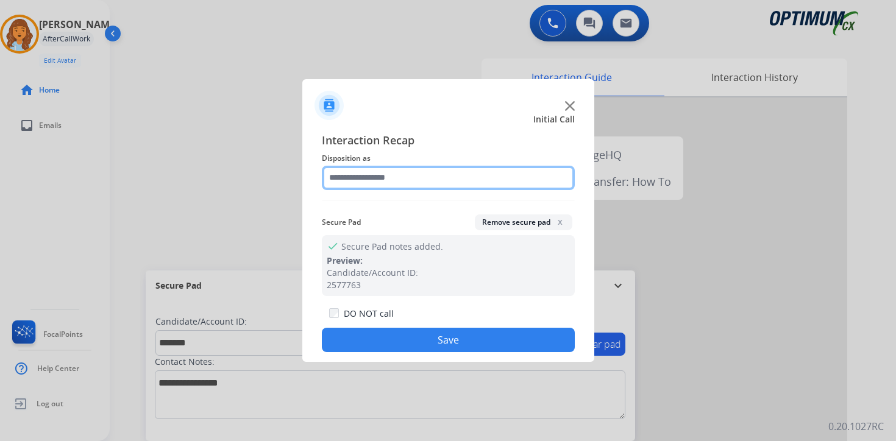
click at [388, 184] on input "text" at bounding box center [448, 178] width 253 height 24
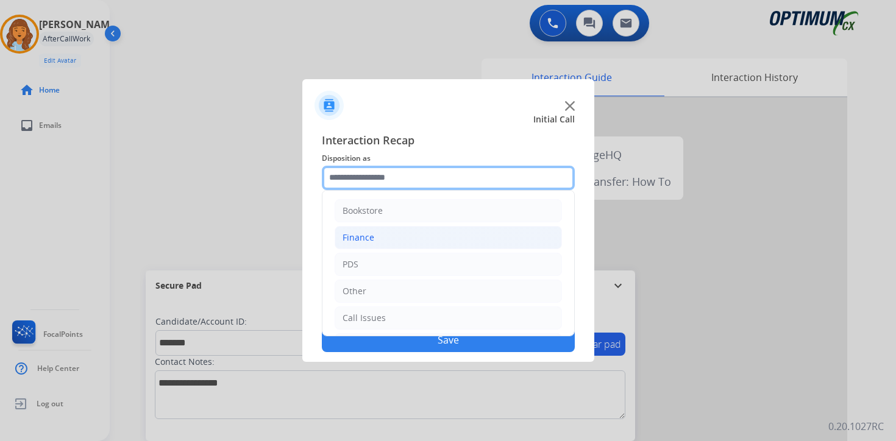
scroll to position [83, 0]
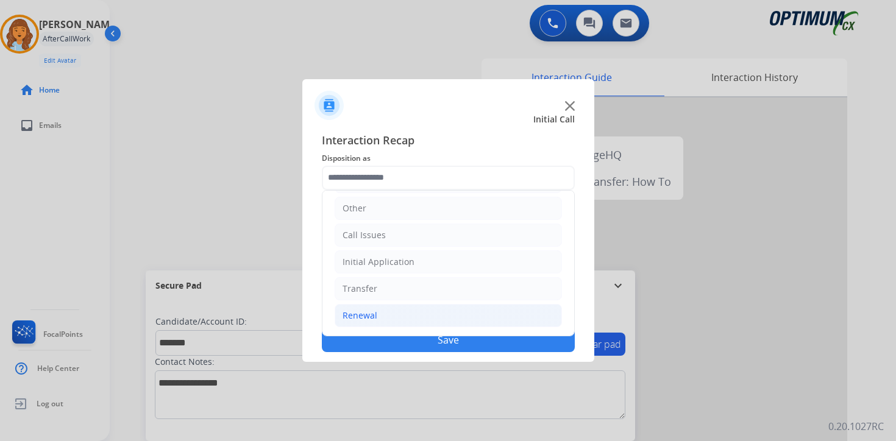
click at [370, 318] on div "Renewal" at bounding box center [359, 316] width 35 height 12
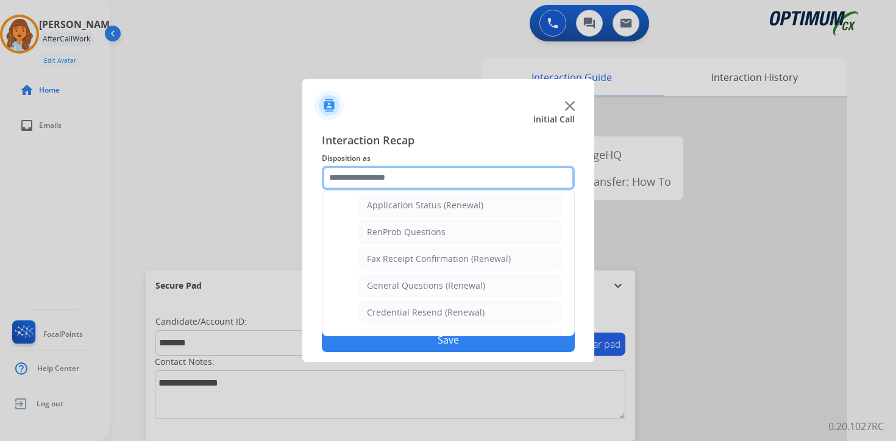
scroll to position [470, 0]
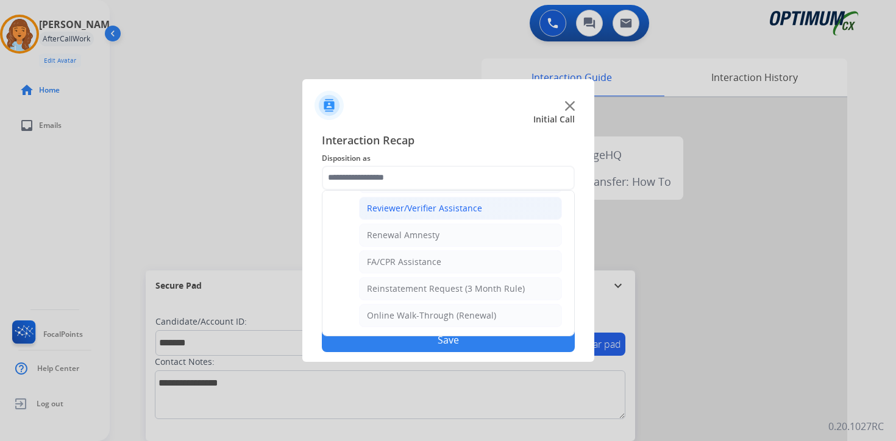
click at [400, 210] on div "Reviewer/Verifier Assistance" at bounding box center [424, 208] width 115 height 12
type input "**********"
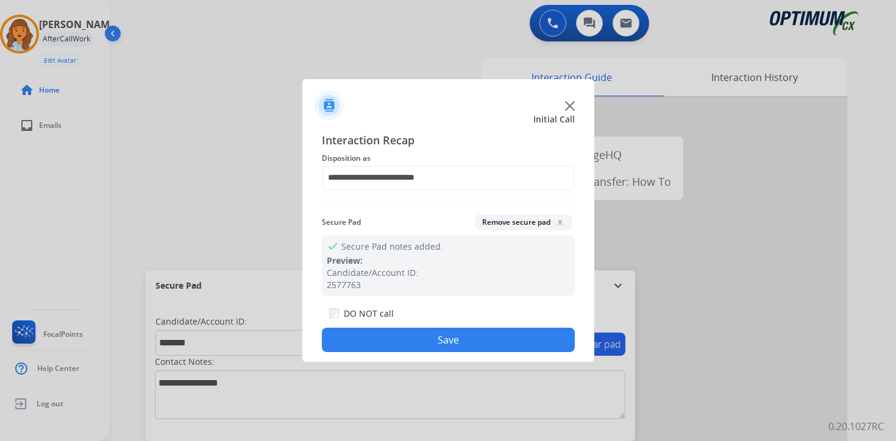
click at [405, 339] on button "Save" at bounding box center [448, 340] width 253 height 24
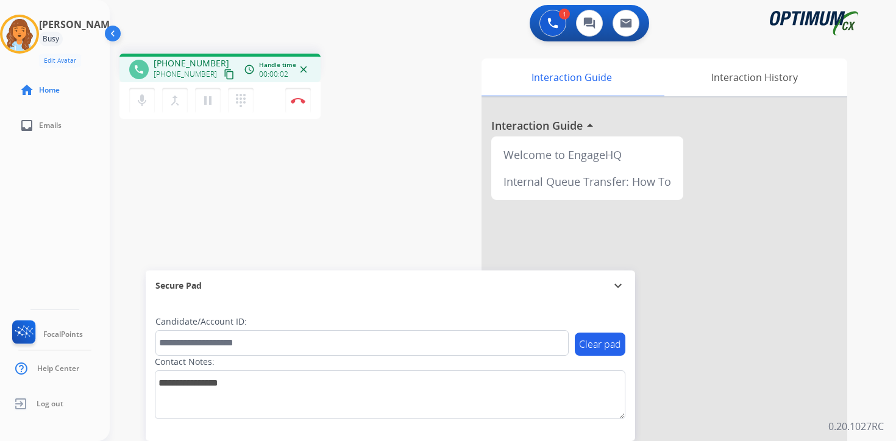
click at [224, 76] on mat-icon "content_copy" at bounding box center [229, 74] width 11 height 11
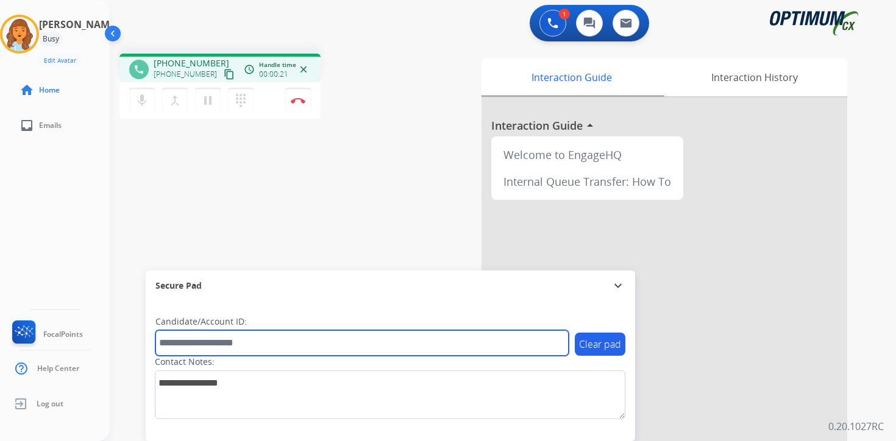
click at [250, 341] on input "text" at bounding box center [361, 343] width 413 height 26
type input "*******"
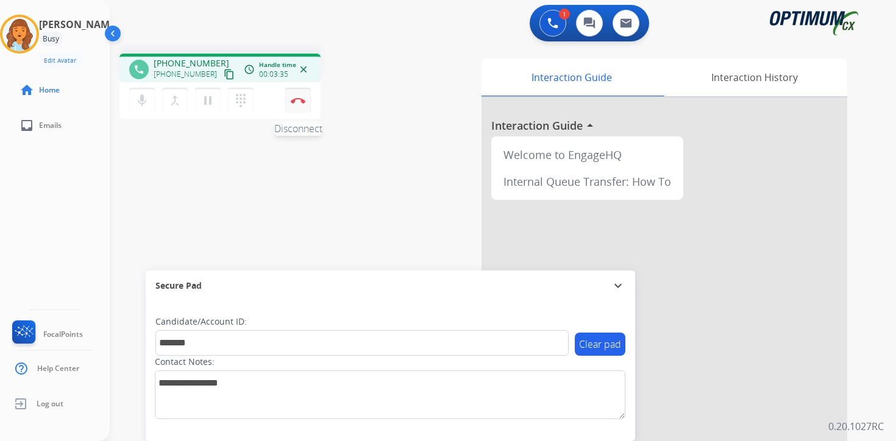
click at [307, 103] on button "Disconnect" at bounding box center [298, 101] width 26 height 26
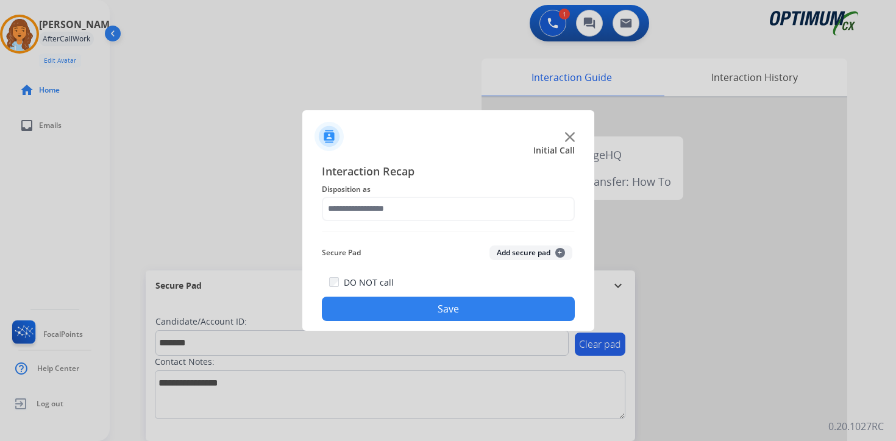
click at [547, 252] on button "Add secure pad +" at bounding box center [530, 253] width 83 height 15
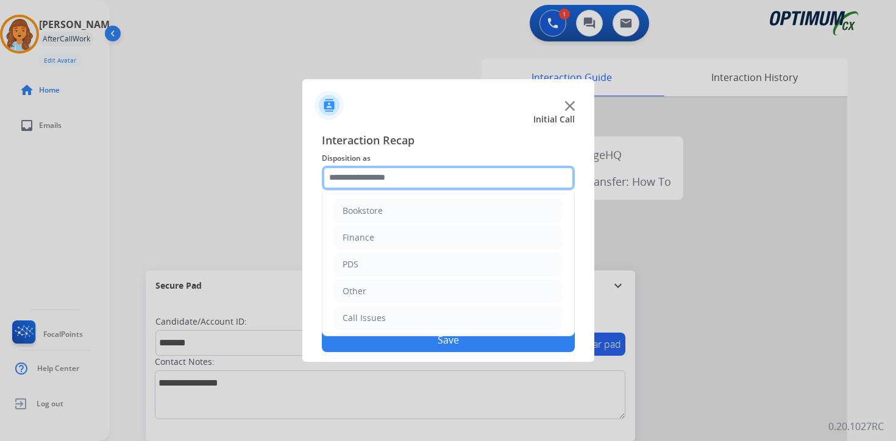
click at [381, 180] on input "text" at bounding box center [448, 178] width 253 height 24
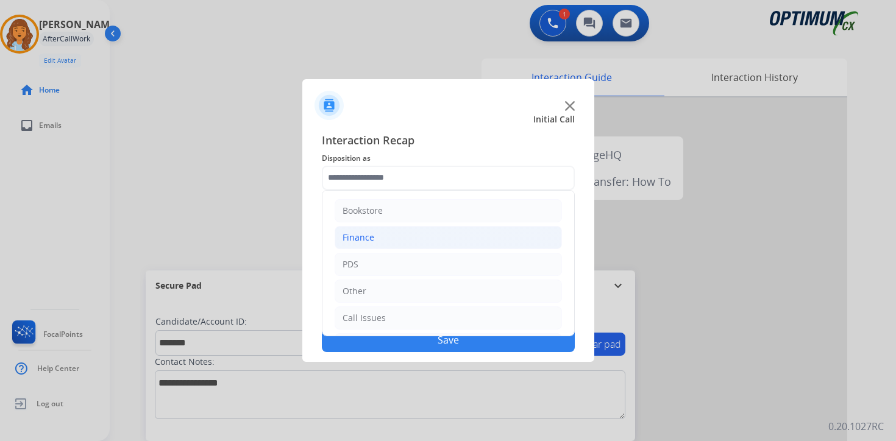
click at [392, 243] on li "Finance" at bounding box center [448, 237] width 227 height 23
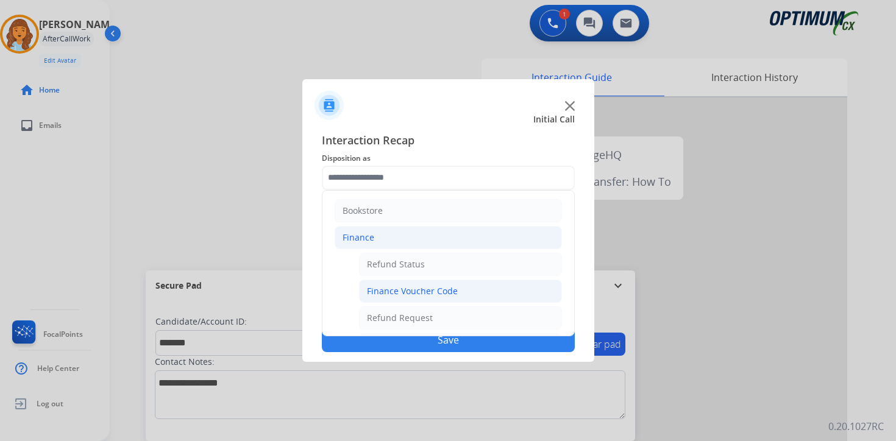
click at [407, 287] on div "Finance Voucher Code" at bounding box center [412, 291] width 91 height 12
type input "**********"
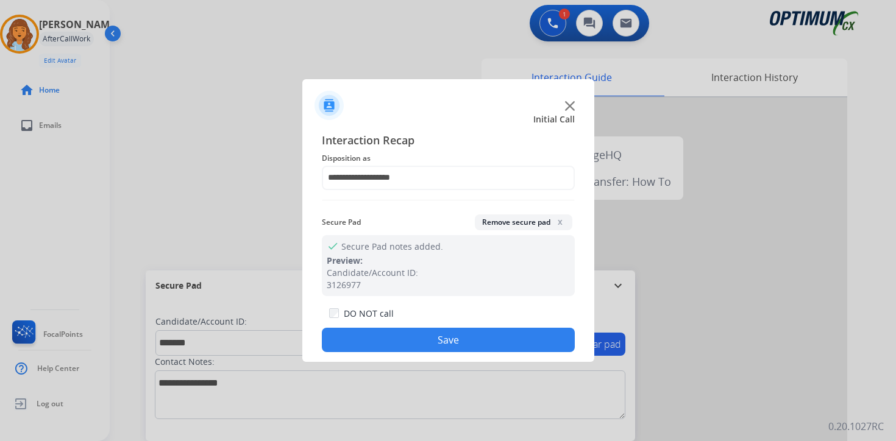
click at [406, 345] on button "Save" at bounding box center [448, 340] width 253 height 24
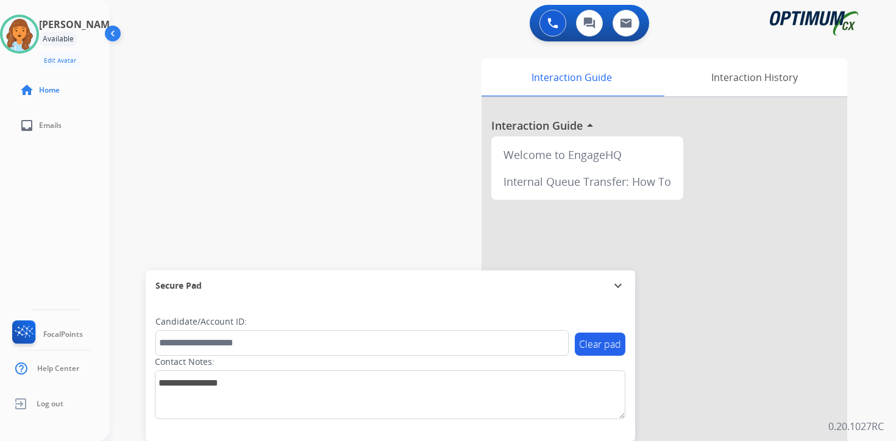
click at [877, 416] on div "0 Voice Interactions 0 Chat Interactions 0 Email Interactions swap_horiz Break …" at bounding box center [503, 220] width 786 height 441
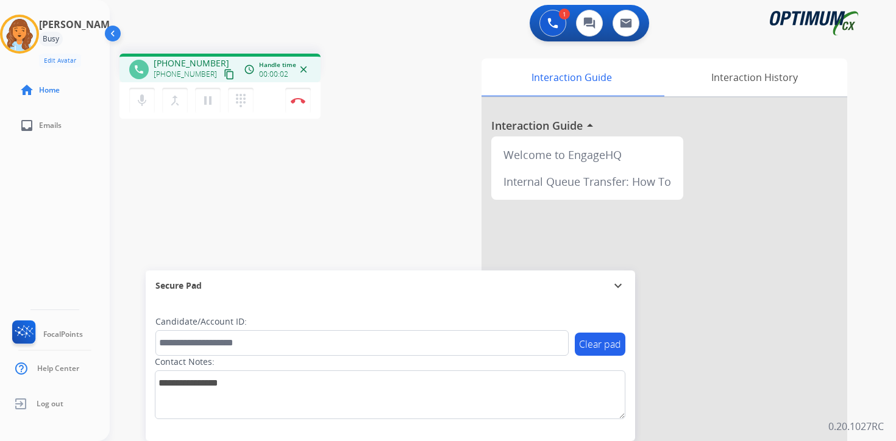
click at [224, 77] on mat-icon "content_copy" at bounding box center [229, 74] width 11 height 11
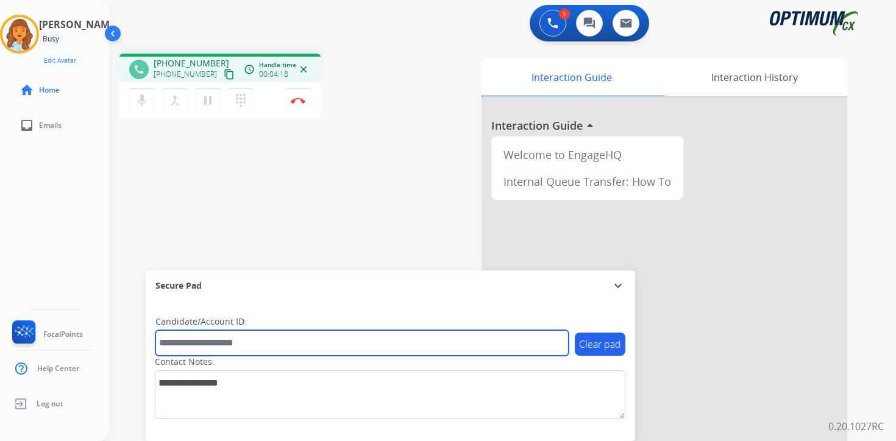
click at [220, 341] on input "text" at bounding box center [361, 343] width 413 height 26
type input "*******"
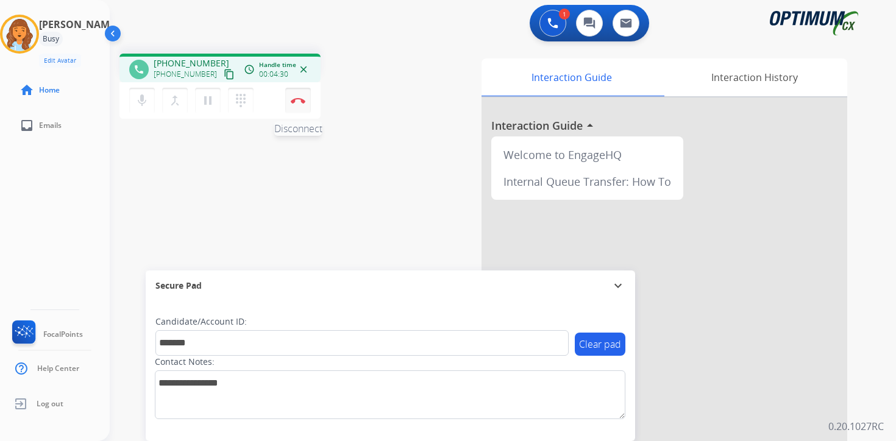
click at [296, 107] on button "Disconnect" at bounding box center [298, 101] width 26 height 26
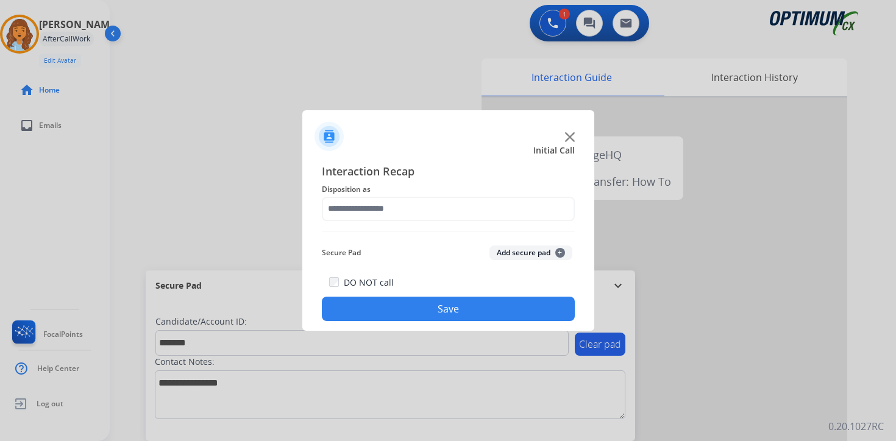
click at [537, 246] on button "Add secure pad +" at bounding box center [530, 253] width 83 height 15
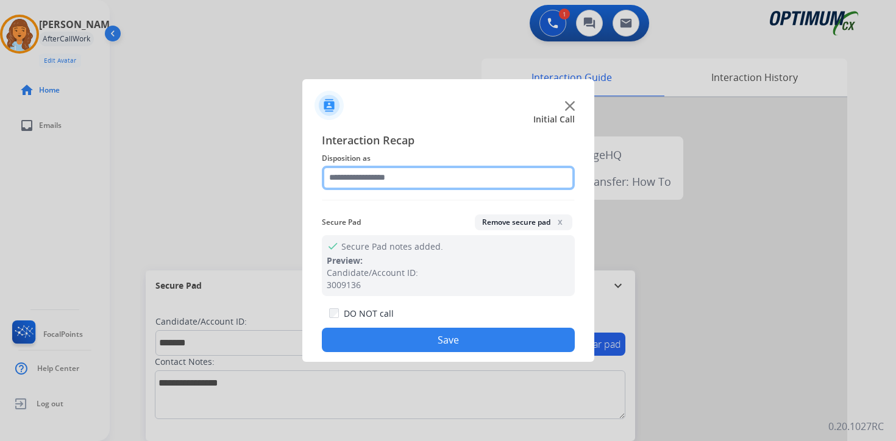
click at [349, 174] on input "text" at bounding box center [448, 178] width 253 height 24
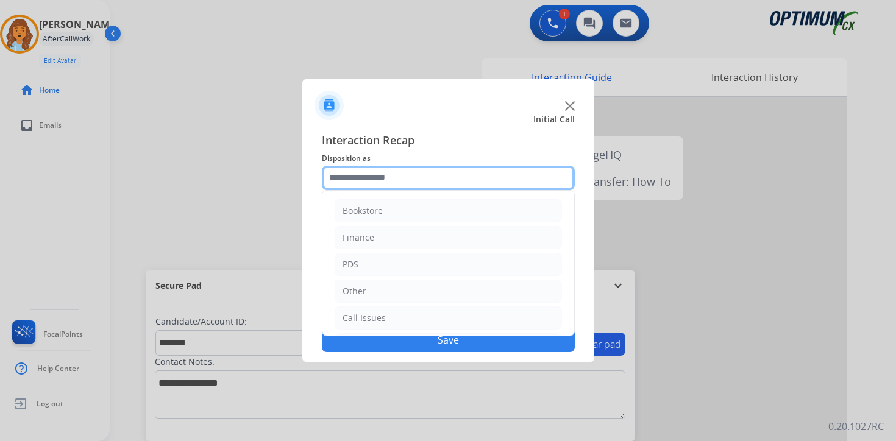
scroll to position [83, 0]
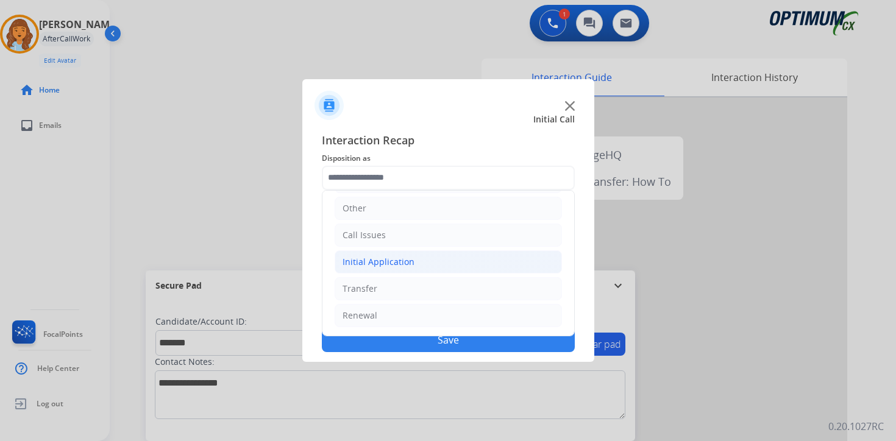
click at [361, 260] on div "Initial Application" at bounding box center [378, 262] width 72 height 12
click at [393, 317] on div "Appeals" at bounding box center [383, 316] width 33 height 12
type input "*******"
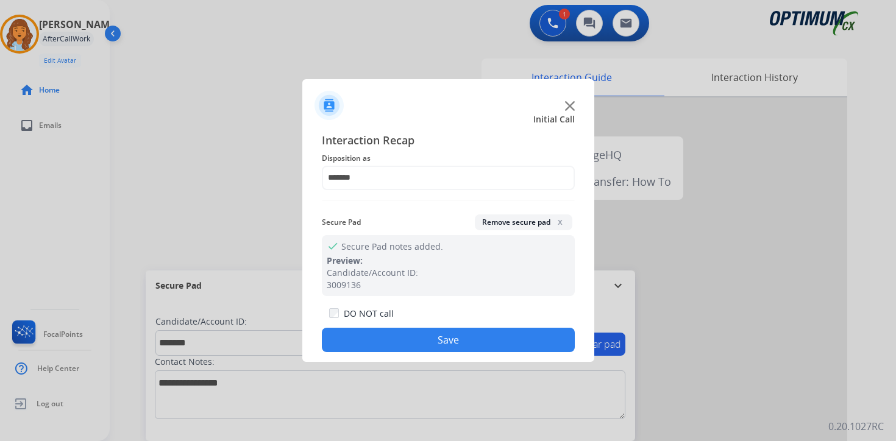
click at [393, 340] on button "Save" at bounding box center [448, 340] width 253 height 24
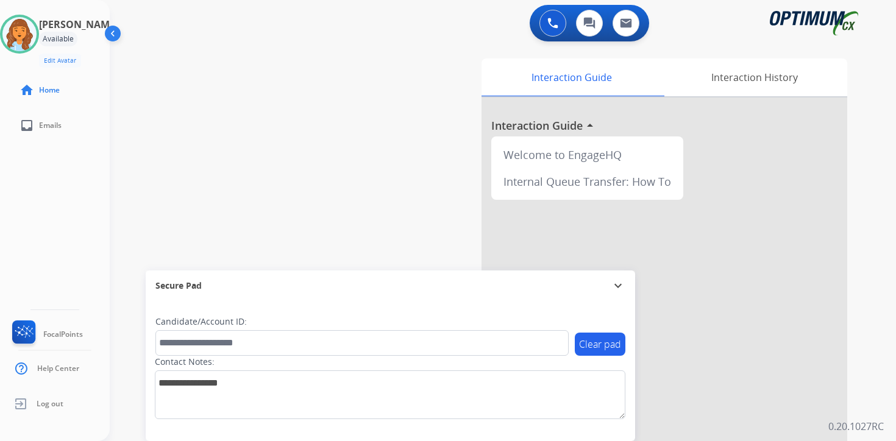
click at [860, 396] on div "Interaction Guide Interaction History Interaction Guide arrow_drop_up Welcome t…" at bounding box center [646, 303] width 442 height 498
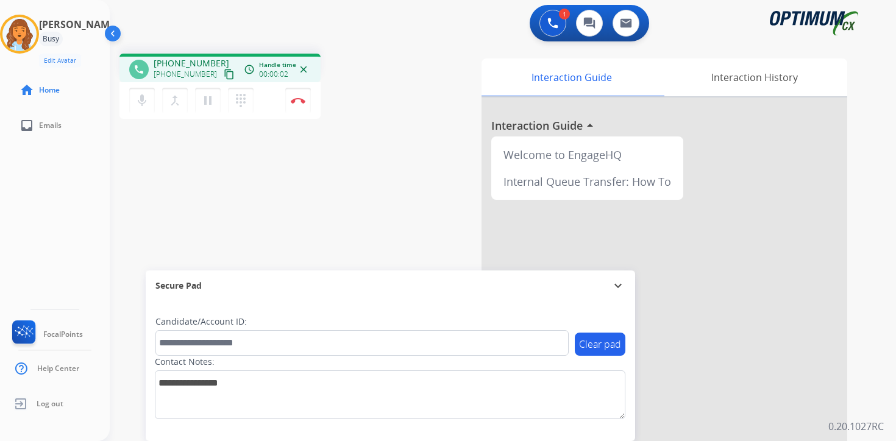
click at [224, 69] on mat-icon "content_copy" at bounding box center [229, 74] width 11 height 11
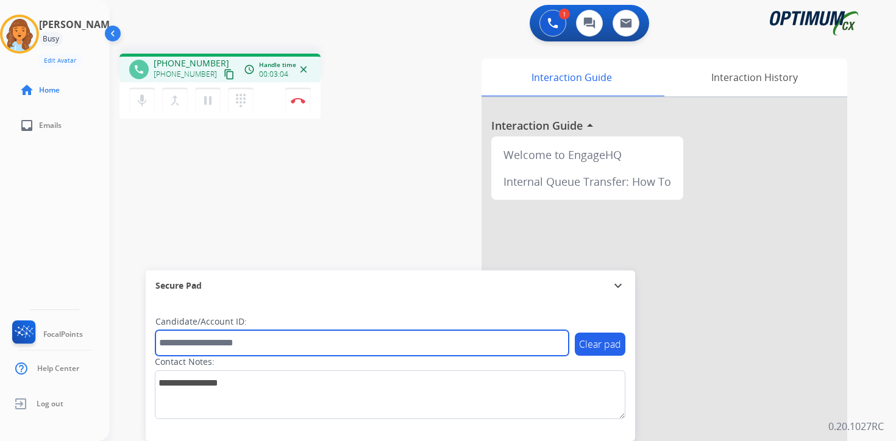
click at [238, 337] on input "text" at bounding box center [361, 343] width 413 height 26
type input "****"
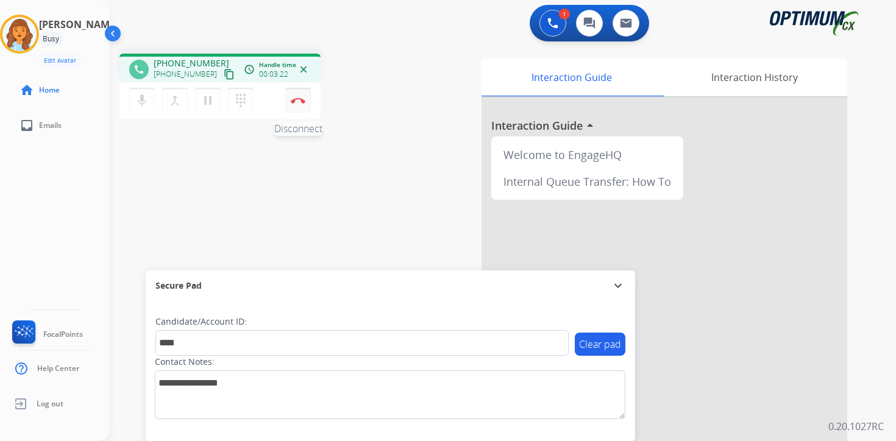
click at [298, 99] on img at bounding box center [298, 100] width 15 height 6
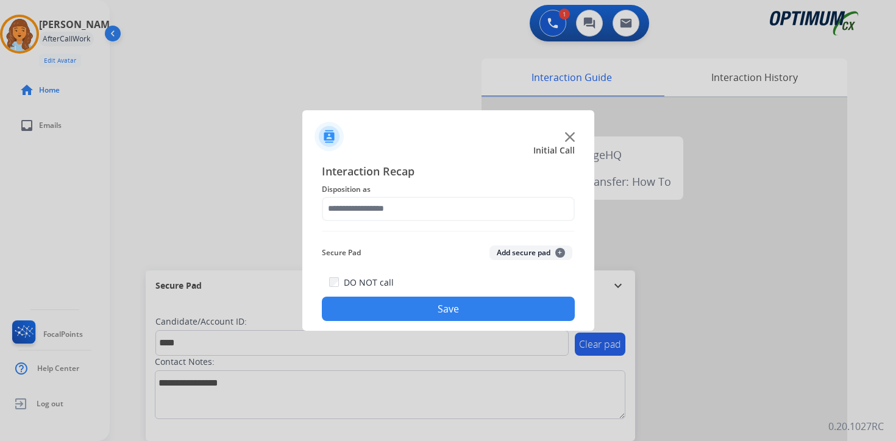
click at [560, 244] on div "Secure Pad Add secure pad +" at bounding box center [448, 253] width 253 height 24
click at [564, 253] on button "Add secure pad +" at bounding box center [530, 253] width 83 height 15
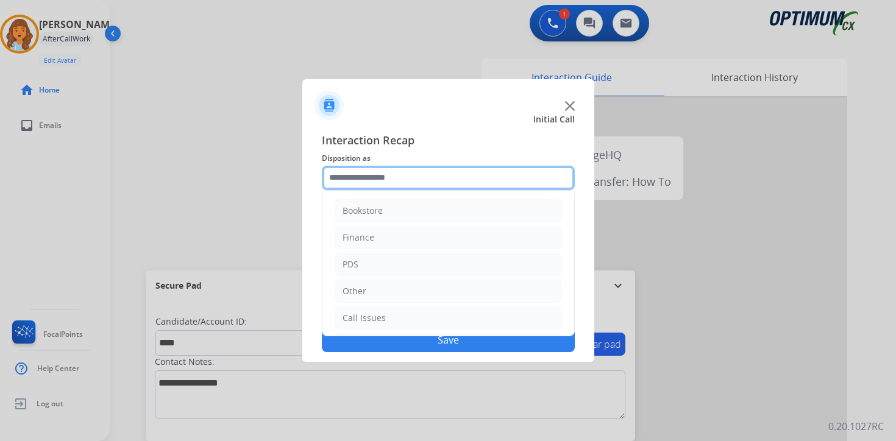
click at [418, 169] on input "text" at bounding box center [448, 178] width 253 height 24
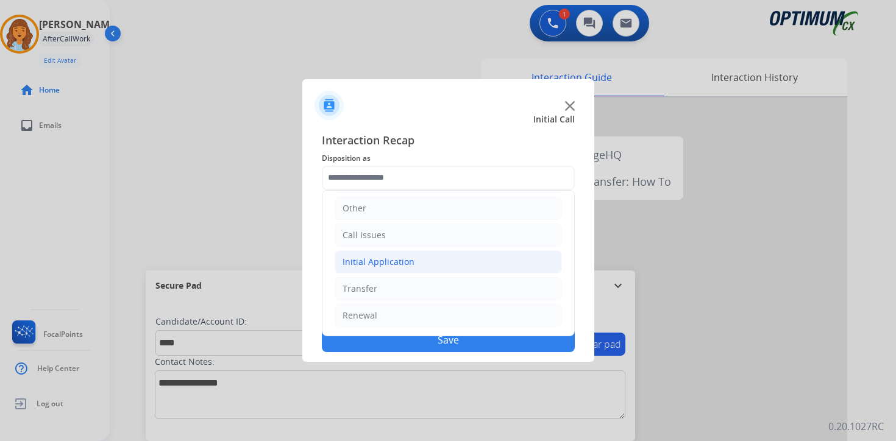
click at [408, 258] on div "Initial Application" at bounding box center [378, 262] width 72 height 12
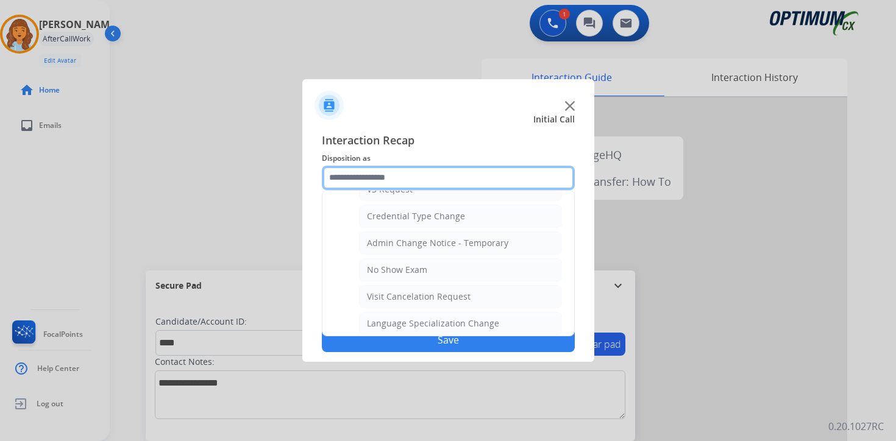
scroll to position [692, 0]
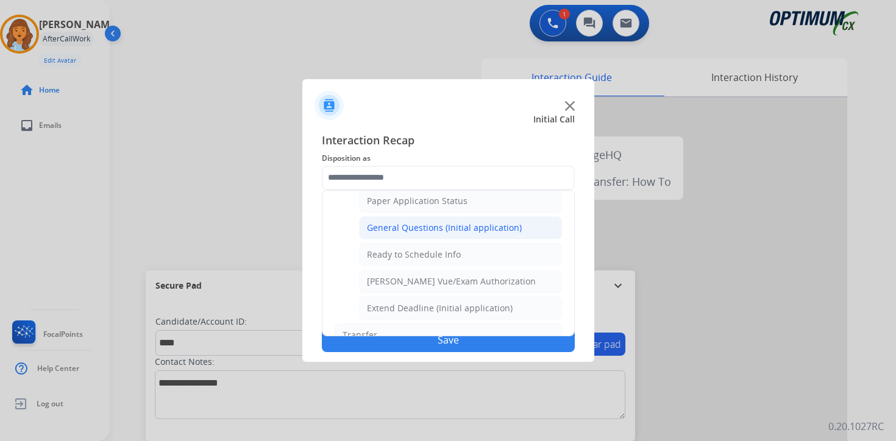
click at [404, 231] on div "General Questions (Initial application)" at bounding box center [444, 228] width 155 height 12
type input "**********"
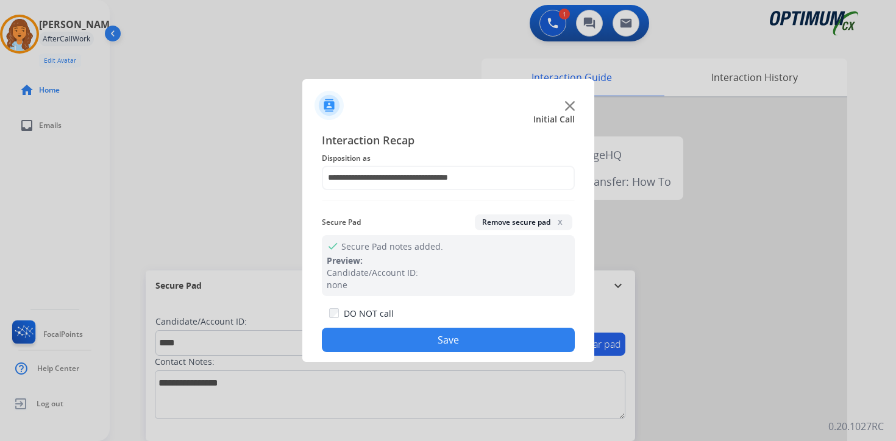
click at [431, 349] on button "Save" at bounding box center [448, 340] width 253 height 24
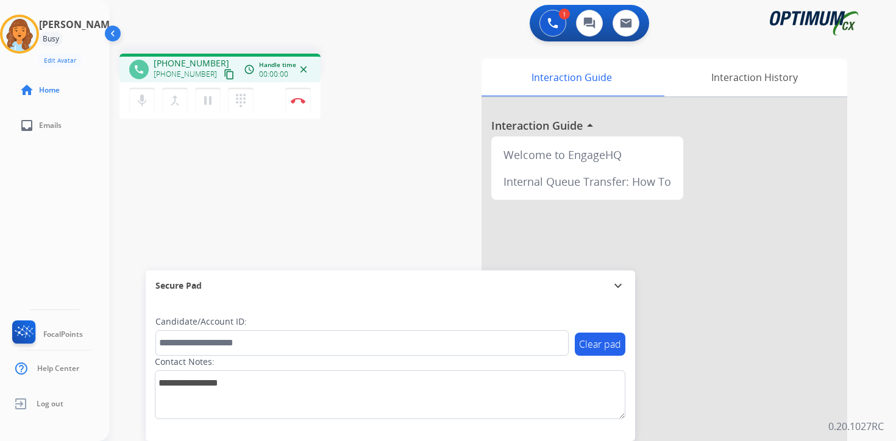
click at [868, 308] on div "1 Voice Interactions 0 Chat Interactions 0 Email Interactions phone [PHONE_NUMB…" at bounding box center [503, 220] width 786 height 441
click at [224, 73] on mat-icon "content_copy" at bounding box center [229, 74] width 11 height 11
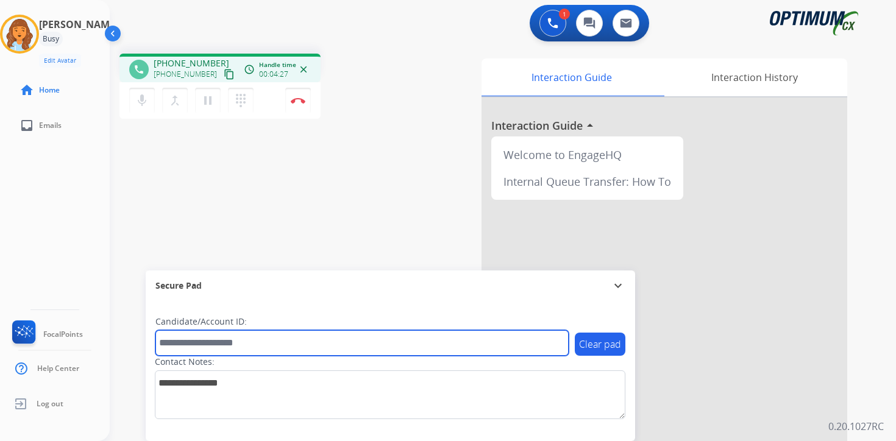
click at [269, 342] on input "text" at bounding box center [361, 343] width 413 height 26
type input "*******"
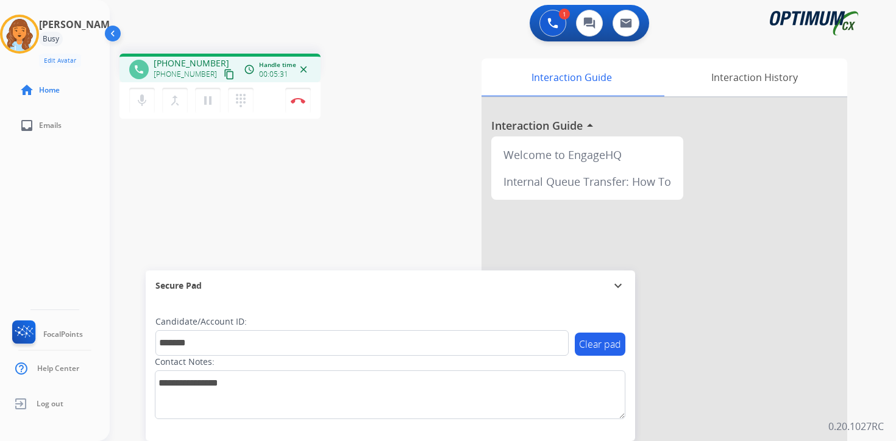
click at [253, 191] on div "phone [PHONE_NUMBER] [PHONE_NUMBER] content_copy access_time Call metrics Queue…" at bounding box center [488, 298] width 757 height 508
click at [300, 103] on img at bounding box center [298, 100] width 15 height 6
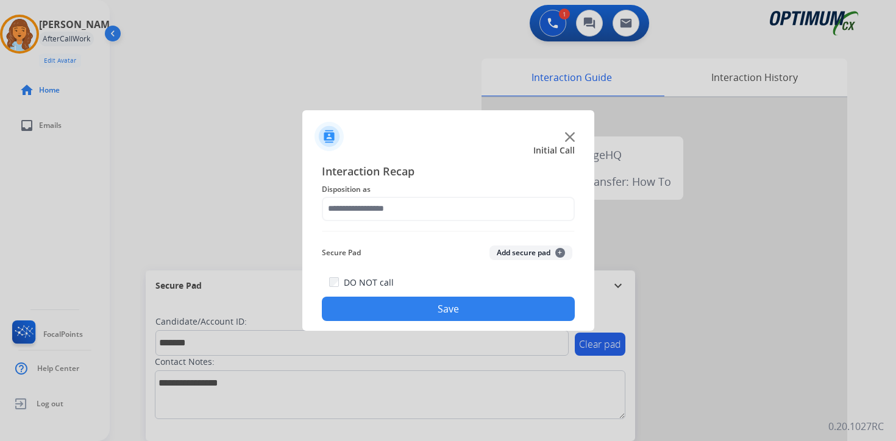
click at [530, 252] on button "Add secure pad +" at bounding box center [530, 253] width 83 height 15
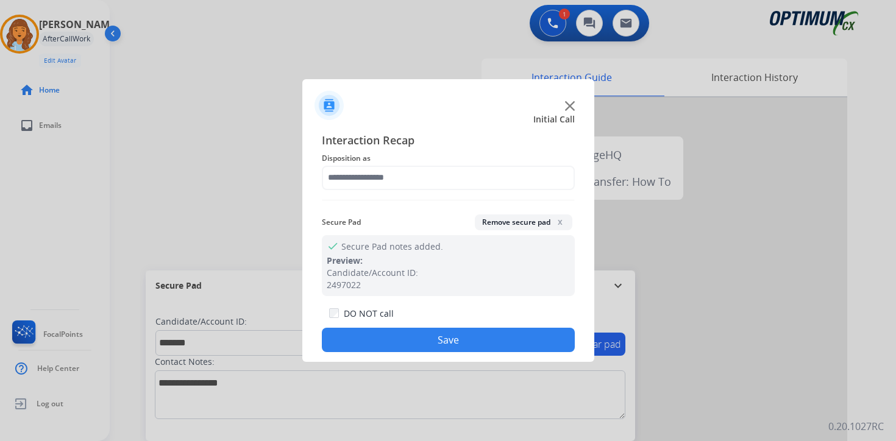
click at [373, 161] on span "Disposition as" at bounding box center [448, 158] width 253 height 15
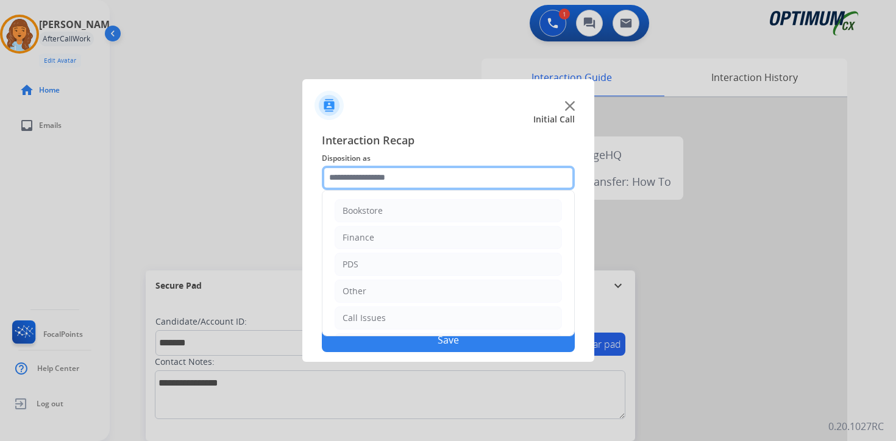
click at [372, 170] on input "text" at bounding box center [448, 178] width 253 height 24
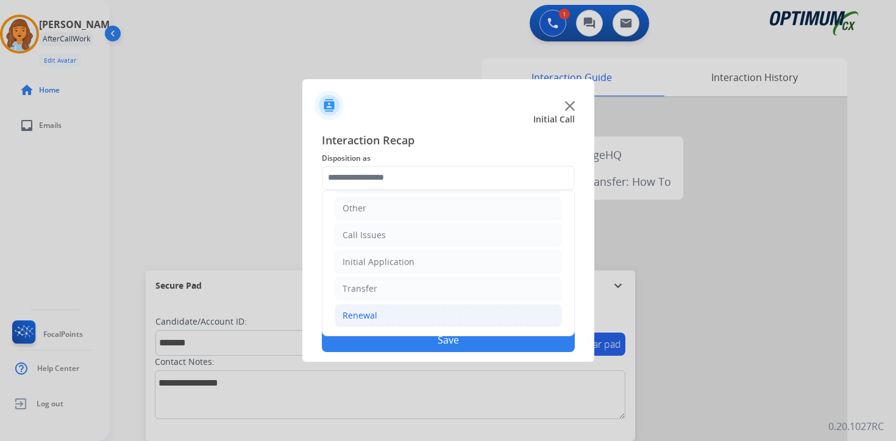
click at [359, 316] on div "Renewal" at bounding box center [359, 316] width 35 height 12
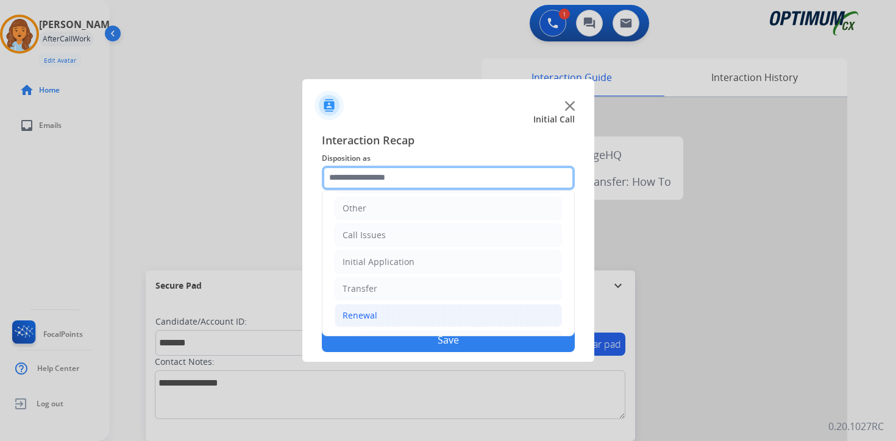
scroll to position [286, 0]
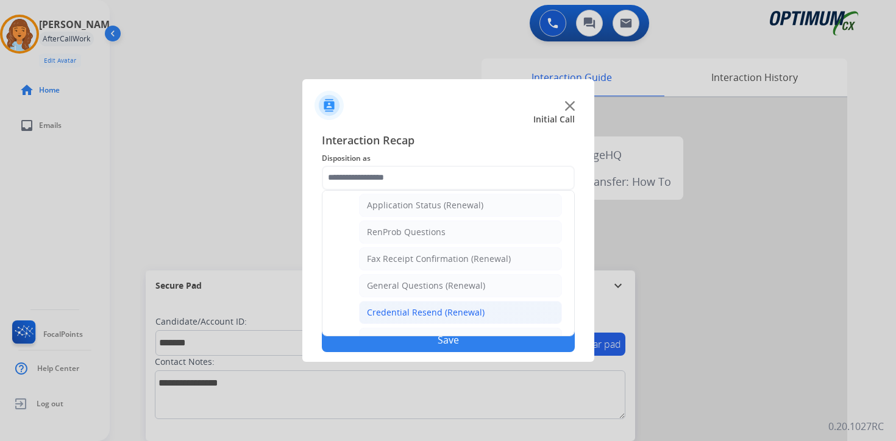
click at [380, 308] on div "Credential Resend (Renewal)" at bounding box center [426, 312] width 118 height 12
type input "**********"
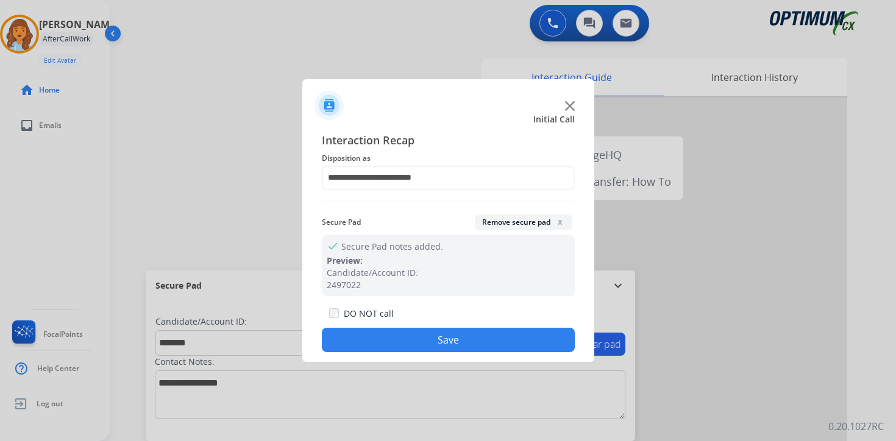
click at [378, 347] on button "Save" at bounding box center [448, 340] width 253 height 24
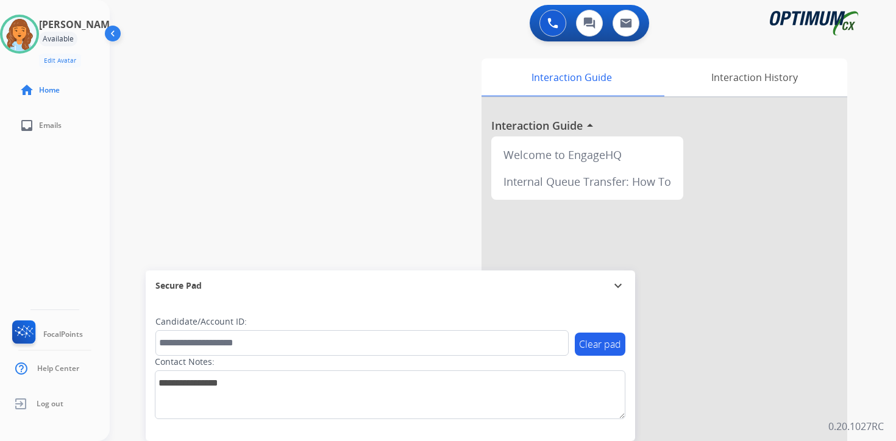
click at [877, 417] on div "0 Voice Interactions 0 Chat Interactions 0 Email Interactions swap_horiz Break …" at bounding box center [503, 220] width 786 height 441
click at [37, 24] on img at bounding box center [19, 34] width 34 height 34
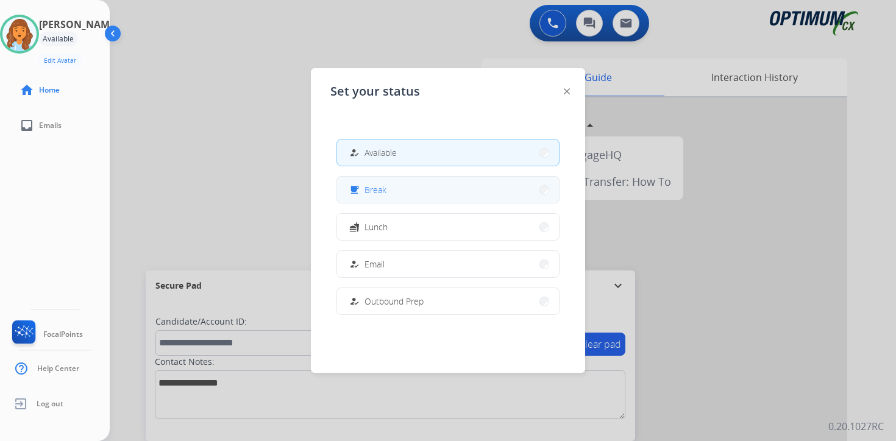
click at [369, 188] on span "Break" at bounding box center [375, 189] width 22 height 13
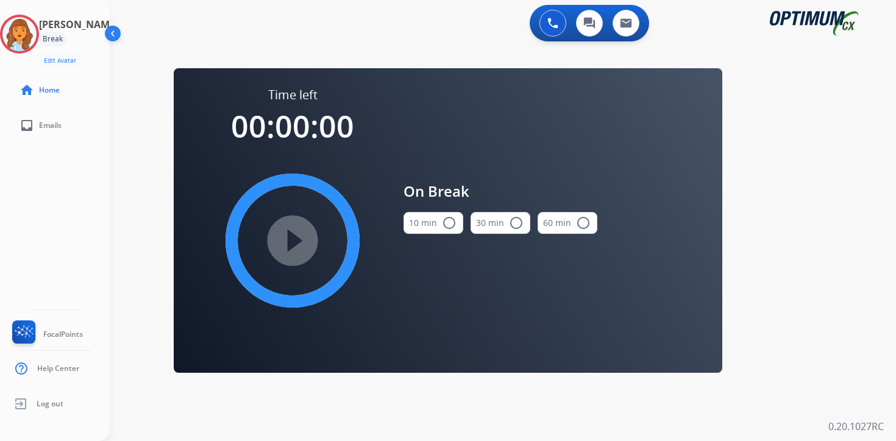
click at [813, 338] on div "0 Voice Interactions 0 Chat Interactions 0 Email Interactions swap_horiz Break …" at bounding box center [503, 220] width 786 height 441
click at [32, 27] on img at bounding box center [19, 34] width 34 height 34
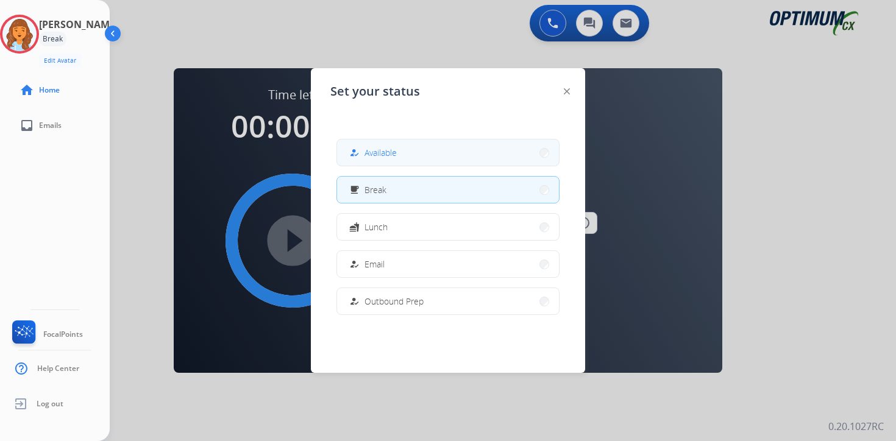
click at [374, 148] on span "Available" at bounding box center [380, 152] width 32 height 13
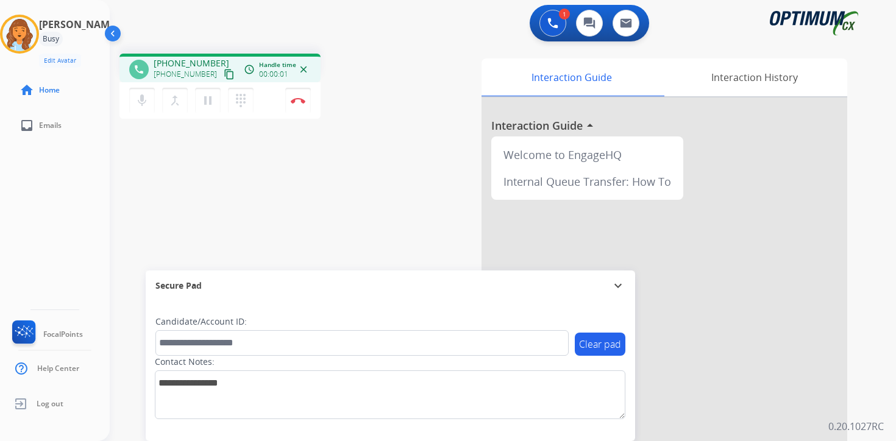
click at [885, 250] on div "1 Voice Interactions 0 Chat Interactions 0 Email Interactions phone [PHONE_NUMB…" at bounding box center [503, 220] width 786 height 441
click at [224, 69] on mat-icon "content_copy" at bounding box center [229, 74] width 11 height 11
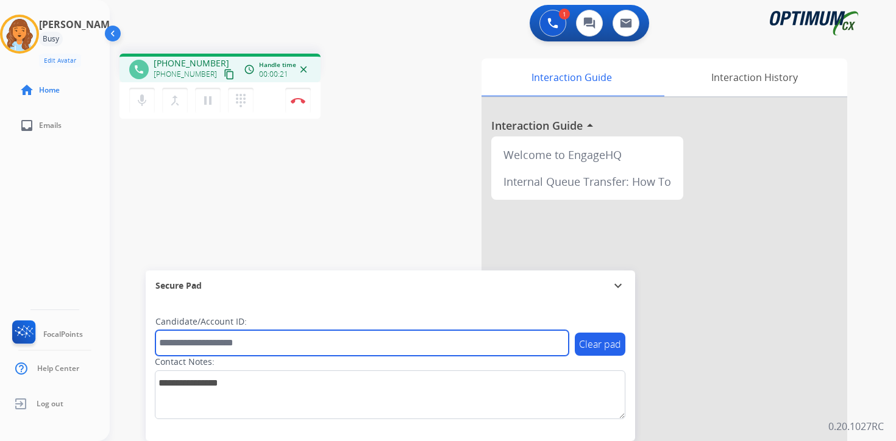
click at [264, 339] on input "text" at bounding box center [361, 343] width 413 height 26
type input "*******"
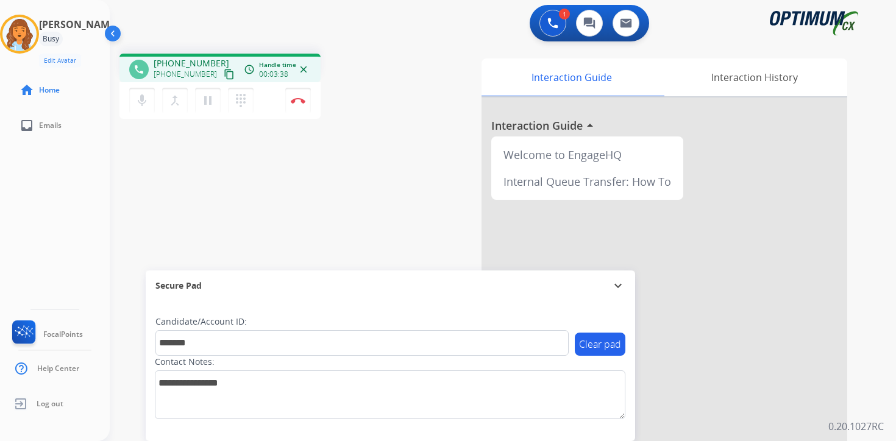
click at [859, 420] on p "0.20.1027RC" at bounding box center [855, 426] width 55 height 15
click at [299, 100] on img at bounding box center [298, 100] width 15 height 6
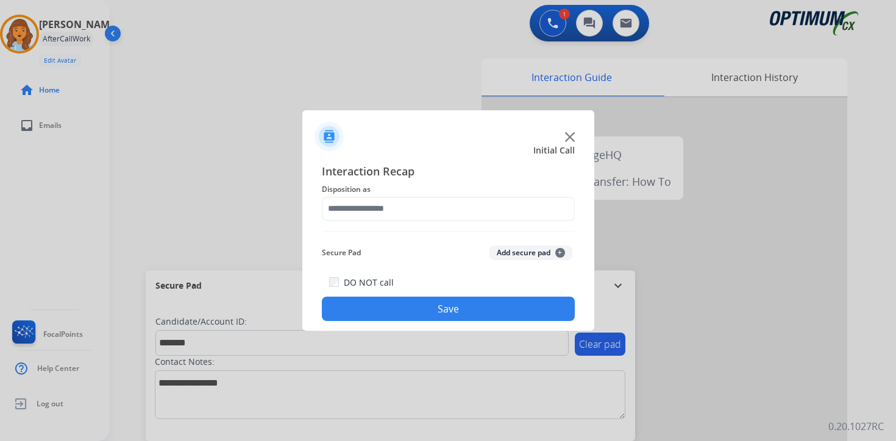
click at [556, 249] on span "+" at bounding box center [560, 253] width 10 height 10
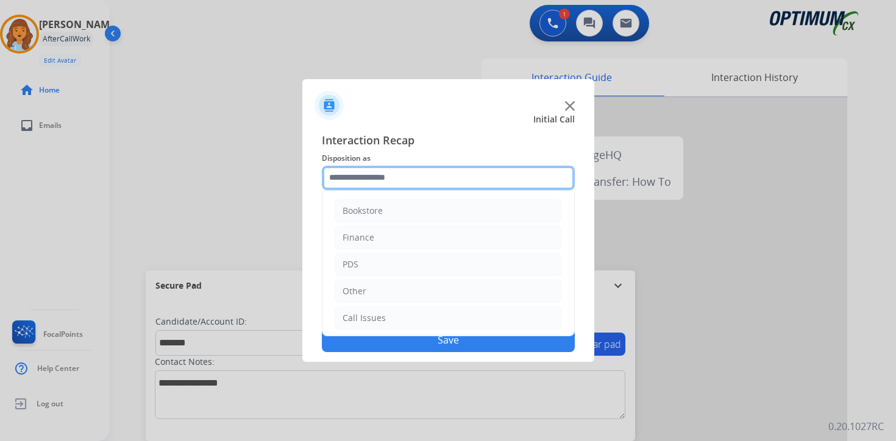
click at [414, 179] on input "text" at bounding box center [448, 178] width 253 height 24
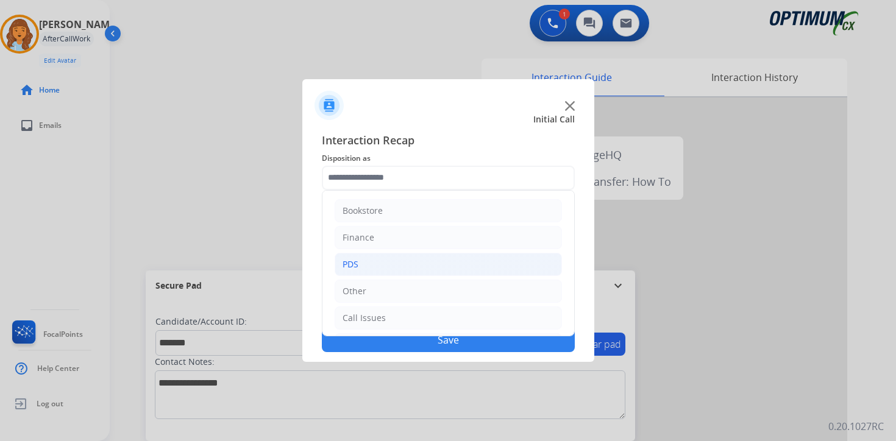
click at [359, 263] on li "PDS" at bounding box center [448, 264] width 227 height 23
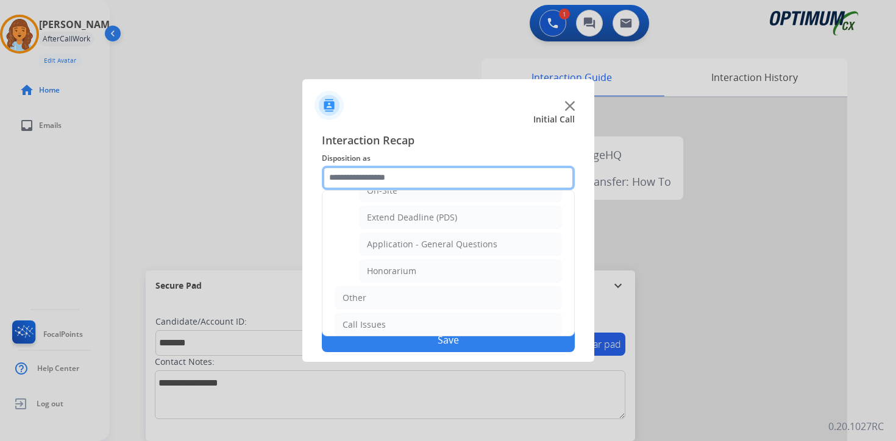
scroll to position [342, 0]
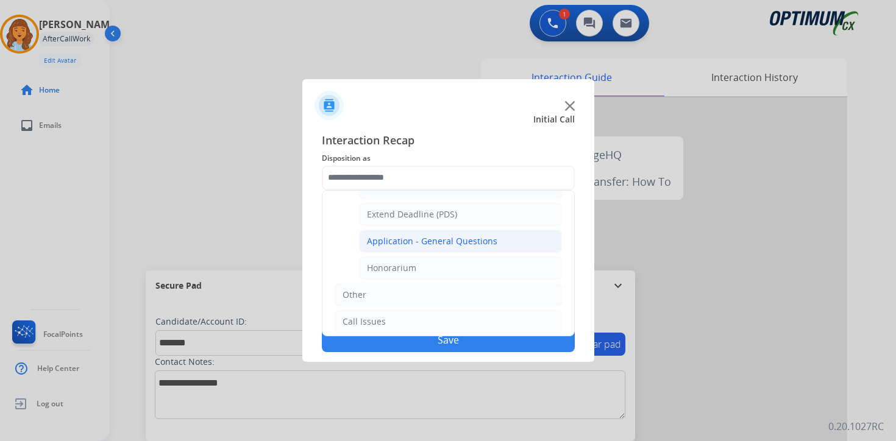
click at [470, 241] on div "Application - General Questions" at bounding box center [432, 241] width 130 height 12
type input "**********"
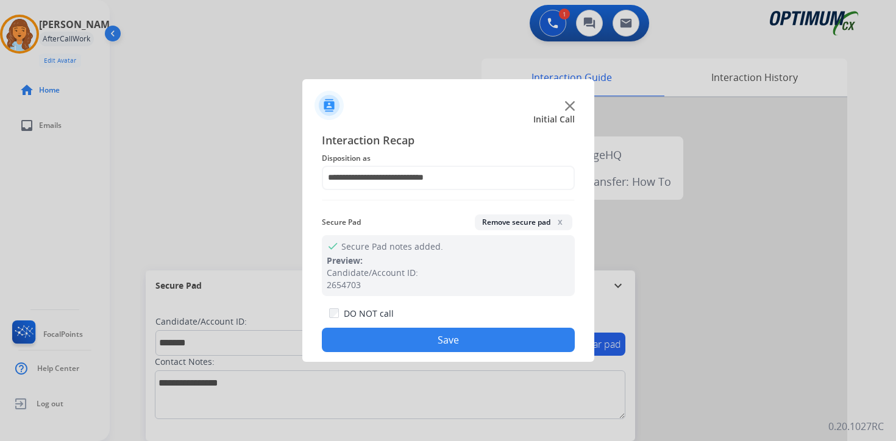
click at [472, 350] on button "Save" at bounding box center [448, 340] width 253 height 24
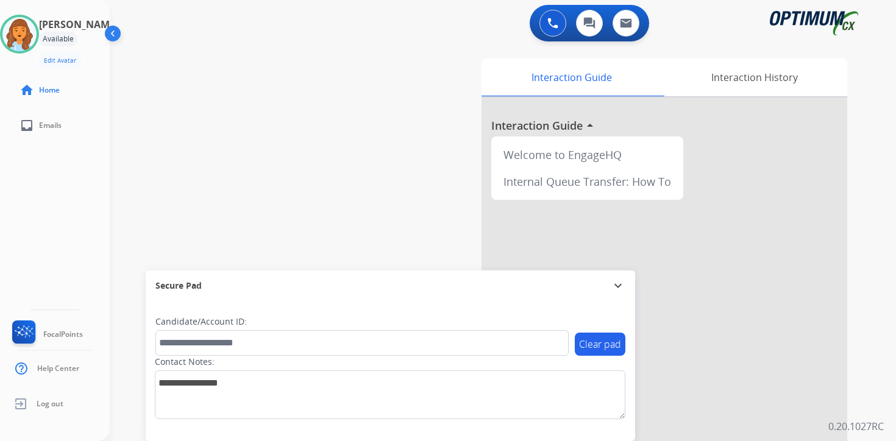
click at [862, 403] on div "Interaction Guide Interaction History Interaction Guide arrow_drop_up Welcome t…" at bounding box center [646, 303] width 442 height 498
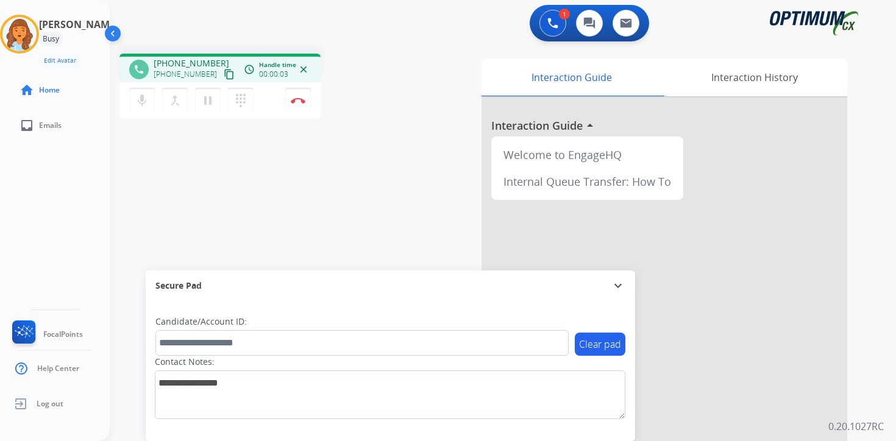
click at [224, 79] on mat-icon "content_copy" at bounding box center [229, 74] width 11 height 11
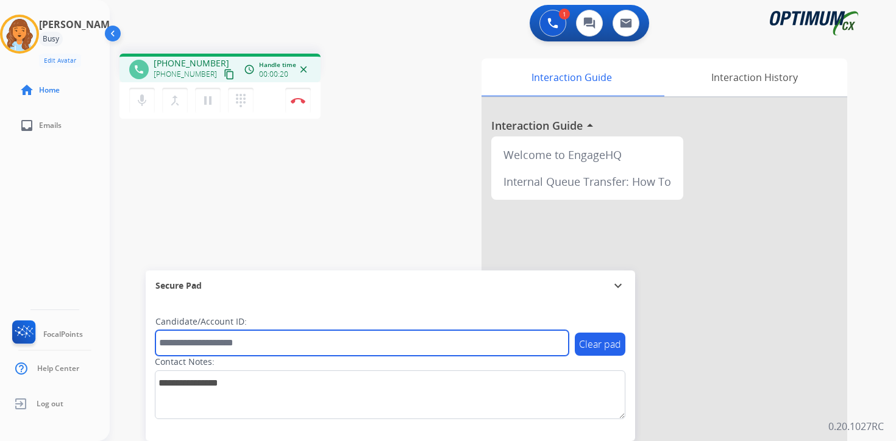
click at [232, 339] on input "text" at bounding box center [361, 343] width 413 height 26
type input "*******"
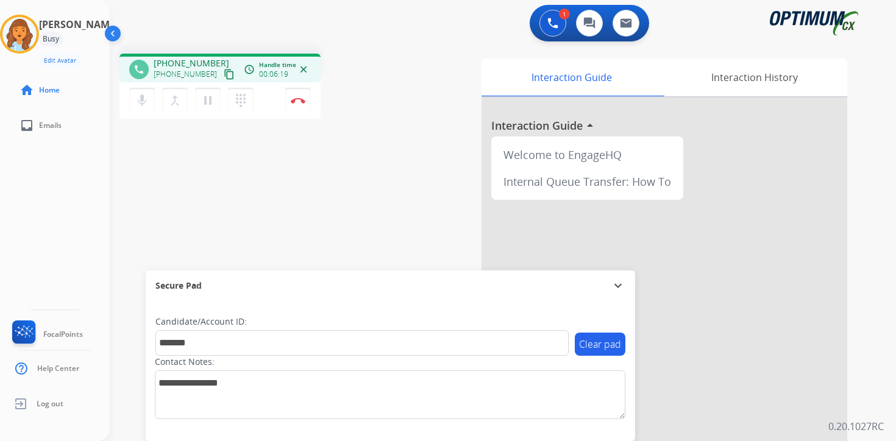
click at [875, 416] on div "1 Voice Interactions 0 Chat Interactions 0 Email Interactions phone [PHONE_NUMB…" at bounding box center [503, 220] width 786 height 441
click at [305, 100] on img at bounding box center [298, 100] width 15 height 6
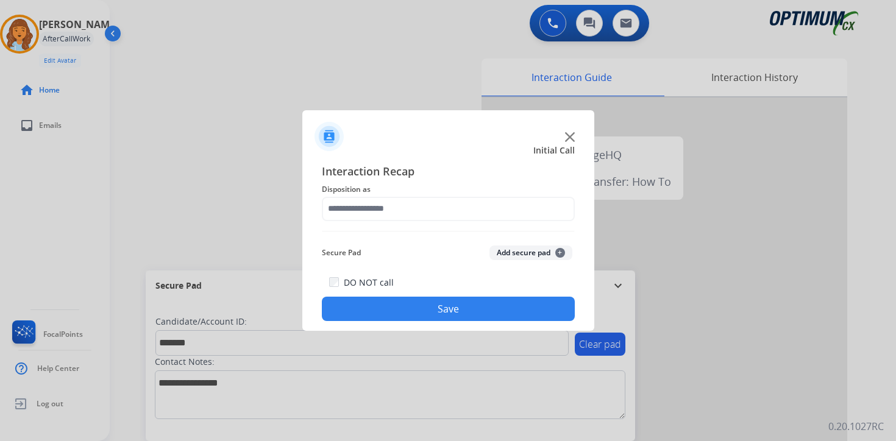
click at [562, 252] on span "+" at bounding box center [560, 253] width 10 height 10
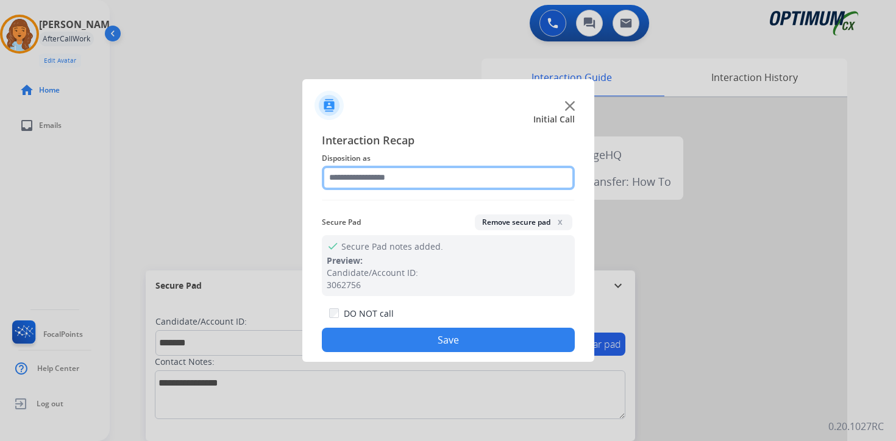
click at [384, 183] on input "text" at bounding box center [448, 178] width 253 height 24
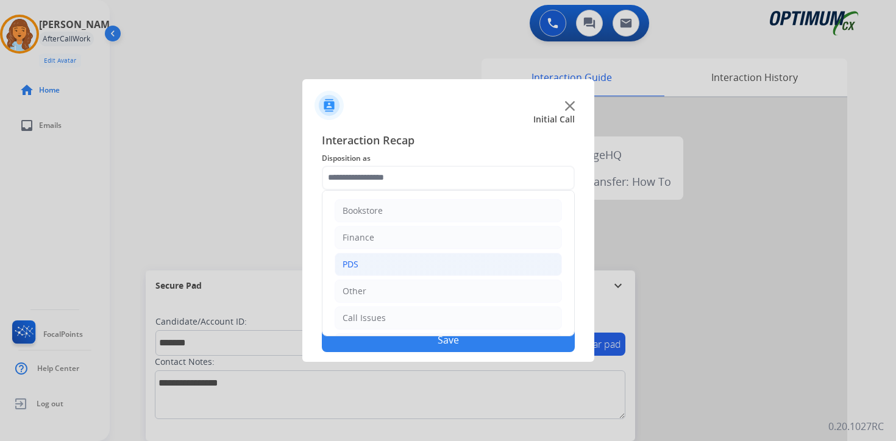
click at [372, 261] on li "PDS" at bounding box center [448, 264] width 227 height 23
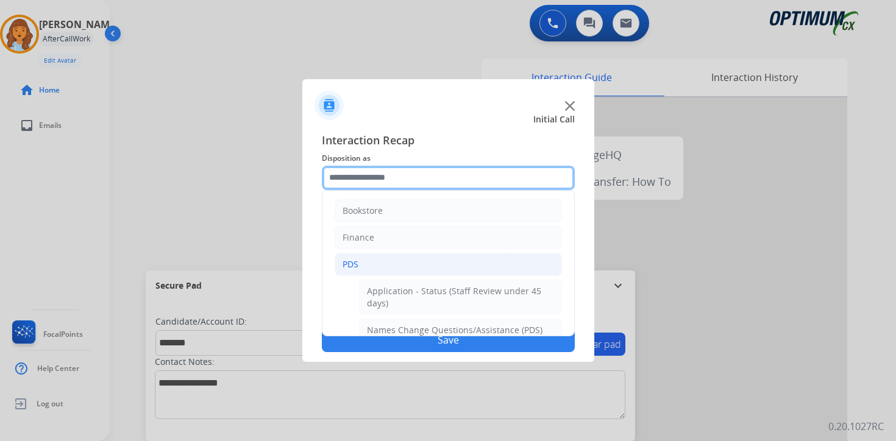
scroll to position [203, 0]
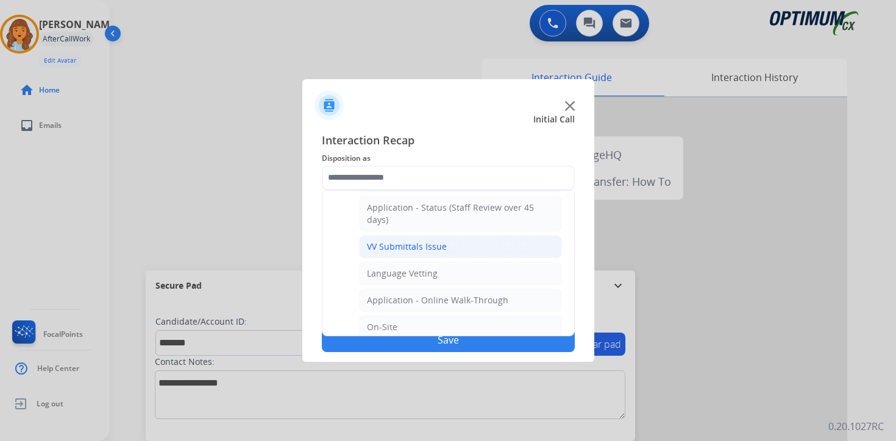
click at [364, 252] on li "VV Submittals Issue" at bounding box center [460, 246] width 203 height 23
type input "**********"
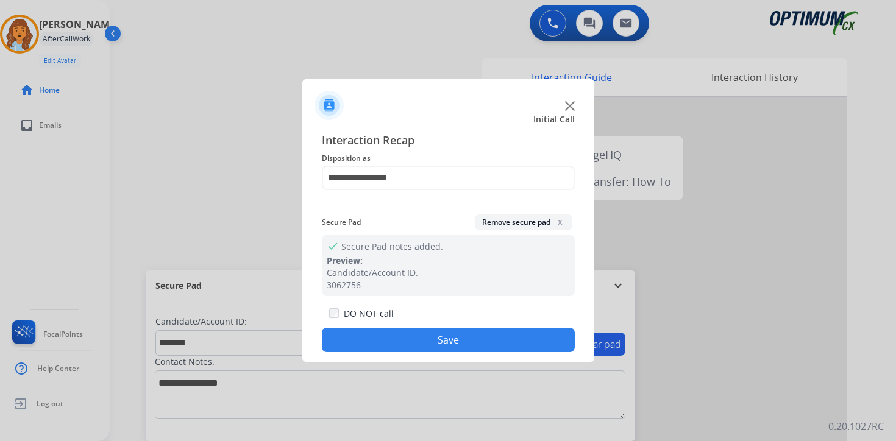
click at [356, 341] on button "Save" at bounding box center [448, 340] width 253 height 24
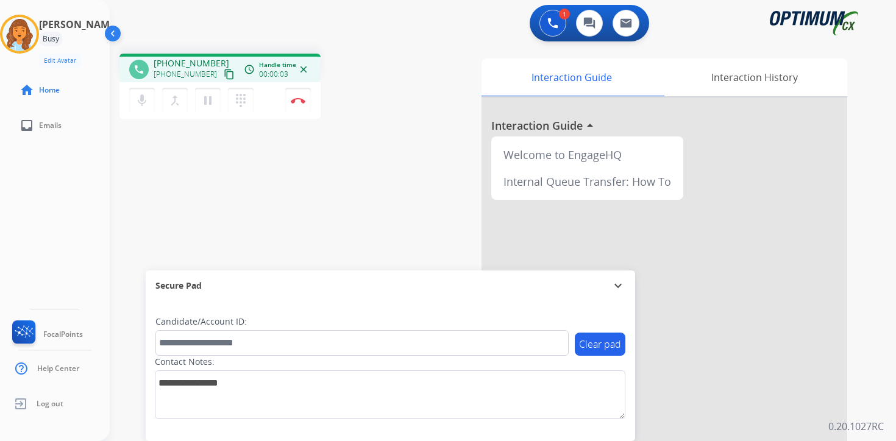
click at [224, 76] on mat-icon "content_copy" at bounding box center [229, 74] width 11 height 11
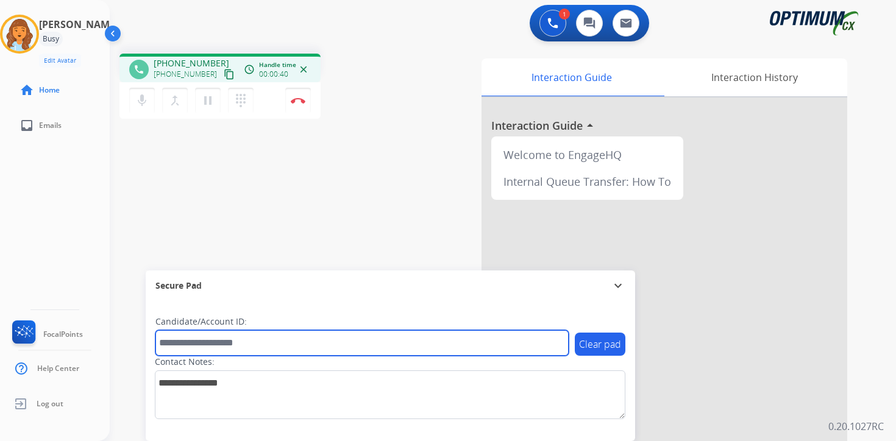
click at [235, 344] on input "text" at bounding box center [361, 343] width 413 height 26
type input "*******"
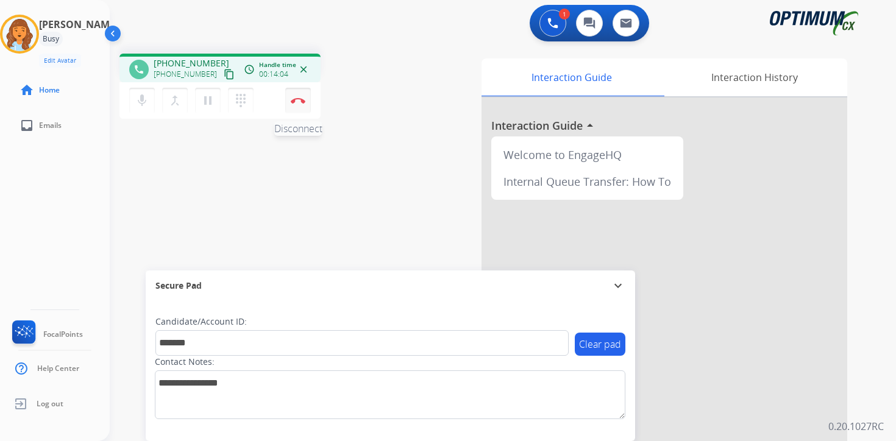
click at [305, 101] on img at bounding box center [298, 100] width 15 height 6
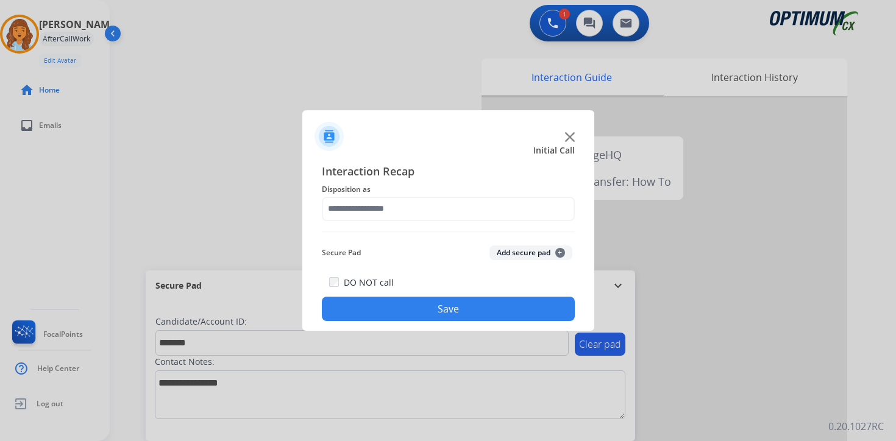
click at [561, 251] on span "+" at bounding box center [560, 253] width 10 height 10
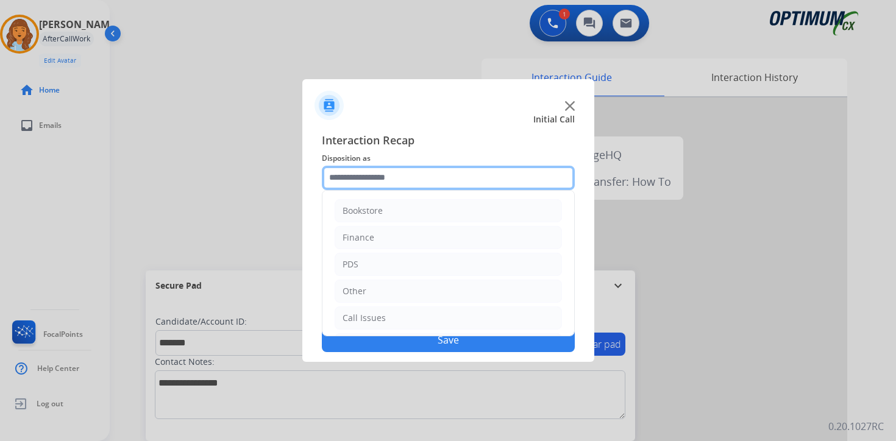
click at [363, 180] on input "text" at bounding box center [448, 178] width 253 height 24
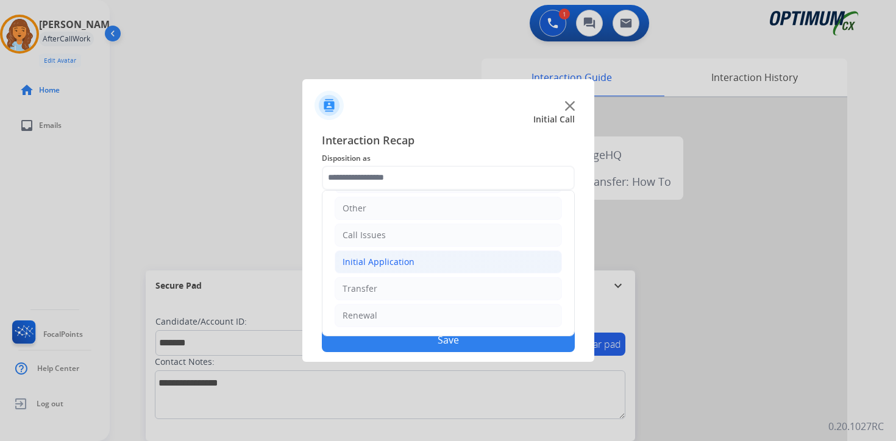
click at [374, 264] on div "Initial Application" at bounding box center [378, 262] width 72 height 12
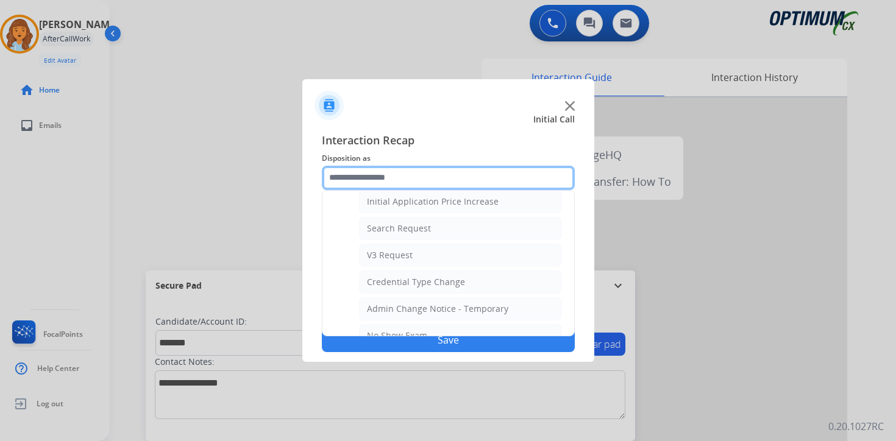
scroll to position [416, 0]
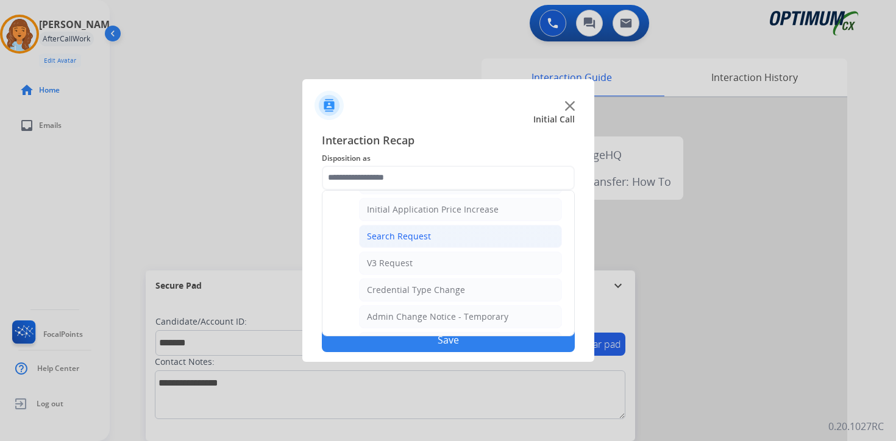
click at [400, 237] on div "Search Request" at bounding box center [399, 236] width 64 height 12
type input "**********"
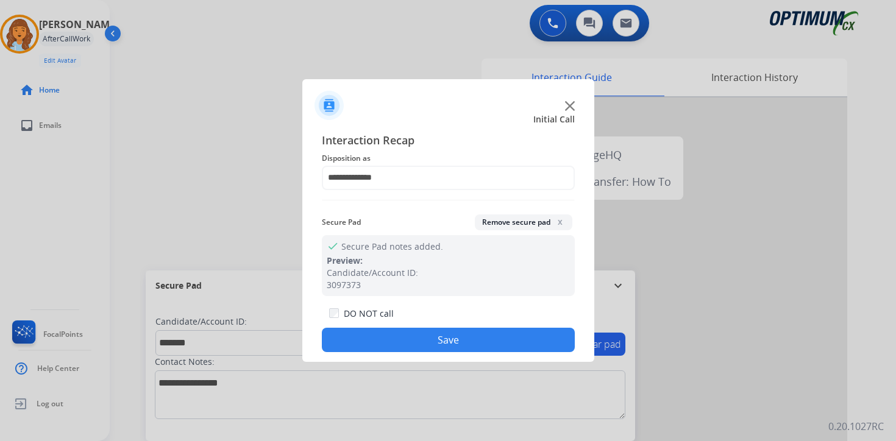
click at [416, 336] on button "Save" at bounding box center [448, 340] width 253 height 24
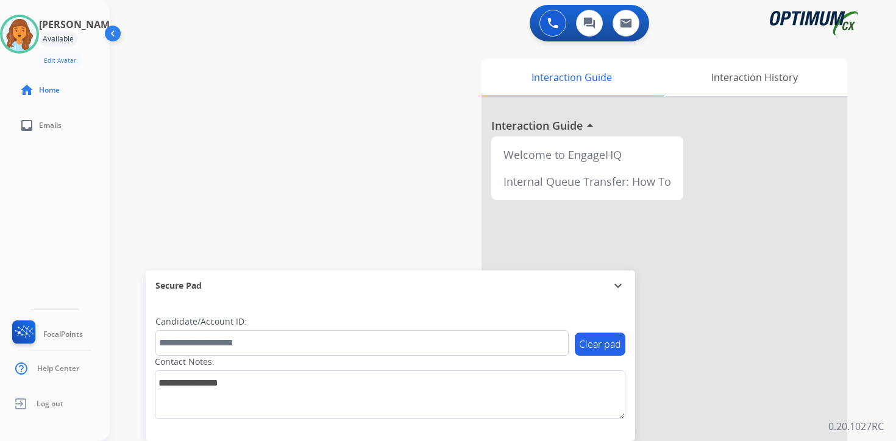
click at [890, 366] on div "0 Voice Interactions 0 Chat Interactions 0 Email Interactions swap_horiz Break …" at bounding box center [503, 220] width 786 height 441
click at [867, 395] on div "0 Voice Interactions 0 Chat Interactions 0 Email Interactions swap_horiz Break …" at bounding box center [503, 220] width 786 height 441
click at [860, 364] on div "Interaction Guide Interaction History Interaction Guide arrow_drop_up Welcome t…" at bounding box center [646, 303] width 442 height 498
click at [862, 394] on div "Interaction Guide Interaction History Interaction Guide arrow_drop_up Welcome t…" at bounding box center [646, 303] width 442 height 498
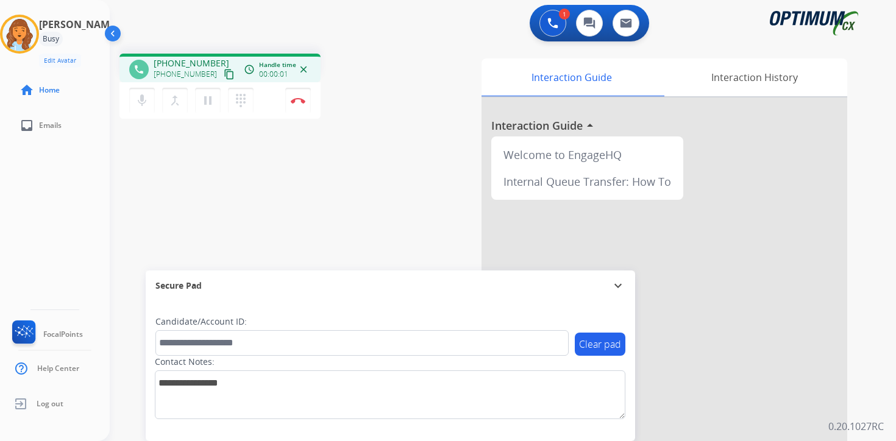
click at [224, 79] on mat-icon "content_copy" at bounding box center [229, 74] width 11 height 11
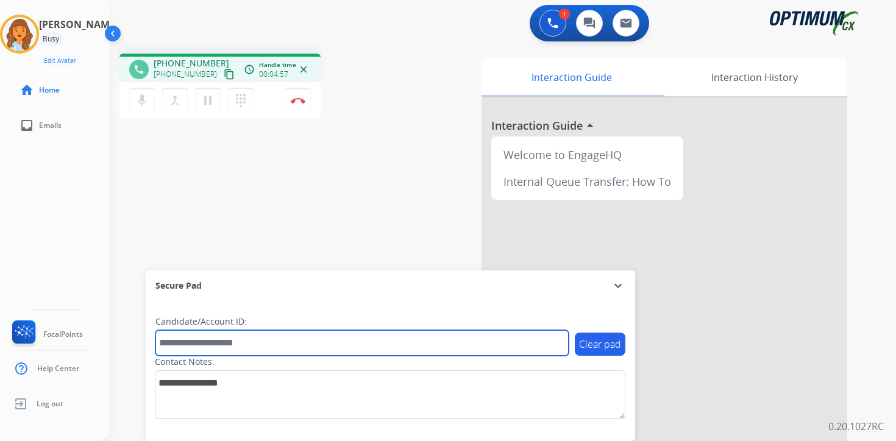
click at [218, 342] on input "text" at bounding box center [361, 343] width 413 height 26
click at [200, 345] on input "text" at bounding box center [361, 343] width 413 height 26
type input "*******"
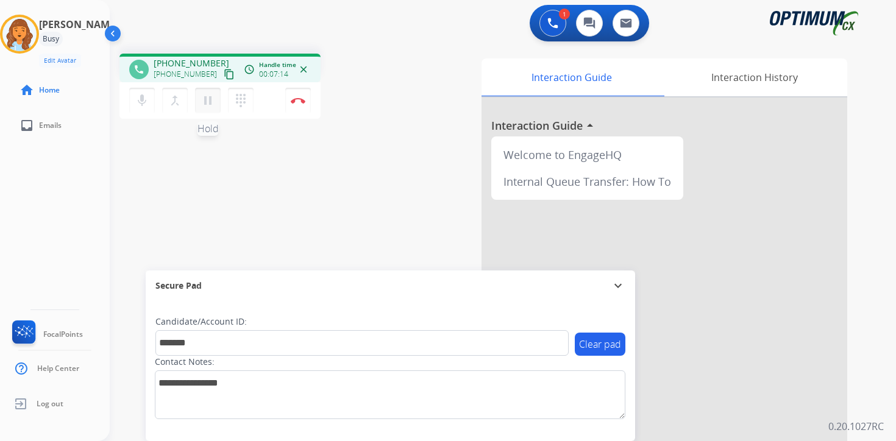
click at [210, 101] on mat-icon "pause" at bounding box center [207, 100] width 15 height 15
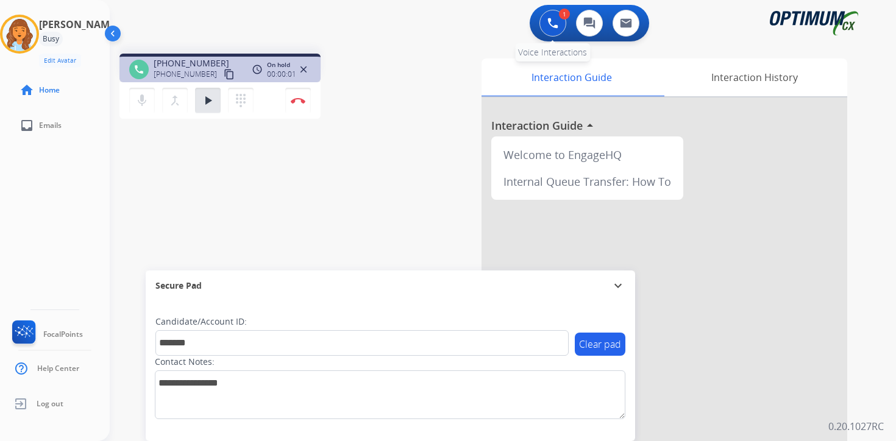
click at [558, 21] on img at bounding box center [552, 23] width 11 height 11
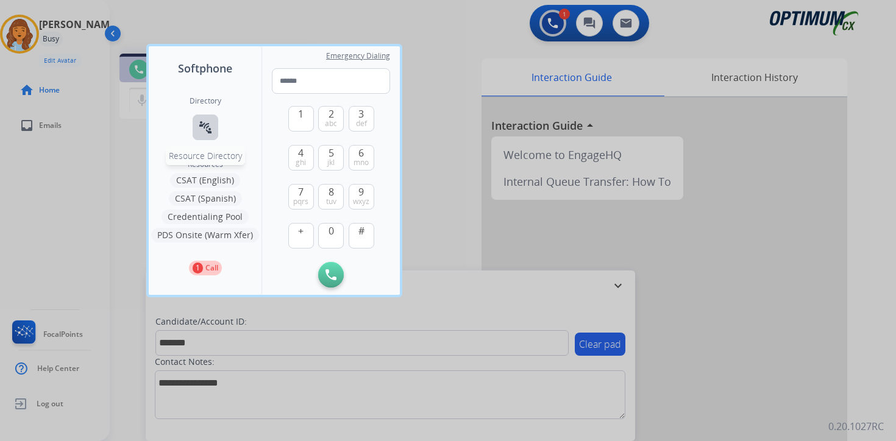
click at [204, 118] on button "connect_without_contact Resource Directory" at bounding box center [206, 128] width 26 height 26
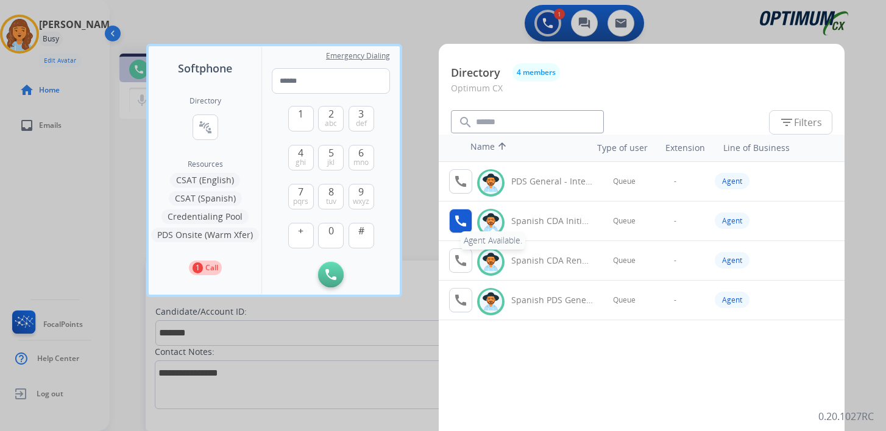
click at [459, 220] on mat-icon "call" at bounding box center [460, 221] width 15 height 15
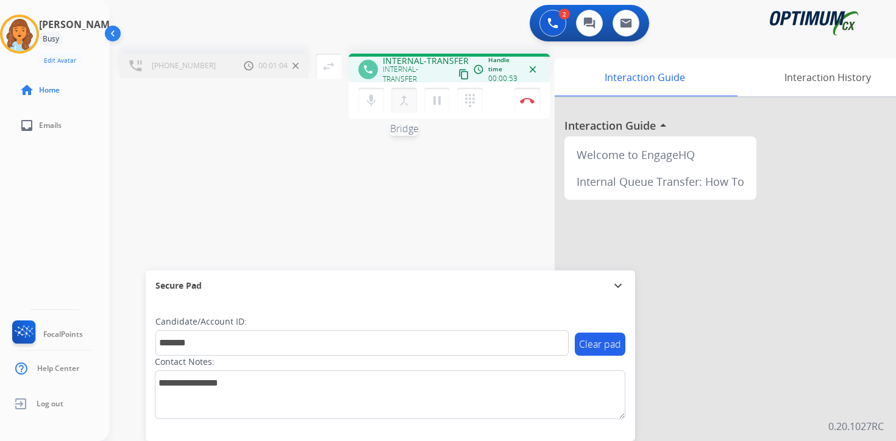
click at [404, 97] on mat-icon "merge_type" at bounding box center [404, 100] width 15 height 15
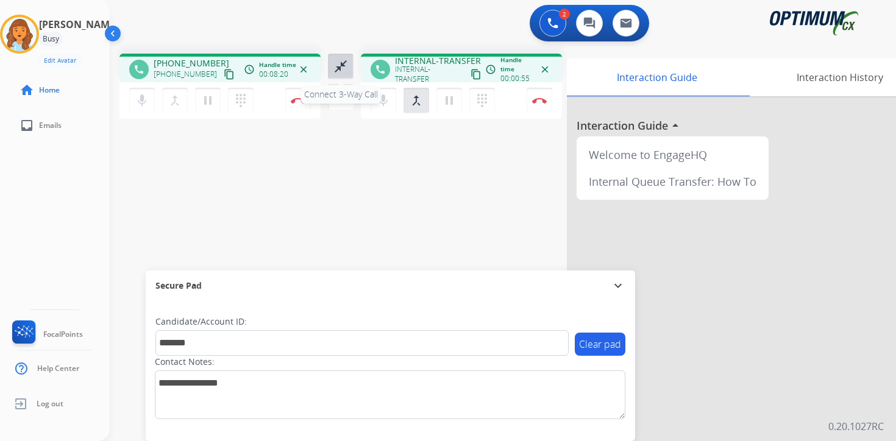
click at [336, 74] on button "close_fullscreen Connect 3-Way Call" at bounding box center [341, 67] width 26 height 26
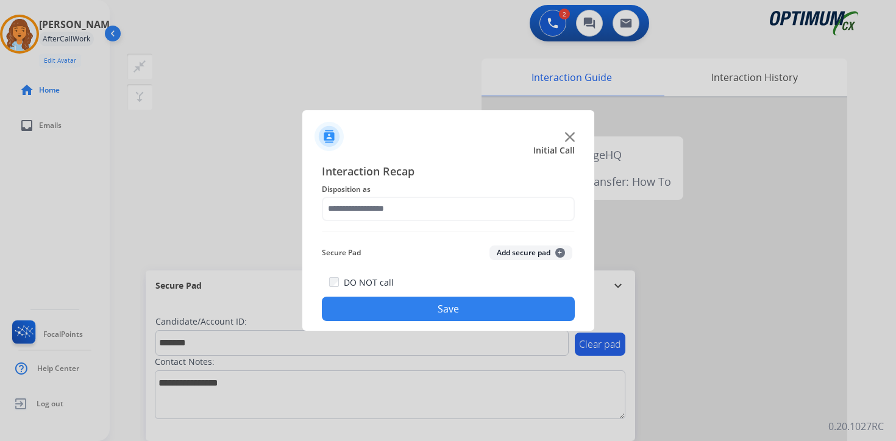
click at [550, 253] on button "Add secure pad +" at bounding box center [530, 253] width 83 height 15
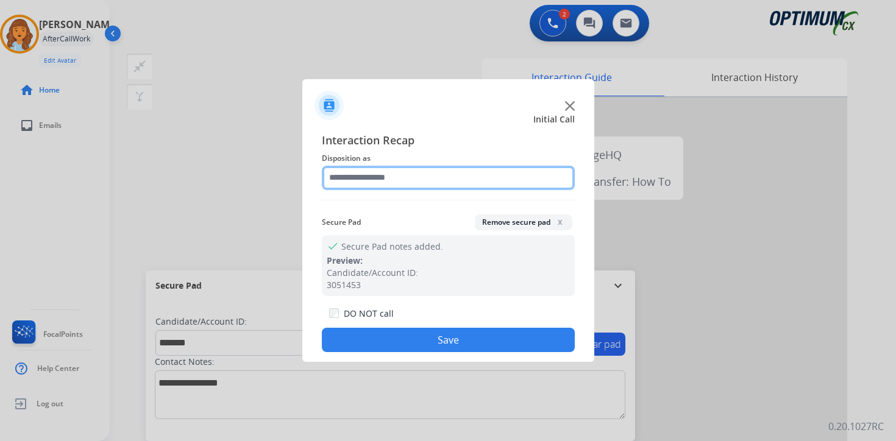
click at [386, 176] on input "text" at bounding box center [448, 178] width 253 height 24
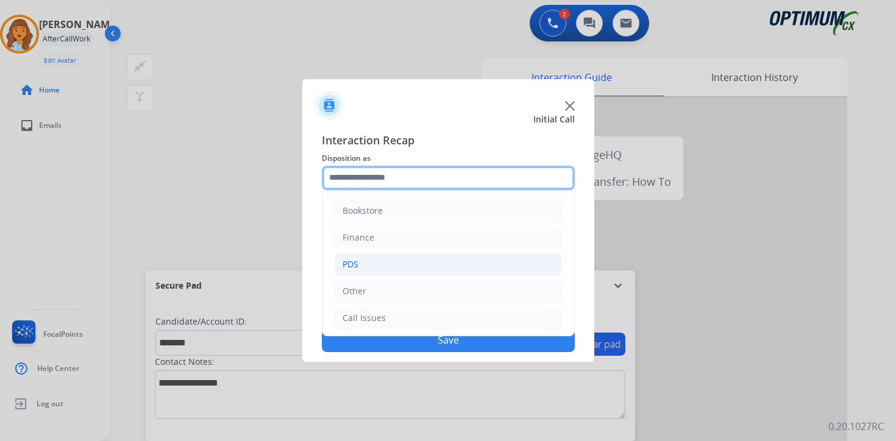
scroll to position [83, 0]
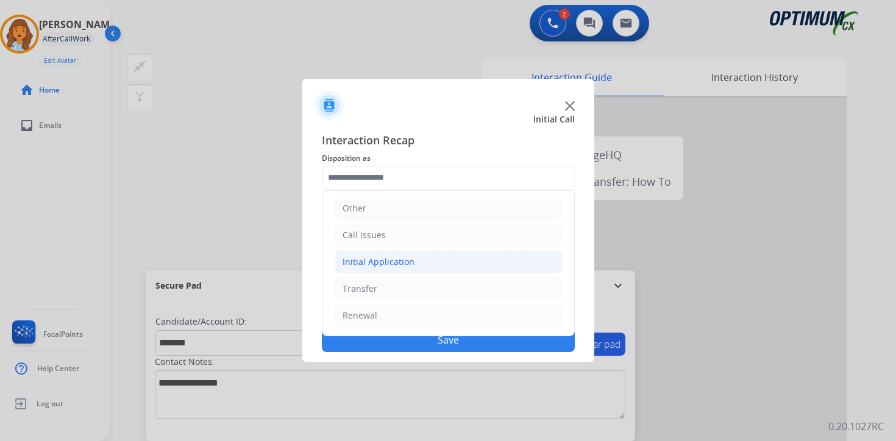
click at [375, 264] on div "Initial Application" at bounding box center [378, 262] width 72 height 12
click at [394, 290] on div "Credential Resend (Initial application)" at bounding box center [444, 289] width 154 height 12
type input "**********"
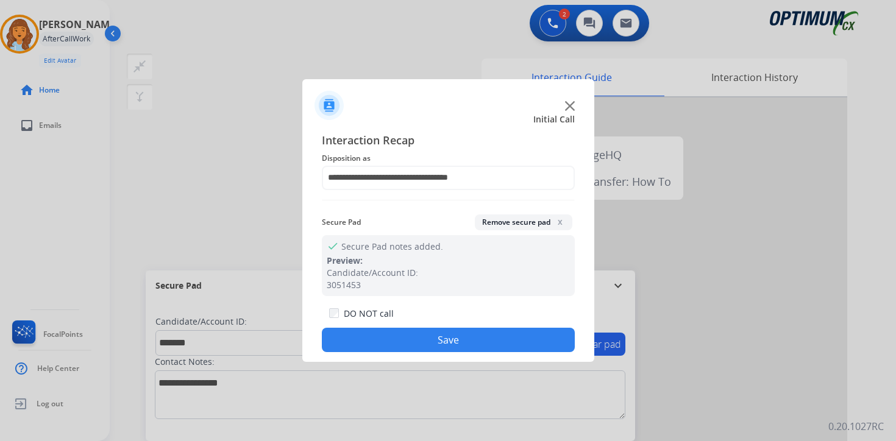
click at [397, 347] on button "Save" at bounding box center [448, 340] width 253 height 24
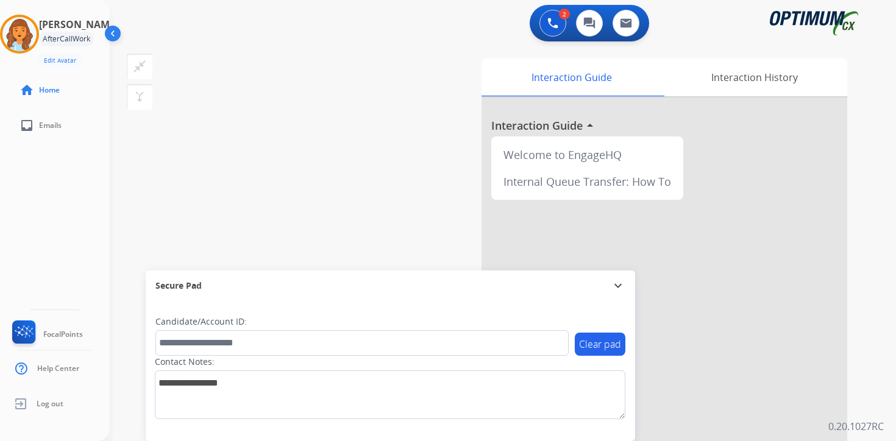
click at [885, 389] on div "2 Voice Interactions 0 Chat Interactions 0 Email Interactions swap_horiz Break …" at bounding box center [503, 220] width 786 height 441
click at [27, 33] on img at bounding box center [19, 34] width 34 height 34
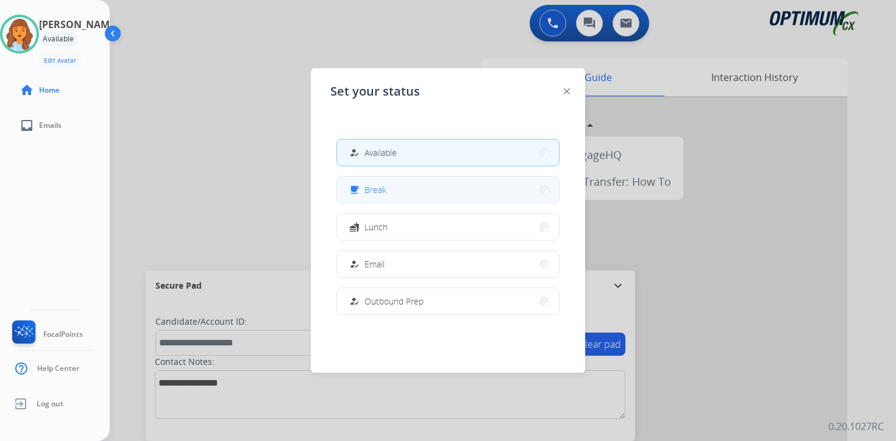
click at [372, 200] on button "free_breakfast Break" at bounding box center [448, 190] width 222 height 26
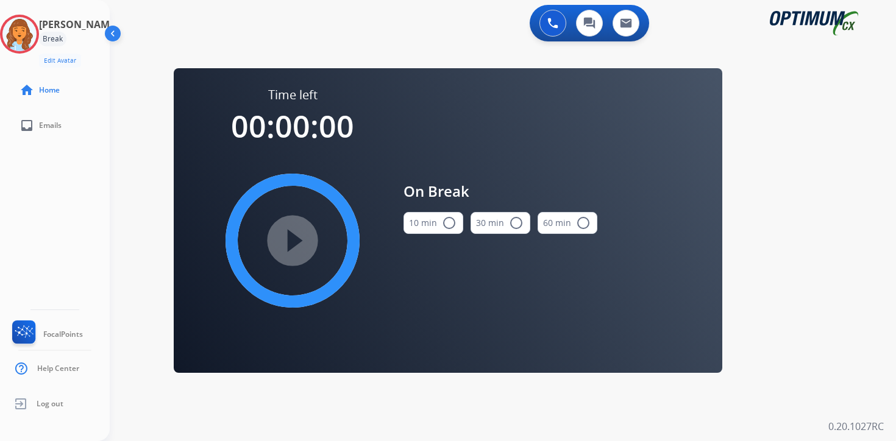
click at [818, 309] on div "0 Voice Interactions 0 Chat Interactions 0 Email Interactions swap_horiz Break …" at bounding box center [503, 220] width 786 height 441
click at [37, 36] on img at bounding box center [19, 34] width 34 height 34
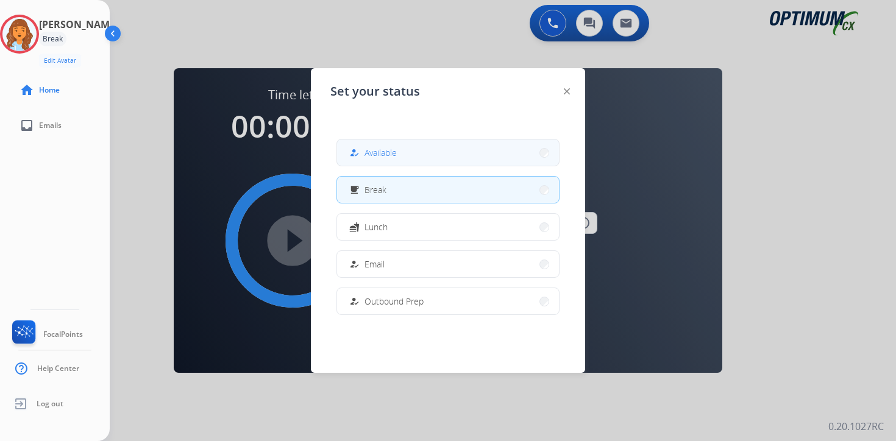
click at [388, 160] on button "how_to_reg Available" at bounding box center [448, 153] width 222 height 26
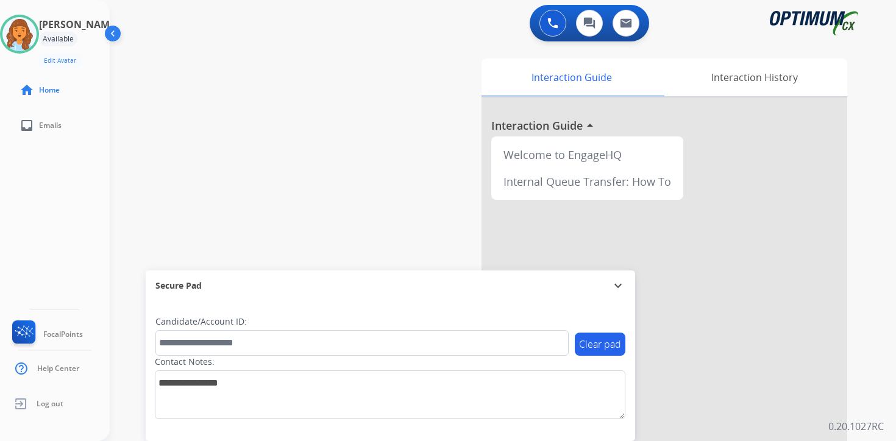
click at [861, 346] on div "Interaction Guide Interaction History Interaction Guide arrow_drop_up Welcome t…" at bounding box center [646, 303] width 442 height 498
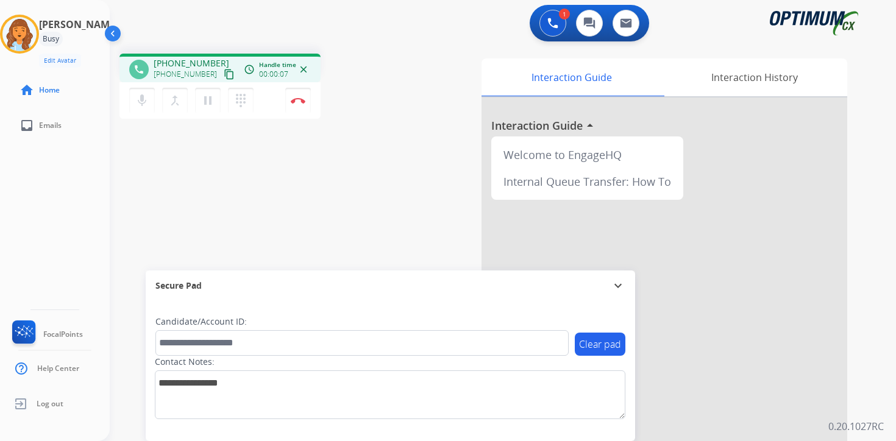
click at [224, 78] on mat-icon "content_copy" at bounding box center [229, 74] width 11 height 11
click at [883, 316] on div "1 Voice Interactions 0 Chat Interactions 0 Email Interactions phone [PHONE_NUMB…" at bounding box center [503, 220] width 786 height 441
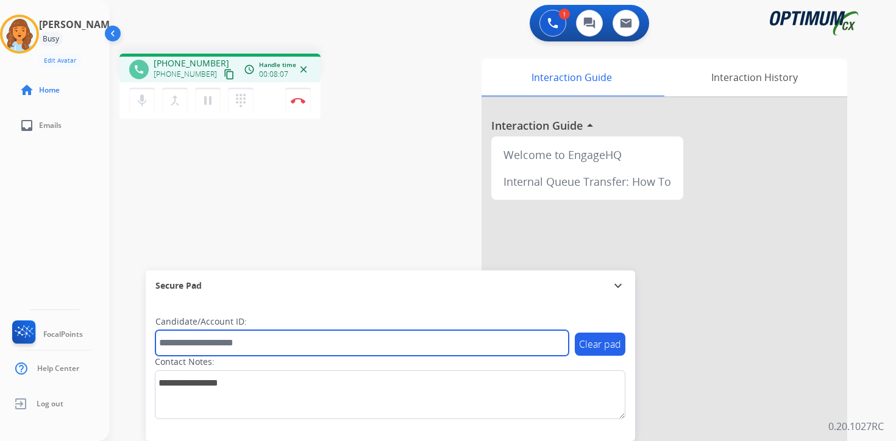
click at [239, 344] on input "text" at bounding box center [361, 343] width 413 height 26
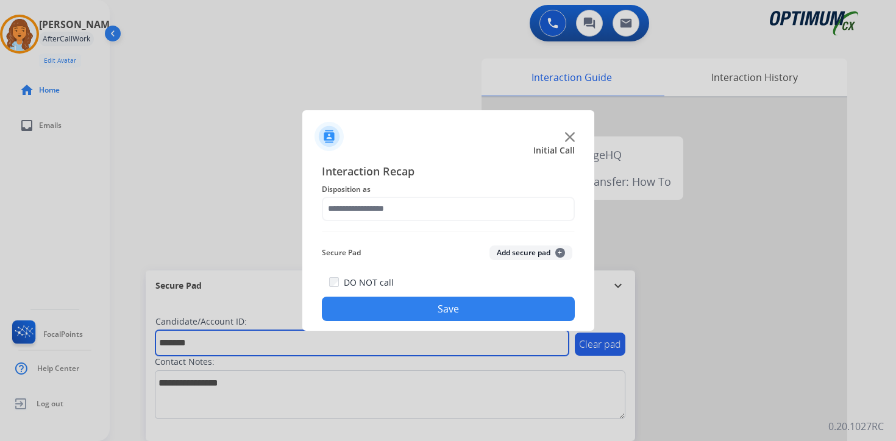
type input "*******"
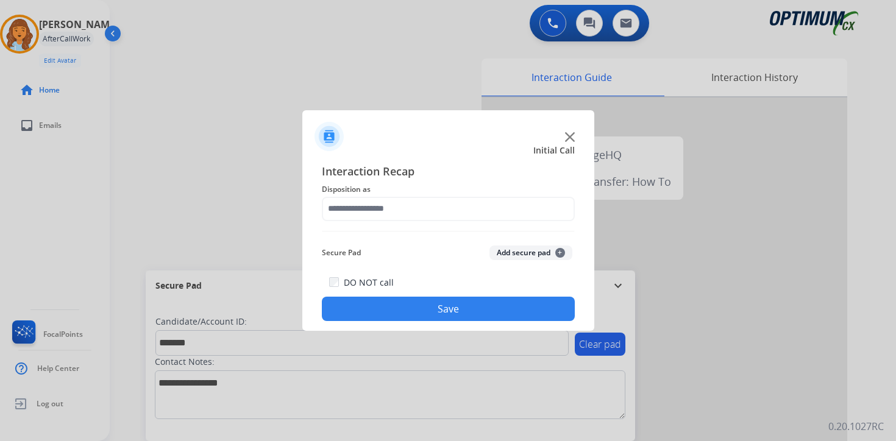
click at [564, 253] on button "Add secure pad +" at bounding box center [530, 253] width 83 height 15
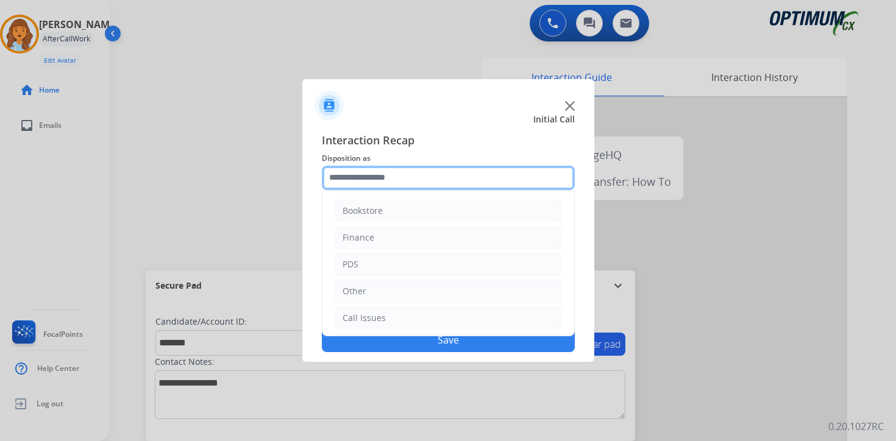
click at [331, 171] on input "text" at bounding box center [448, 178] width 253 height 24
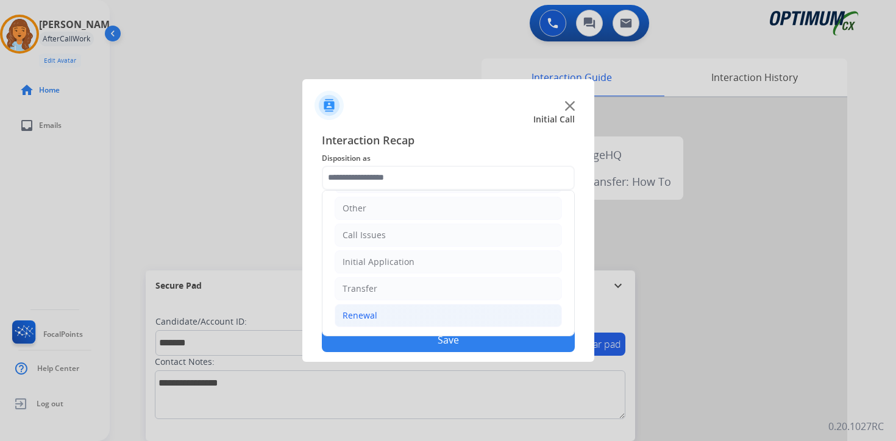
click at [366, 320] on div "Renewal" at bounding box center [359, 316] width 35 height 12
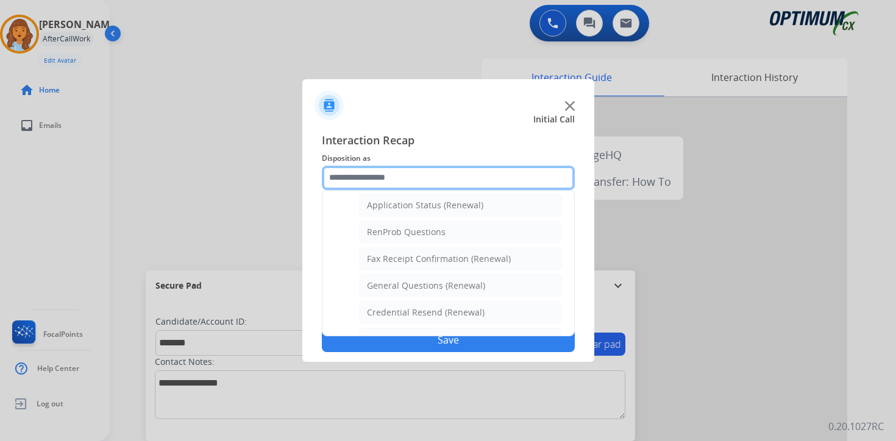
scroll to position [0, 0]
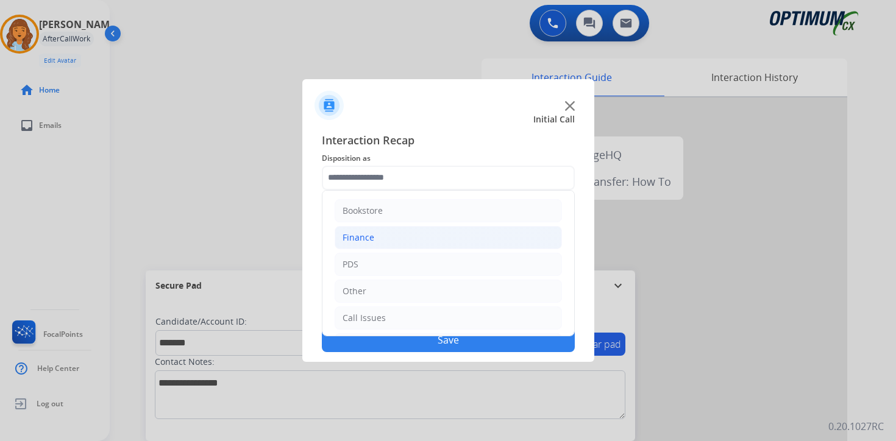
click at [375, 240] on li "Finance" at bounding box center [448, 237] width 227 height 23
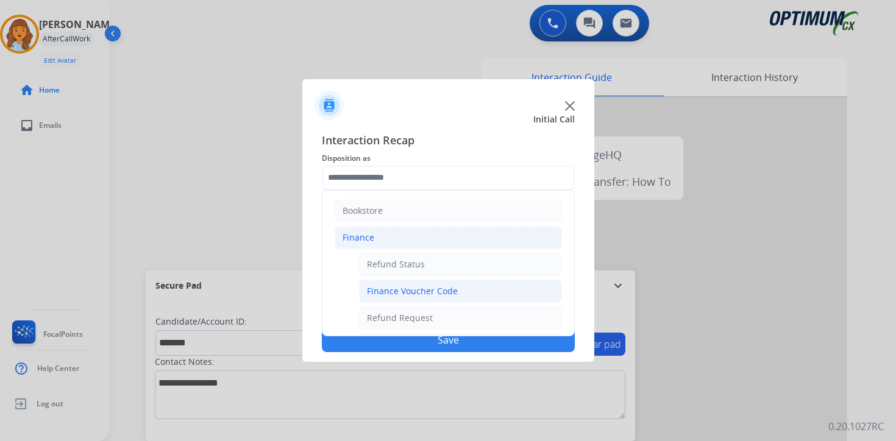
click at [411, 297] on li "Finance Voucher Code" at bounding box center [460, 291] width 203 height 23
type input "**********"
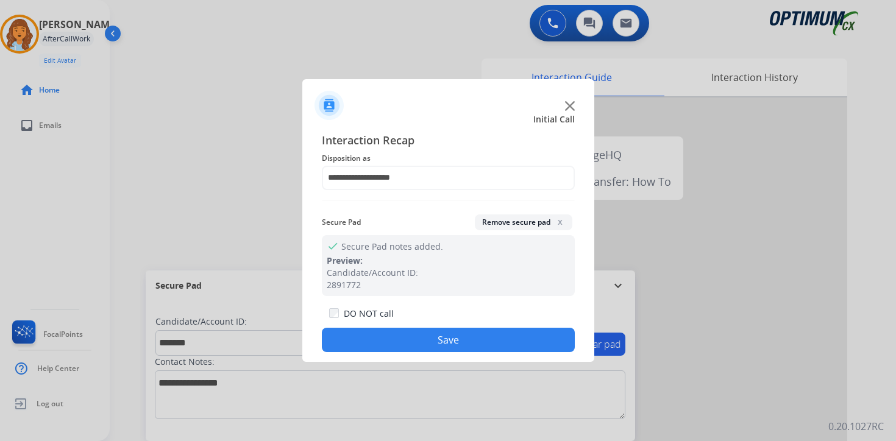
click at [411, 345] on button "Save" at bounding box center [448, 340] width 253 height 24
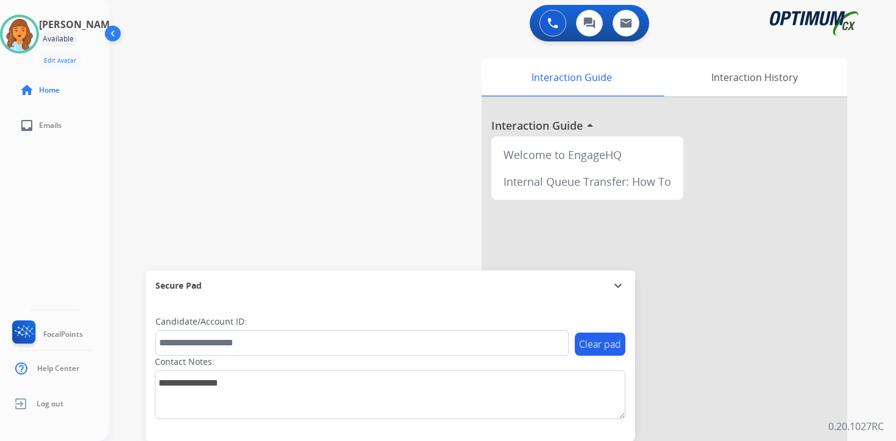
click at [865, 397] on div "Interaction Guide Interaction History Interaction Guide arrow_drop_up Welcome t…" at bounding box center [646, 303] width 442 height 498
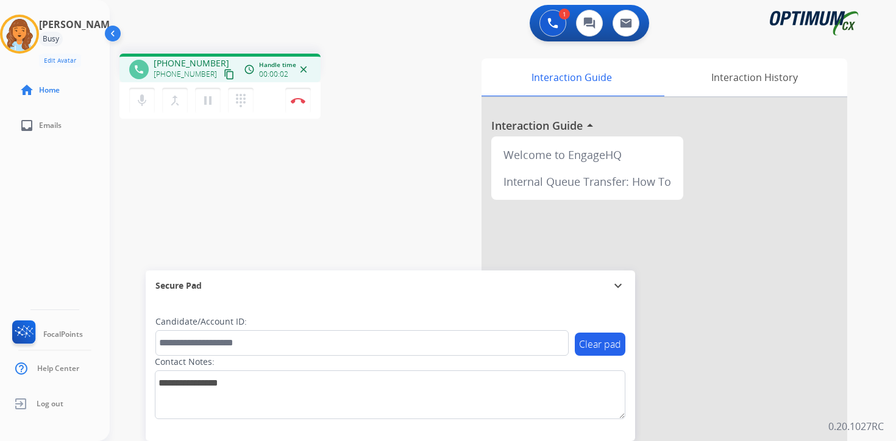
click at [224, 74] on mat-icon "content_copy" at bounding box center [229, 74] width 11 height 11
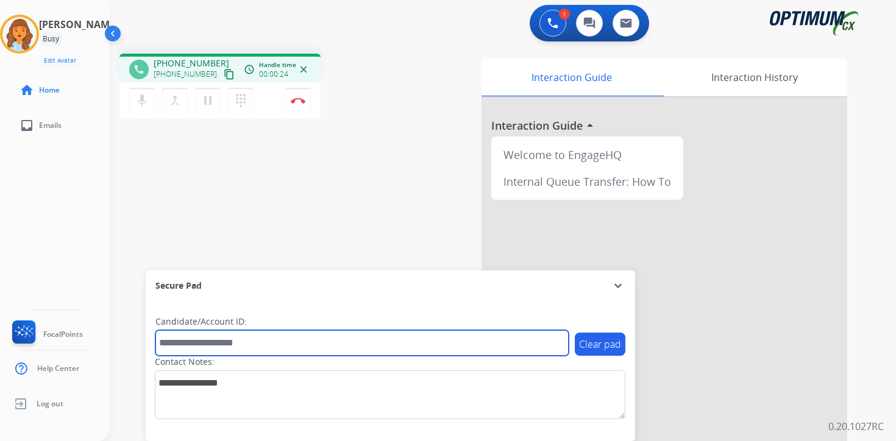
click at [288, 340] on input "text" at bounding box center [361, 343] width 413 height 26
type input "*******"
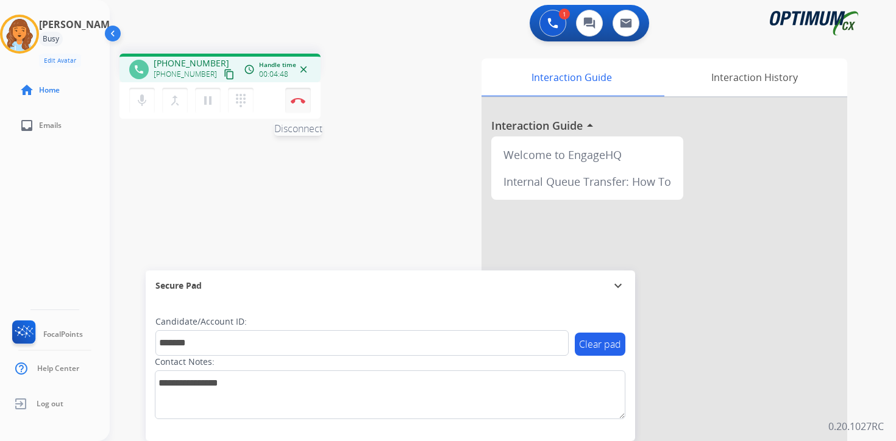
click at [303, 102] on img at bounding box center [298, 100] width 15 height 6
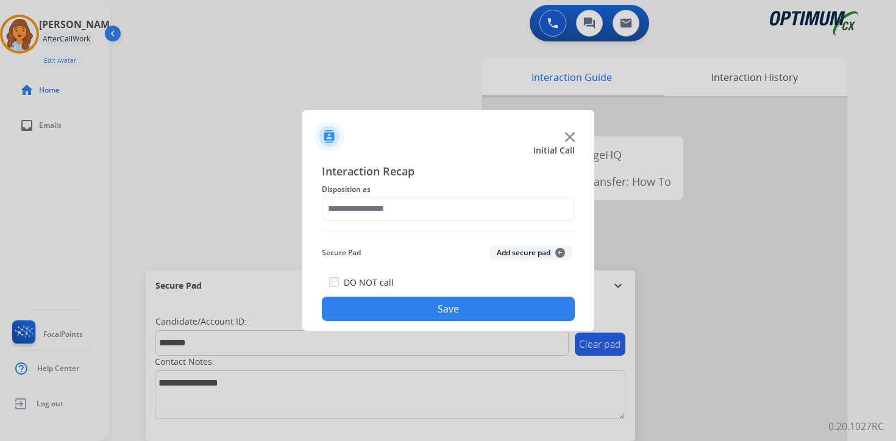
click at [563, 253] on button "Add secure pad +" at bounding box center [530, 253] width 83 height 15
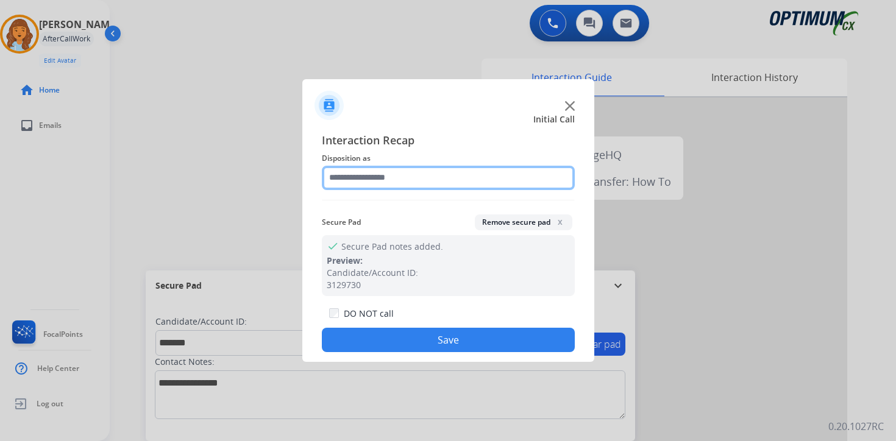
drag, startPoint x: 432, startPoint y: 172, endPoint x: 416, endPoint y: 182, distance: 18.6
click at [432, 172] on input "text" at bounding box center [448, 178] width 253 height 24
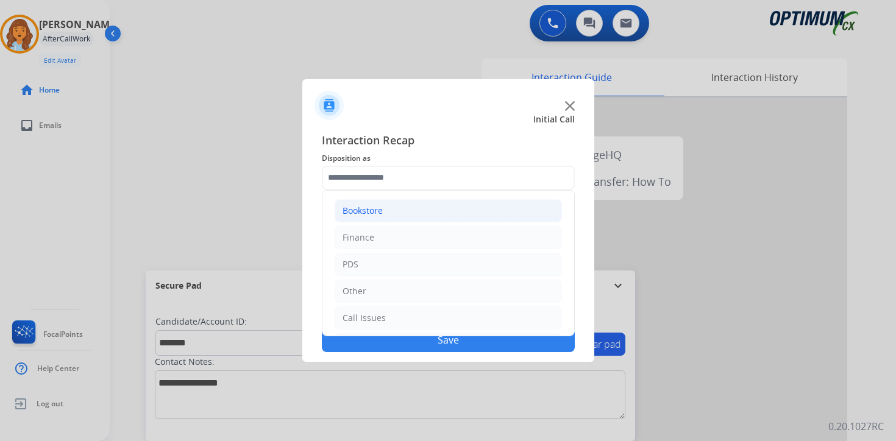
click at [373, 205] on div "Bookstore" at bounding box center [362, 211] width 40 height 12
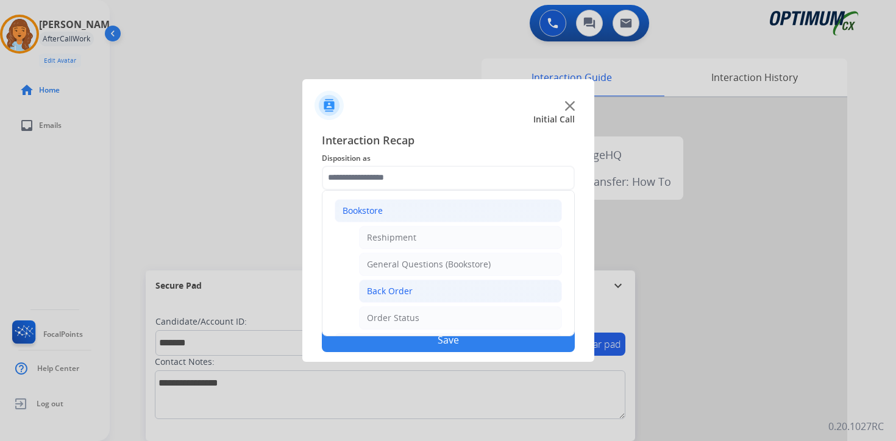
click at [394, 292] on div "Back Order" at bounding box center [390, 291] width 46 height 12
type input "**********"
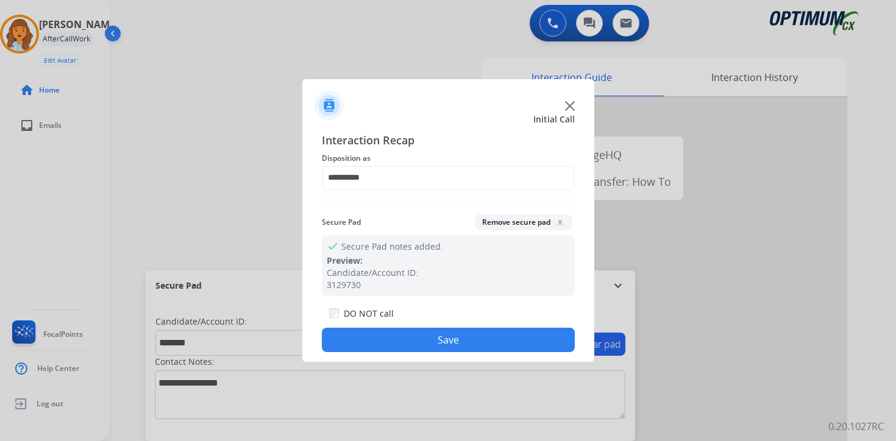
click at [402, 324] on div "DO NOT call Save" at bounding box center [448, 329] width 253 height 46
click at [393, 349] on button "Save" at bounding box center [448, 340] width 253 height 24
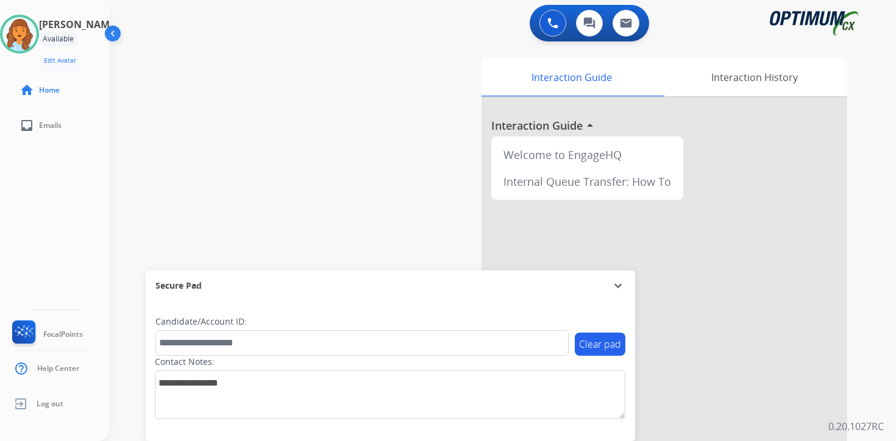
click at [871, 285] on div "0 Voice Interactions 0 Chat Interactions 0 Email Interactions swap_horiz Break …" at bounding box center [503, 220] width 786 height 441
click at [870, 269] on div "0 Voice Interactions 0 Chat Interactions 0 Email Interactions swap_horiz Break …" at bounding box center [503, 220] width 786 height 441
click at [860, 325] on div "Interaction Guide Interaction History Interaction Guide arrow_drop_up Welcome t…" at bounding box center [646, 303] width 442 height 498
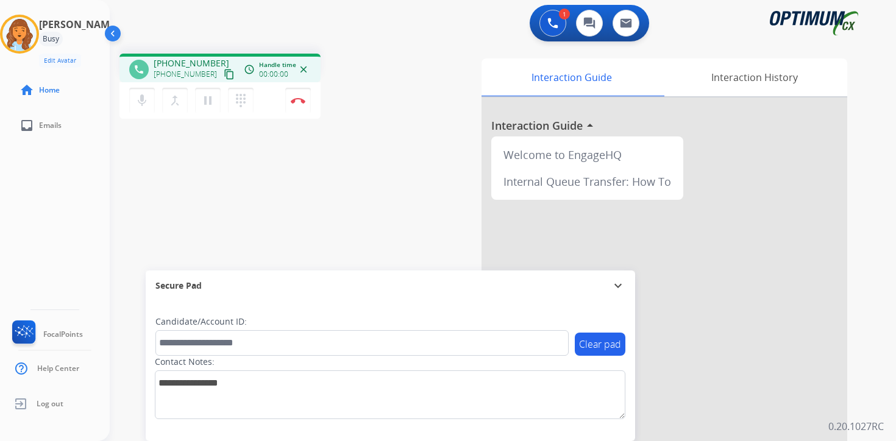
click at [224, 71] on mat-icon "content_copy" at bounding box center [229, 74] width 11 height 11
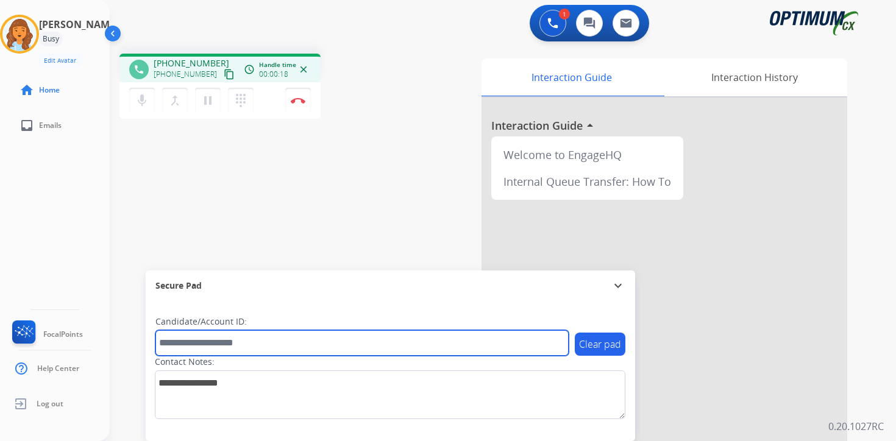
click at [222, 344] on input "text" at bounding box center [361, 343] width 413 height 26
type input "*******"
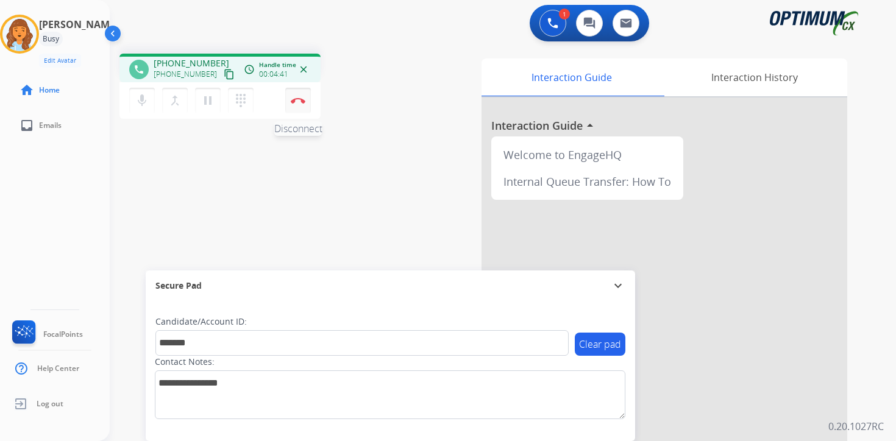
click at [303, 101] on img at bounding box center [298, 100] width 15 height 6
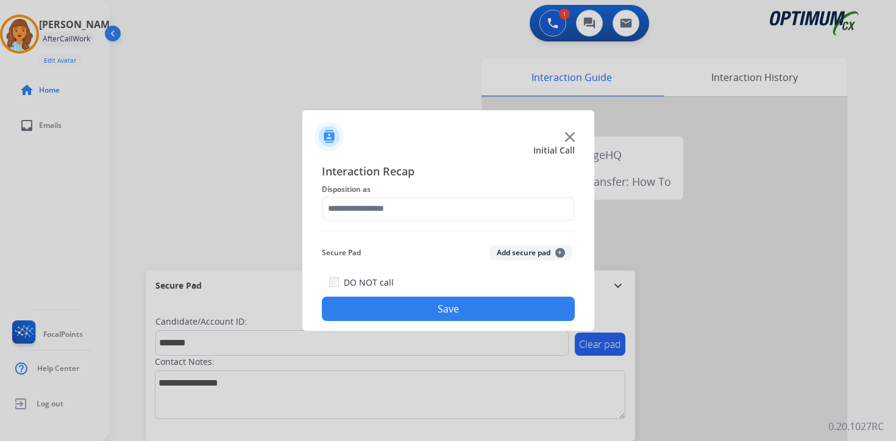
click at [559, 250] on span "+" at bounding box center [560, 253] width 10 height 10
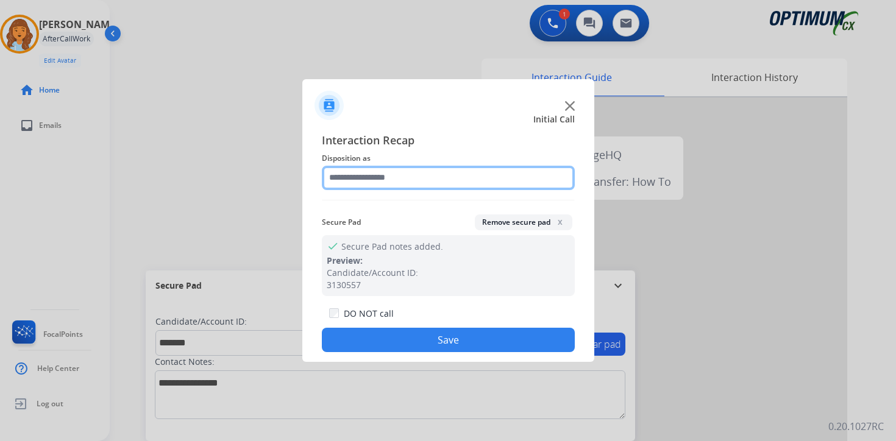
click at [341, 168] on input "text" at bounding box center [448, 178] width 253 height 24
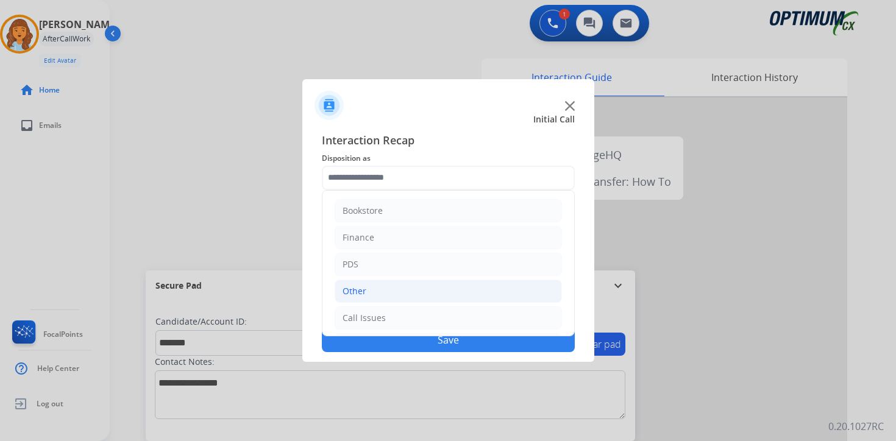
click at [360, 292] on div "Other" at bounding box center [354, 291] width 24 height 12
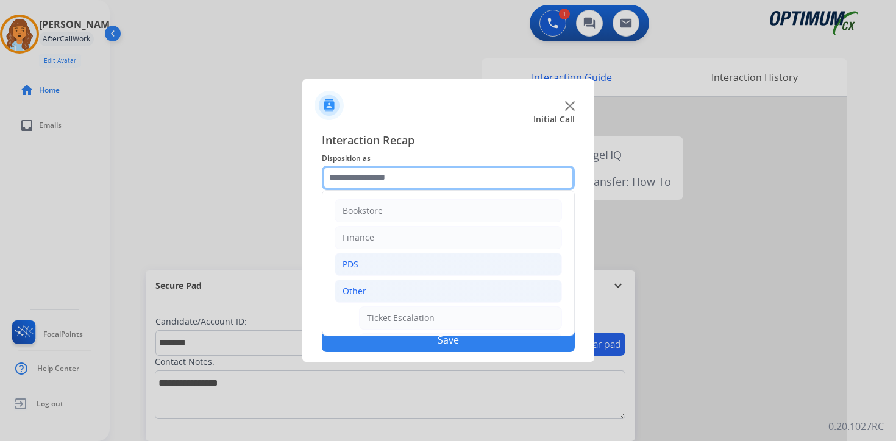
scroll to position [203, 0]
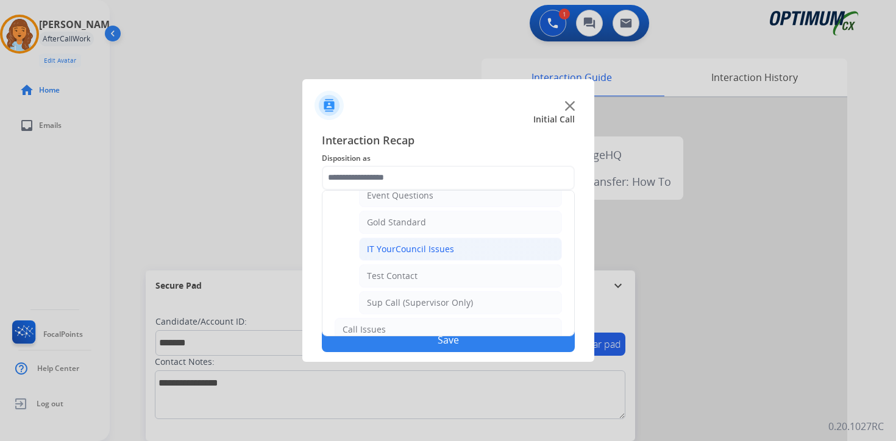
click at [394, 248] on div "IT YourCouncil Issues" at bounding box center [410, 249] width 87 height 12
type input "**********"
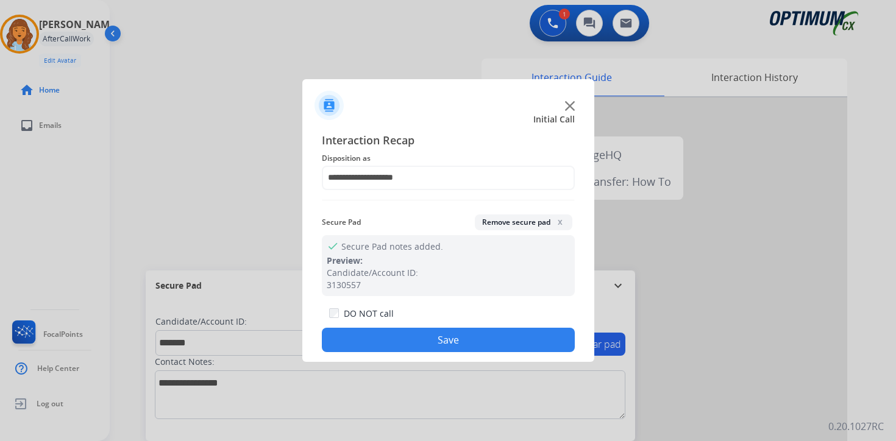
click at [416, 334] on button "Save" at bounding box center [448, 340] width 253 height 24
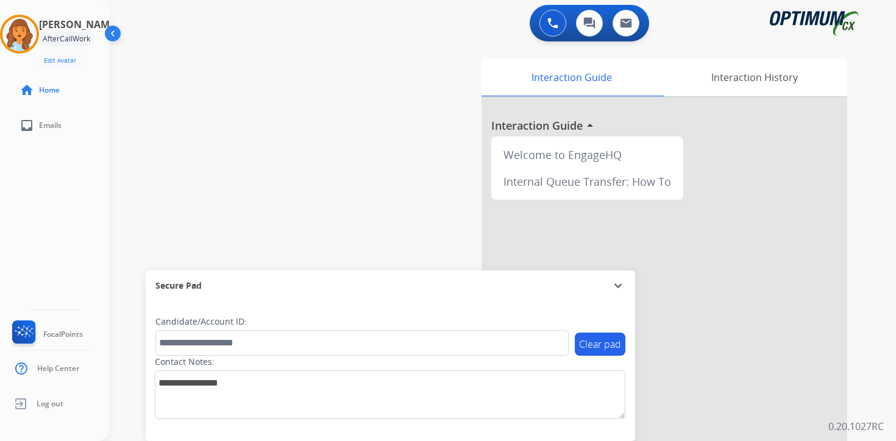
click at [341, 440] on div "Clear pad Candidate/Account ID: Contact Notes:" at bounding box center [390, 371] width 489 height 140
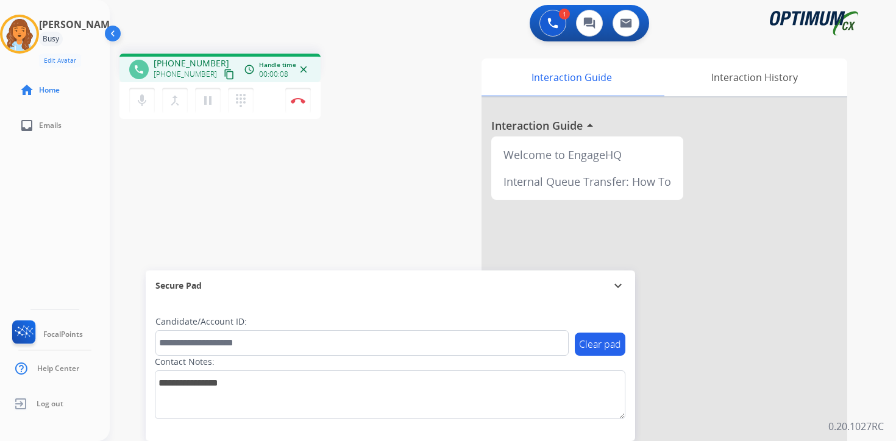
click at [224, 79] on mat-icon "content_copy" at bounding box center [229, 74] width 11 height 11
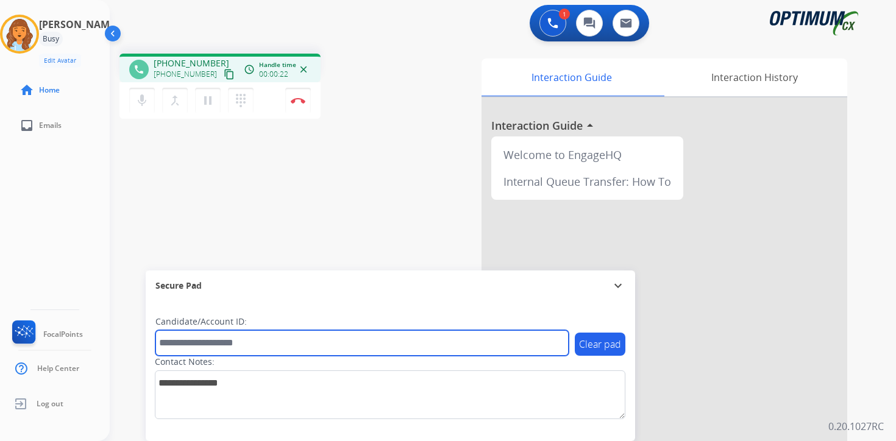
click at [250, 344] on input "text" at bounding box center [361, 343] width 413 height 26
type input "*******"
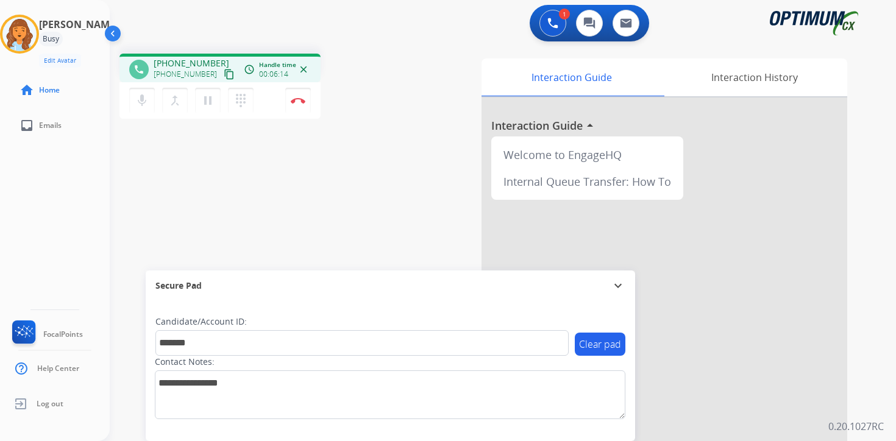
click at [877, 407] on div "1 Voice Interactions 0 Chat Interactions 0 Email Interactions phone [PHONE_NUMB…" at bounding box center [503, 220] width 786 height 441
click at [299, 96] on button "Disconnect" at bounding box center [298, 101] width 26 height 26
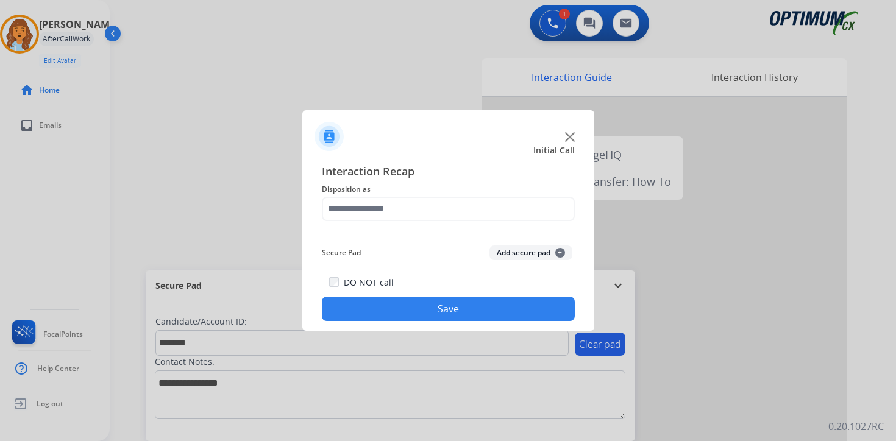
click at [551, 248] on button "Add secure pad +" at bounding box center [530, 253] width 83 height 15
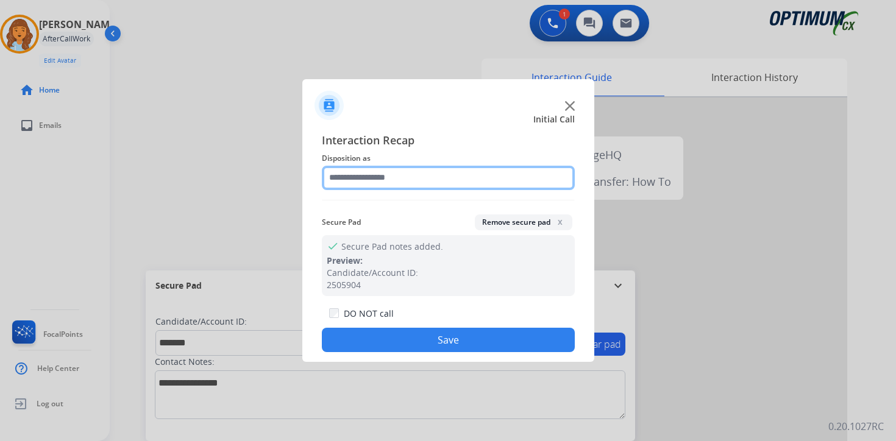
click at [362, 182] on input "text" at bounding box center [448, 178] width 253 height 24
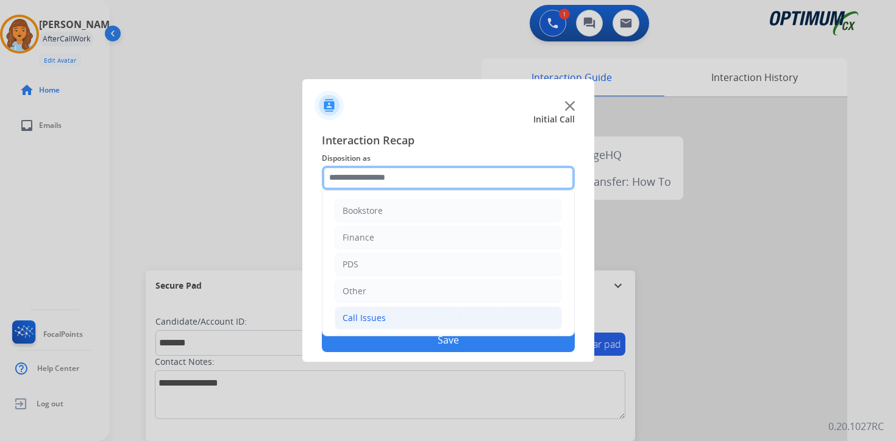
scroll to position [83, 0]
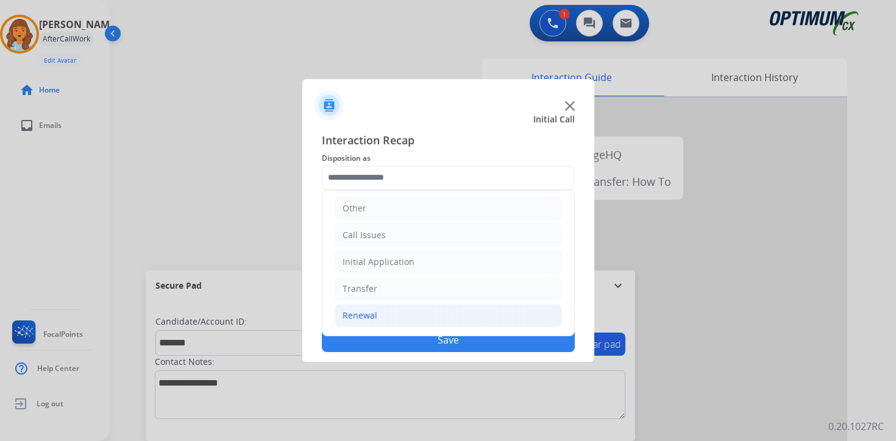
click at [375, 316] on div "Renewal" at bounding box center [359, 316] width 35 height 12
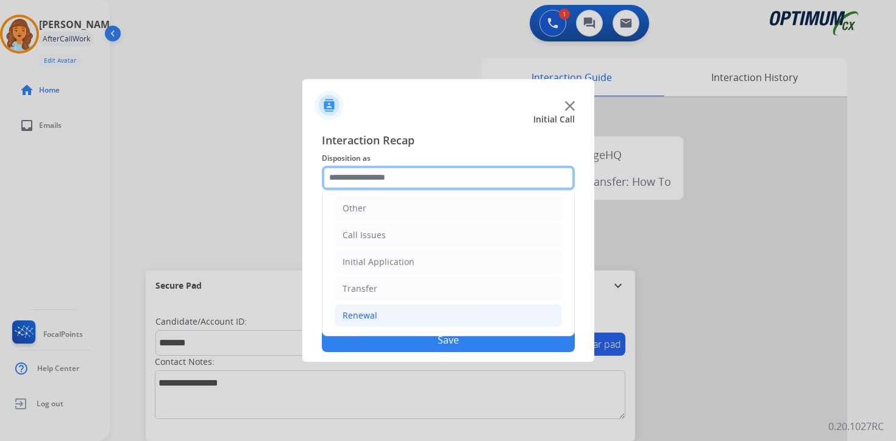
scroll to position [286, 0]
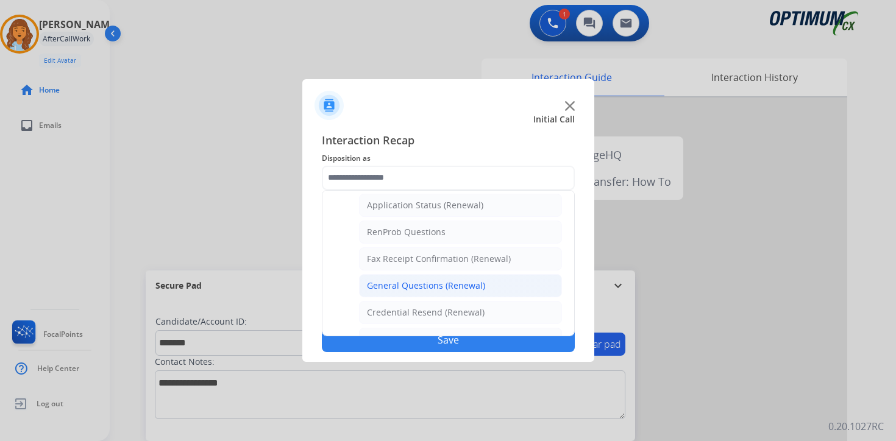
click at [427, 288] on div "General Questions (Renewal)" at bounding box center [426, 286] width 118 height 12
type input "**********"
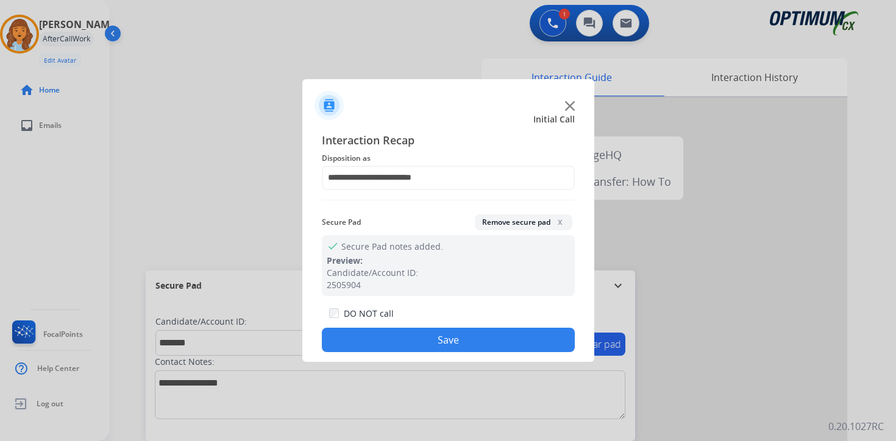
click at [433, 344] on button "Save" at bounding box center [448, 340] width 253 height 24
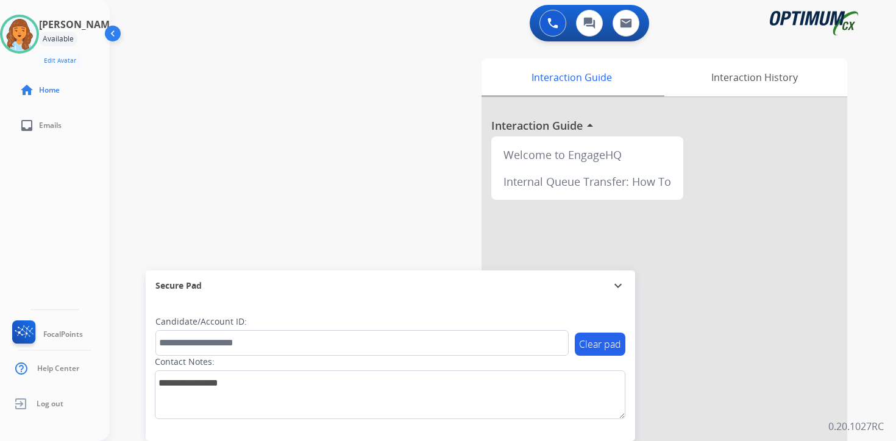
click at [859, 415] on div "Interaction Guide Interaction History Interaction Guide arrow_drop_up Welcome t…" at bounding box center [646, 303] width 442 height 498
click at [28, 32] on img at bounding box center [19, 34] width 34 height 34
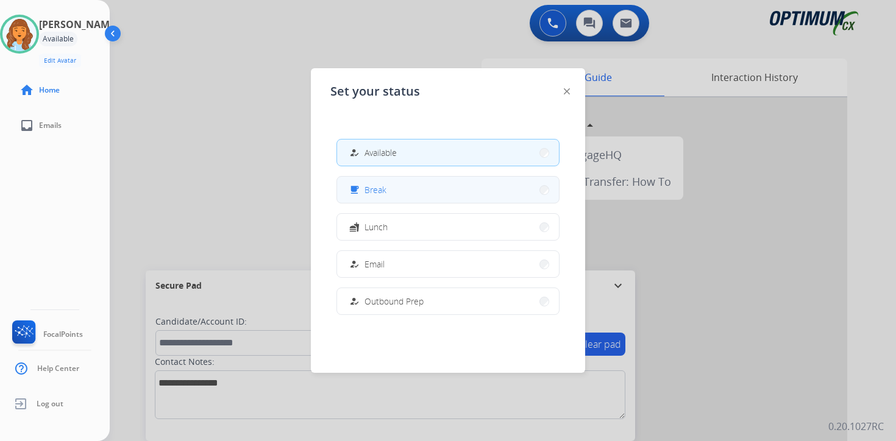
scroll to position [304, 0]
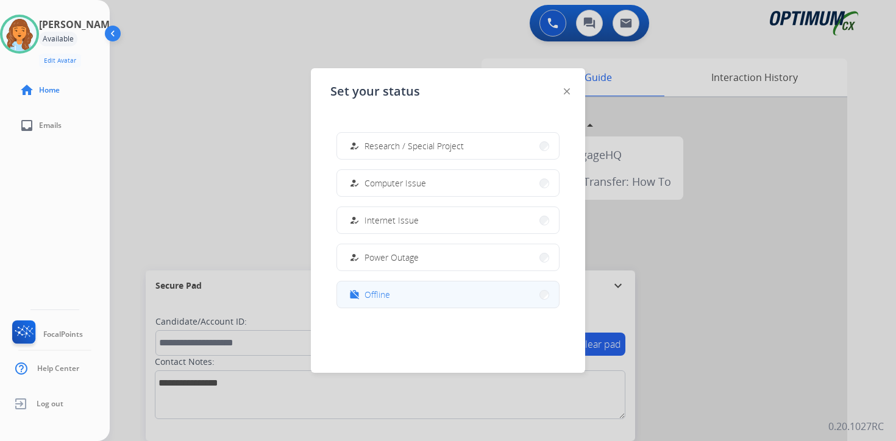
click at [396, 291] on button "work_off Offline" at bounding box center [448, 294] width 222 height 26
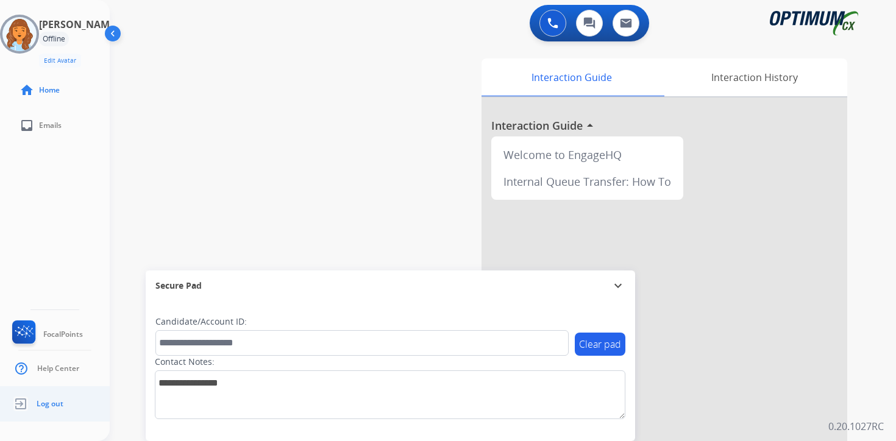
click at [53, 408] on span "Log out" at bounding box center [50, 404] width 27 height 10
